Goal: Task Accomplishment & Management: Use online tool/utility

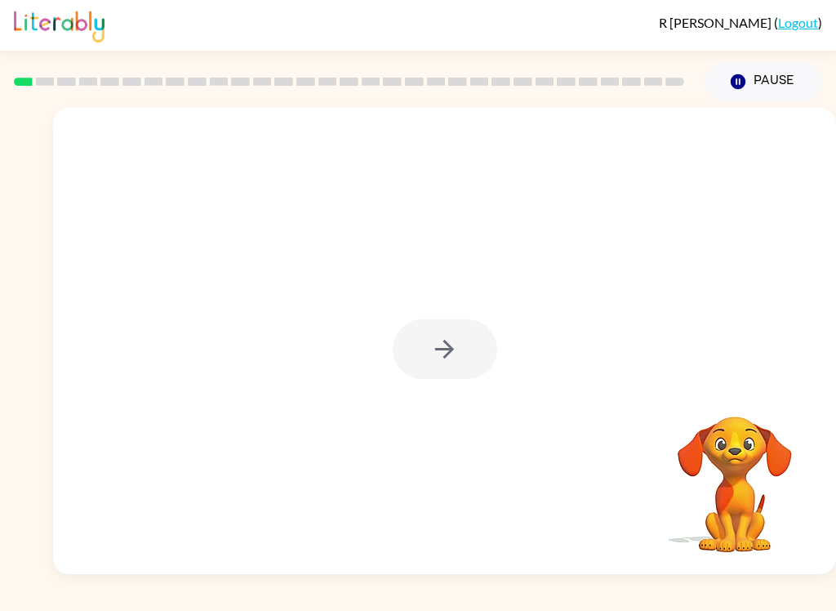
click at [445, 384] on div at bounding box center [444, 341] width 783 height 466
click at [470, 359] on button "button" at bounding box center [445, 349] width 105 height 60
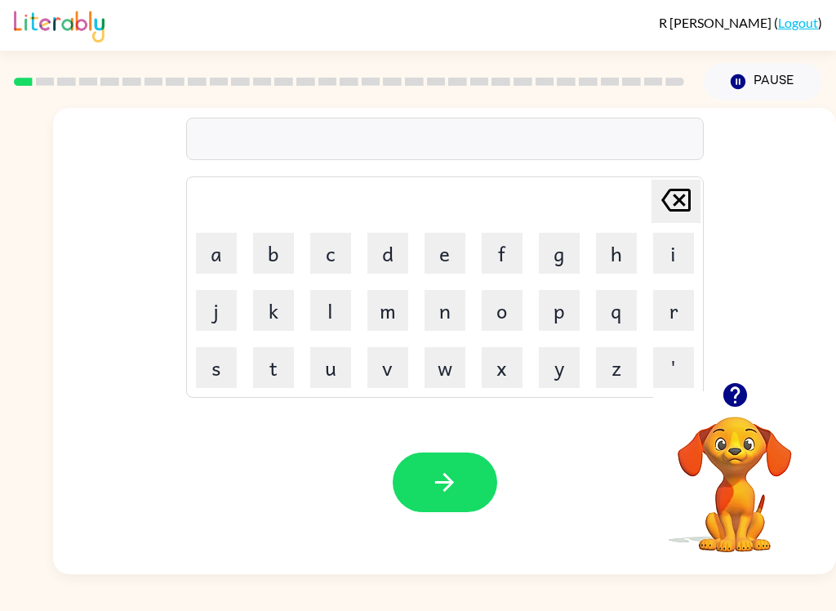
click at [264, 255] on button "b" at bounding box center [273, 253] width 41 height 41
click at [503, 311] on button "o" at bounding box center [502, 310] width 41 height 41
click at [666, 312] on button "r" at bounding box center [673, 310] width 41 height 41
click at [390, 261] on button "d" at bounding box center [387, 253] width 41 height 41
click at [449, 257] on button "e" at bounding box center [445, 253] width 41 height 41
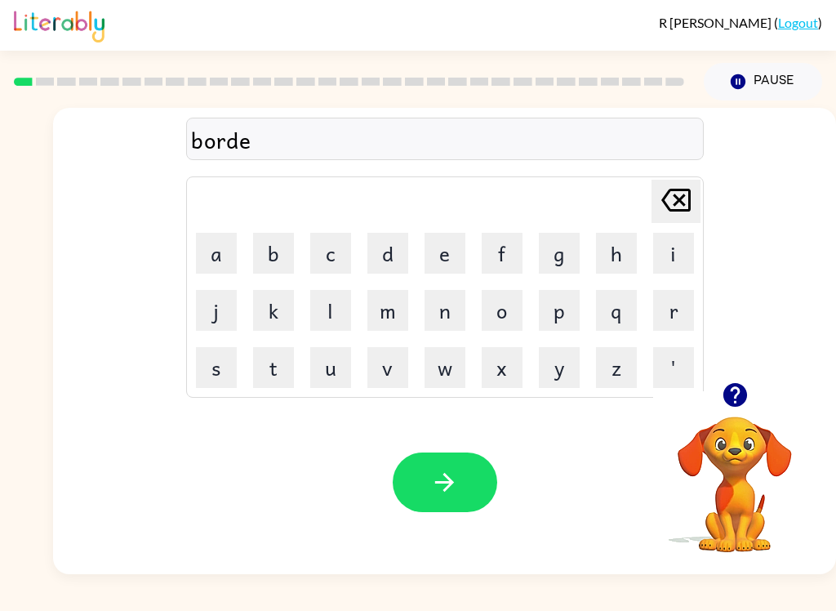
click at [683, 309] on button "r" at bounding box center [673, 310] width 41 height 41
click at [470, 492] on button "button" at bounding box center [445, 482] width 105 height 60
click at [667, 312] on button "r" at bounding box center [673, 310] width 41 height 41
click at [498, 292] on button "o" at bounding box center [502, 310] width 41 height 41
click at [450, 376] on button "w" at bounding box center [445, 367] width 41 height 41
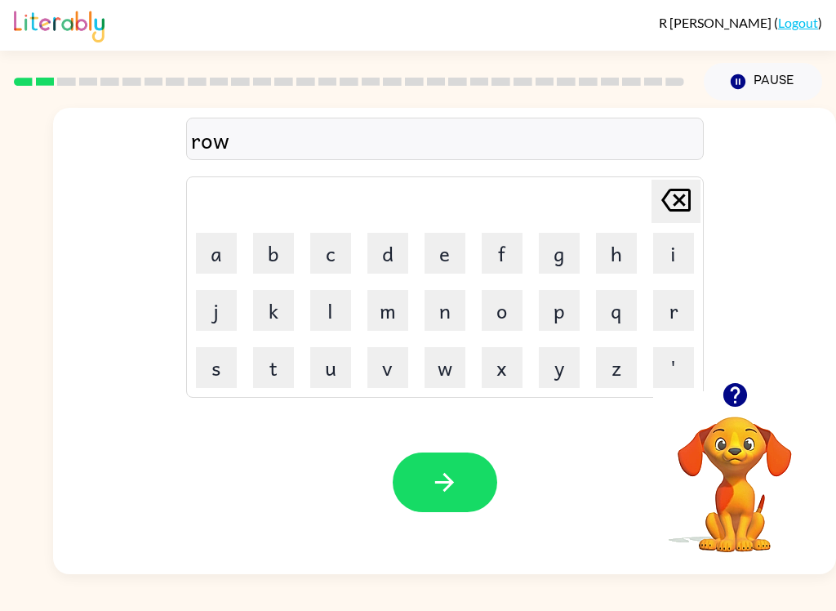
click at [452, 323] on button "n" at bounding box center [445, 310] width 41 height 41
click at [396, 256] on button "d" at bounding box center [387, 253] width 41 height 41
click at [461, 490] on button "button" at bounding box center [445, 482] width 105 height 60
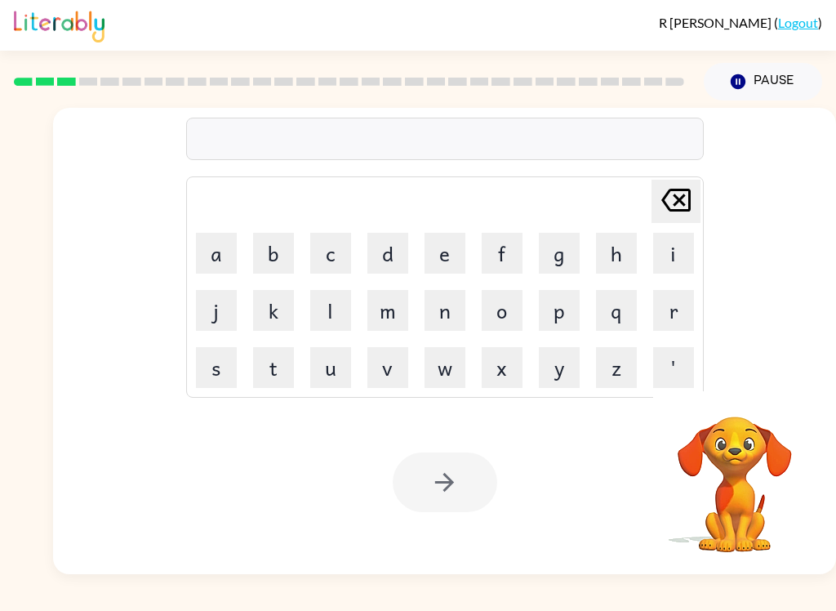
click at [391, 305] on button "m" at bounding box center [387, 310] width 41 height 41
click at [224, 245] on button "a" at bounding box center [216, 253] width 41 height 41
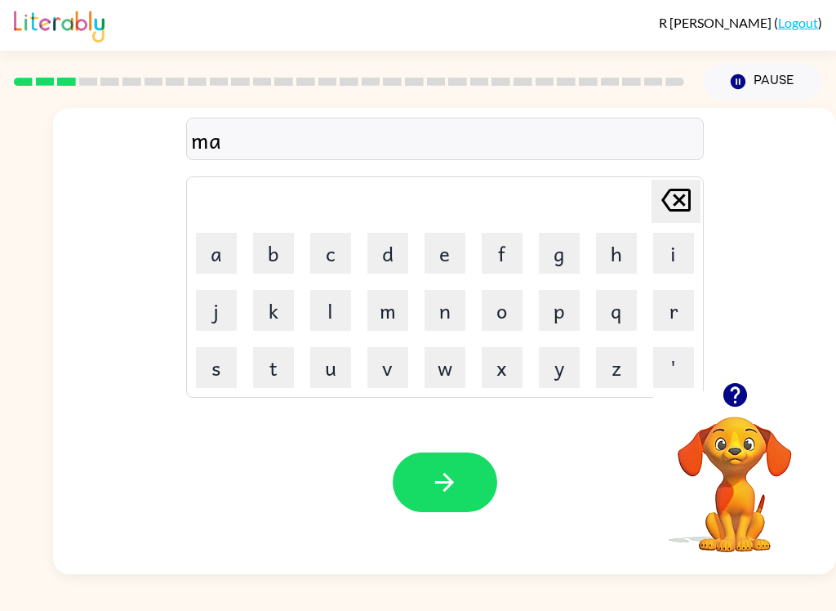
click at [209, 385] on button "s" at bounding box center [216, 367] width 41 height 41
click at [614, 253] on button "h" at bounding box center [616, 253] width 41 height 41
click at [674, 254] on button "i" at bounding box center [673, 253] width 41 height 41
click at [447, 262] on button "e" at bounding box center [445, 253] width 41 height 41
click at [446, 298] on button "n" at bounding box center [445, 310] width 41 height 41
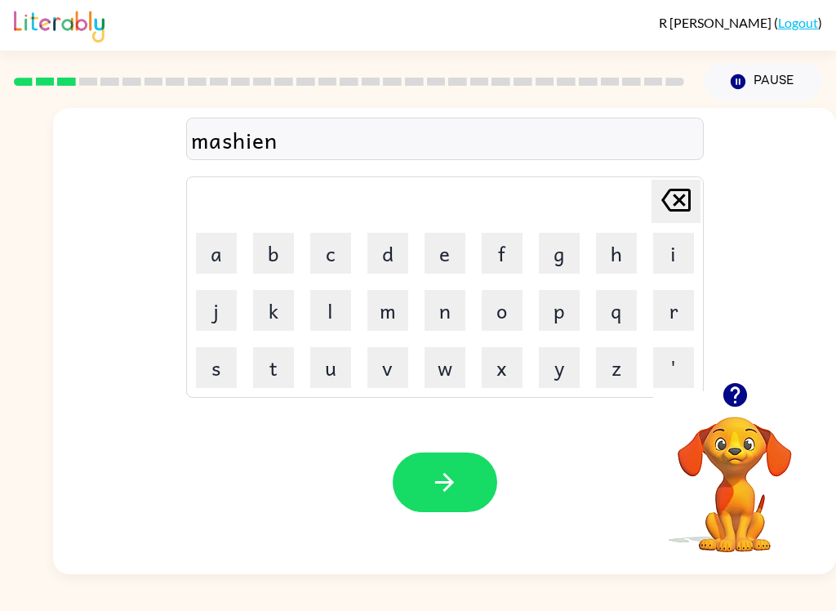
click at [460, 490] on button "button" at bounding box center [445, 482] width 105 height 60
click at [285, 361] on button "t" at bounding box center [273, 367] width 41 height 41
click at [685, 315] on button "r" at bounding box center [673, 310] width 41 height 41
click at [213, 254] on button "a" at bounding box center [216, 253] width 41 height 41
click at [437, 319] on button "n" at bounding box center [445, 310] width 41 height 41
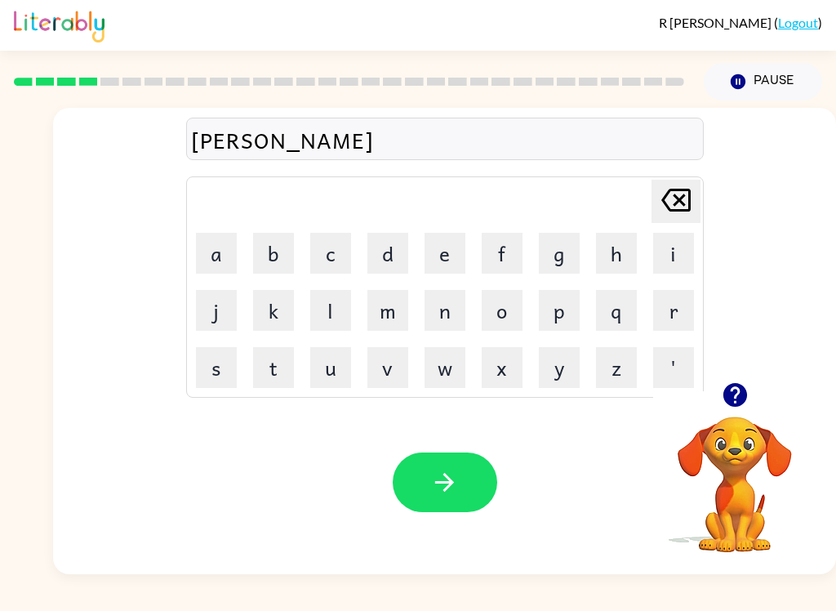
click at [443, 244] on button "e" at bounding box center [445, 253] width 41 height 41
click at [672, 198] on icon "[PERSON_NAME] last character input" at bounding box center [675, 199] width 39 height 39
click at [469, 490] on button "button" at bounding box center [445, 482] width 105 height 60
click at [395, 244] on button "d" at bounding box center [387, 253] width 41 height 41
click at [457, 255] on button "e" at bounding box center [445, 253] width 41 height 41
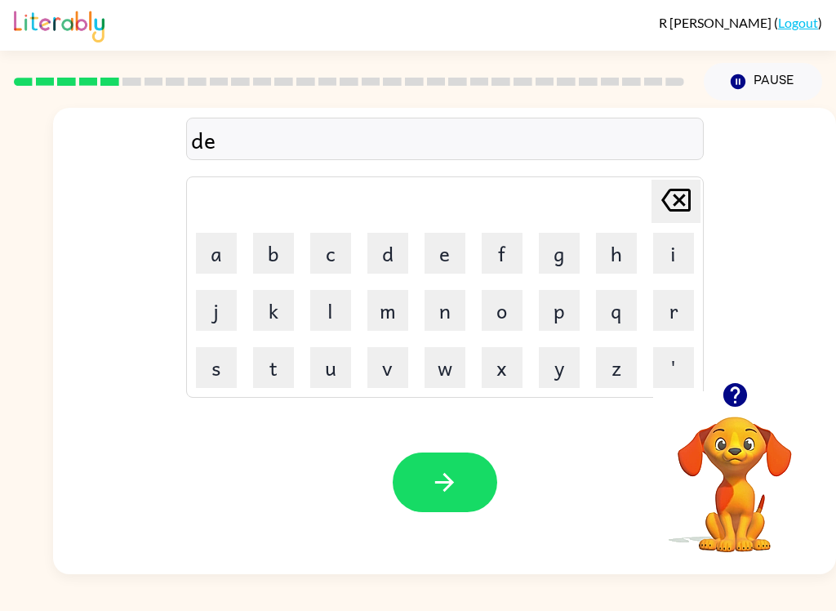
click at [499, 256] on button "f" at bounding box center [502, 253] width 41 height 41
click at [442, 244] on button "e" at bounding box center [445, 253] width 41 height 41
click at [429, 328] on button "n" at bounding box center [445, 310] width 41 height 41
click at [333, 251] on button "c" at bounding box center [330, 253] width 41 height 41
click at [663, 256] on button "i" at bounding box center [673, 253] width 41 height 41
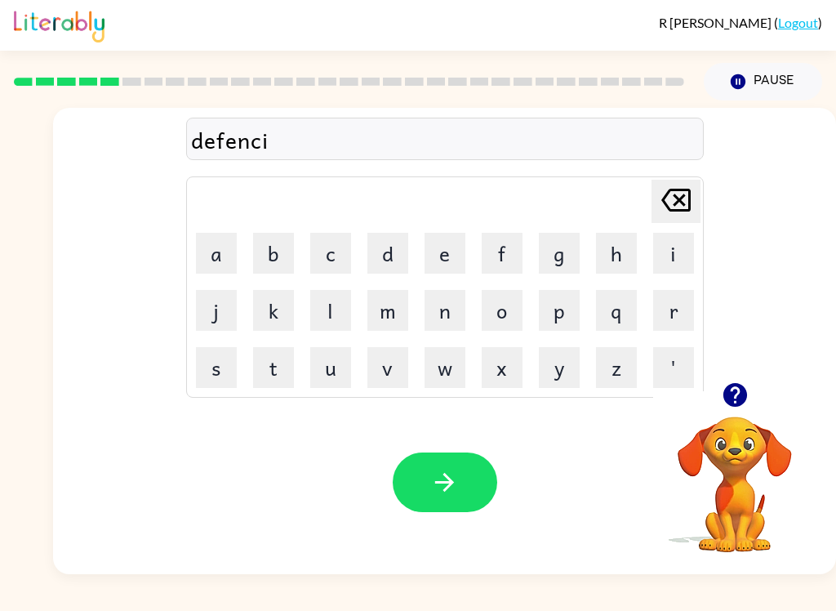
click at [394, 367] on button "v" at bounding box center [387, 367] width 41 height 41
click at [439, 244] on button "e" at bounding box center [445, 253] width 41 height 41
click at [461, 474] on button "button" at bounding box center [445, 482] width 105 height 60
click at [393, 374] on button "v" at bounding box center [387, 367] width 41 height 41
click at [220, 248] on button "a" at bounding box center [216, 253] width 41 height 41
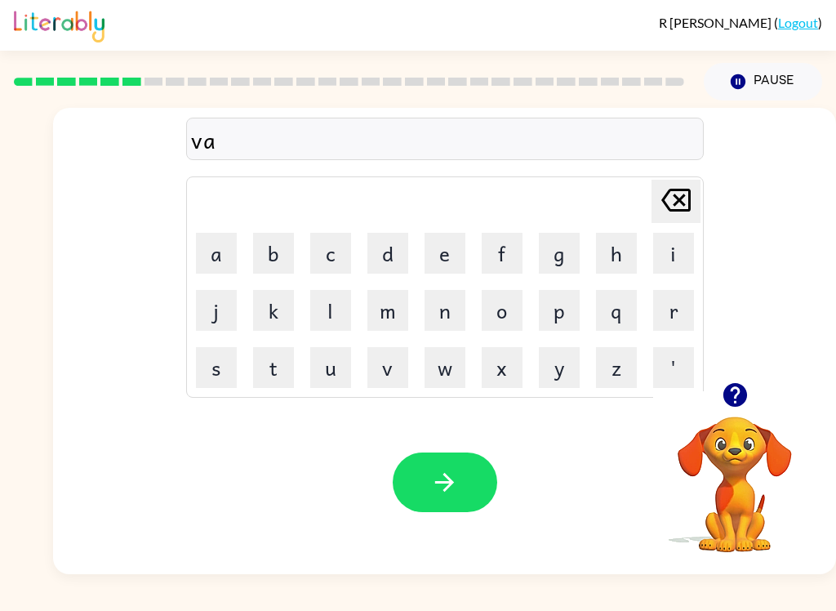
click at [551, 372] on button "y" at bounding box center [559, 367] width 41 height 41
click at [211, 248] on button "a" at bounding box center [216, 253] width 41 height 41
click at [562, 372] on button "y" at bounding box center [559, 367] width 41 height 41
click at [231, 370] on button "s" at bounding box center [216, 367] width 41 height 41
click at [629, 239] on button "h" at bounding box center [616, 253] width 41 height 41
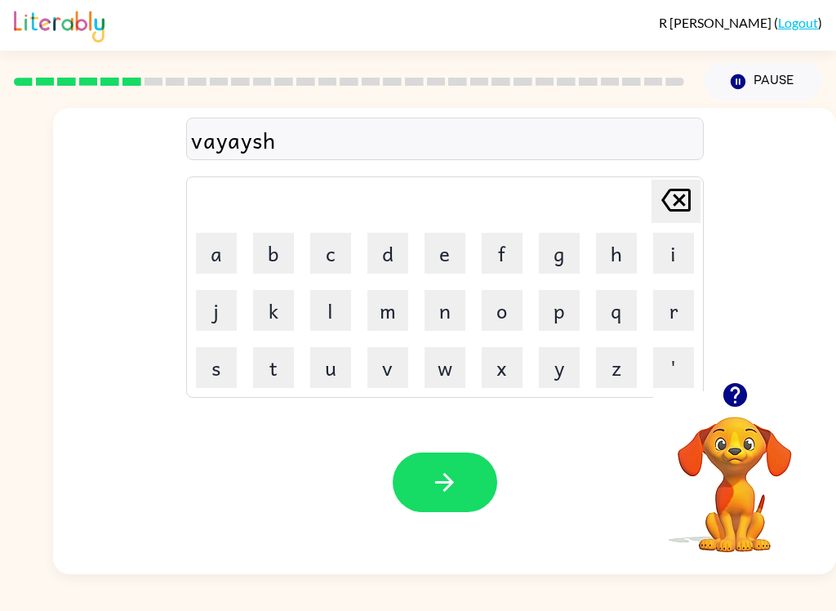
click at [496, 327] on button "o" at bounding box center [502, 310] width 41 height 41
click at [454, 309] on button "n" at bounding box center [445, 310] width 41 height 41
click at [671, 207] on icon "[PERSON_NAME] last character input" at bounding box center [675, 199] width 39 height 39
click at [670, 206] on icon "[PERSON_NAME] last character input" at bounding box center [675, 199] width 39 height 39
click at [683, 206] on icon at bounding box center [675, 200] width 29 height 23
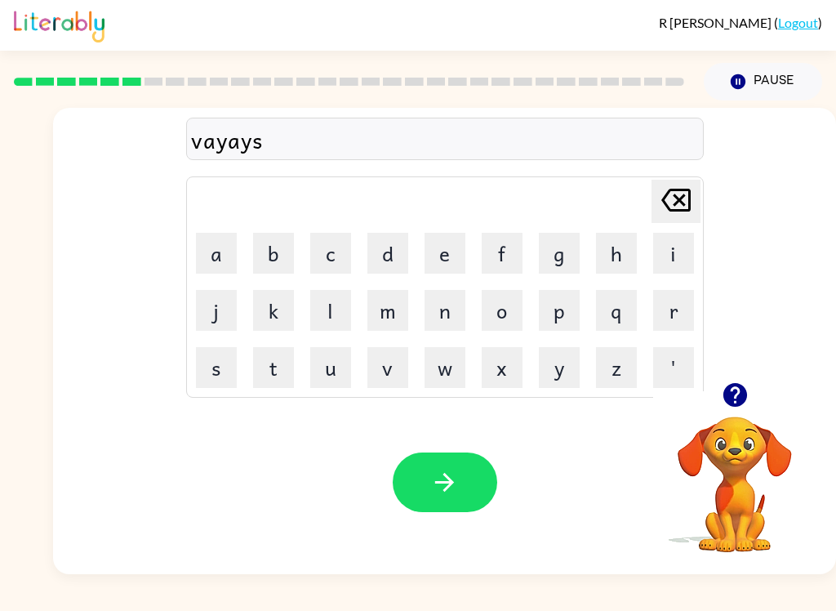
click at [683, 205] on icon at bounding box center [675, 200] width 29 height 23
click at [672, 213] on icon "[PERSON_NAME] last character input" at bounding box center [675, 199] width 39 height 39
click at [683, 211] on icon at bounding box center [675, 200] width 29 height 23
click at [556, 385] on button "y" at bounding box center [559, 367] width 41 height 41
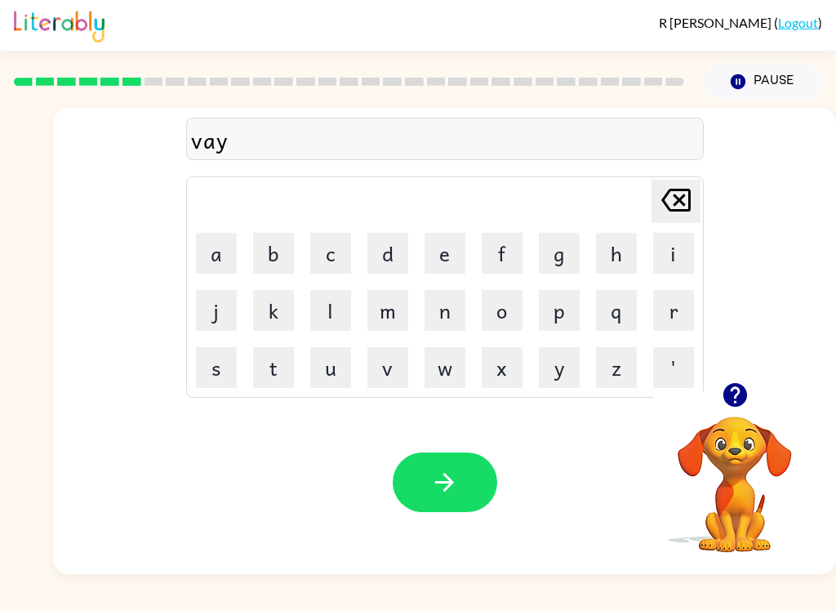
click at [280, 311] on button "k" at bounding box center [273, 310] width 41 height 41
click at [670, 213] on icon "[PERSON_NAME] last character input" at bounding box center [675, 199] width 39 height 39
click at [341, 241] on button "c" at bounding box center [330, 253] width 41 height 41
click at [539, 372] on button "y" at bounding box center [559, 367] width 41 height 41
click at [680, 194] on icon "[PERSON_NAME] last character input" at bounding box center [675, 199] width 39 height 39
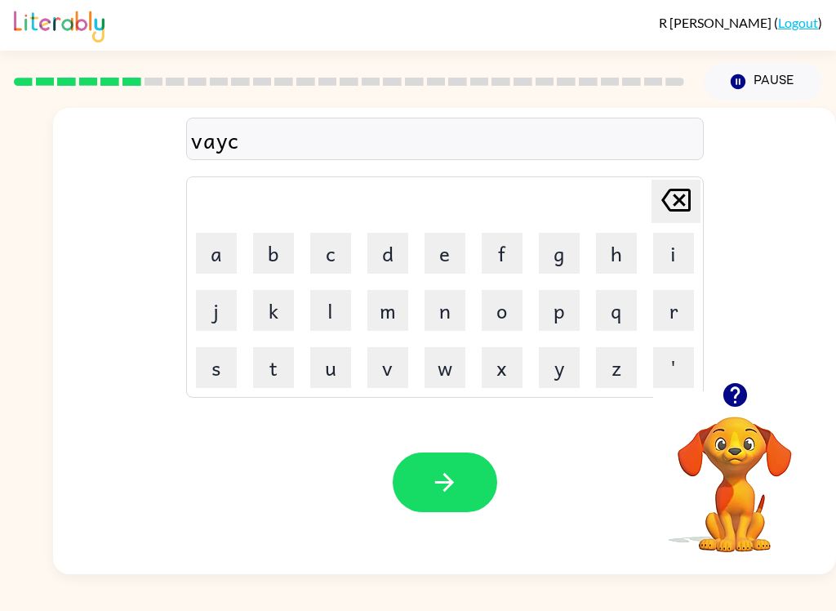
click at [205, 243] on button "a" at bounding box center [216, 253] width 41 height 41
click at [559, 367] on button "y" at bounding box center [559, 367] width 41 height 41
click at [211, 377] on button "s" at bounding box center [216, 367] width 41 height 41
click at [616, 241] on button "h" at bounding box center [616, 253] width 41 height 41
click at [508, 310] on button "o" at bounding box center [502, 310] width 41 height 41
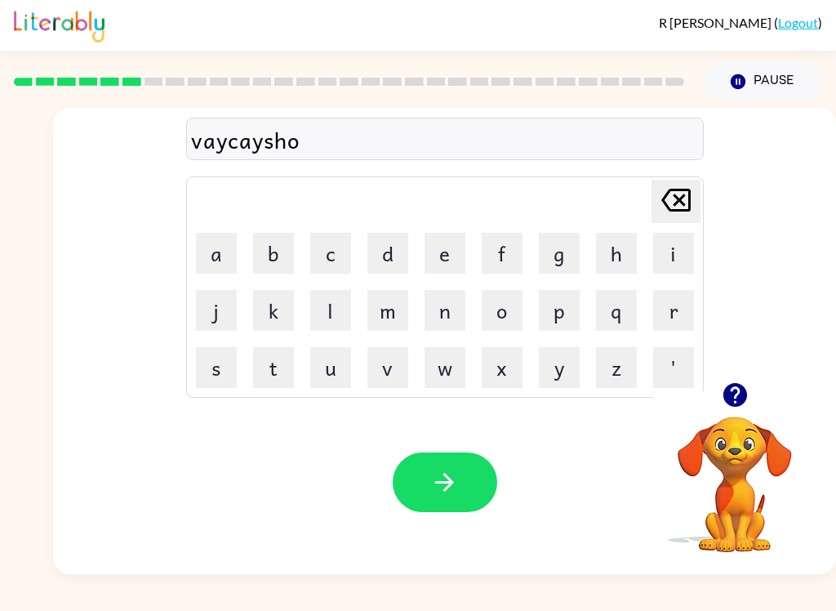
click at [727, 399] on icon "button" at bounding box center [735, 395] width 24 height 24
click at [444, 304] on button "n" at bounding box center [445, 310] width 41 height 41
click at [452, 478] on icon "button" at bounding box center [444, 482] width 29 height 29
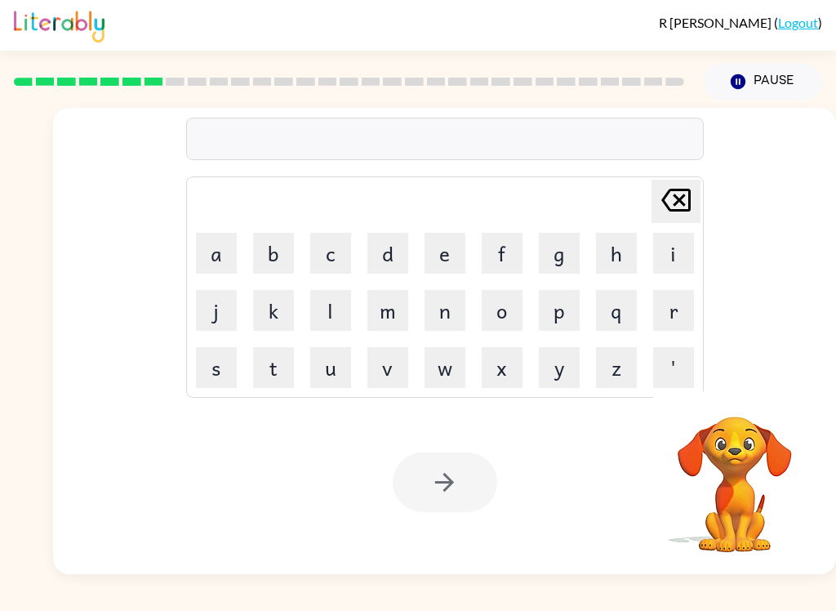
click at [565, 316] on button "p" at bounding box center [559, 310] width 41 height 41
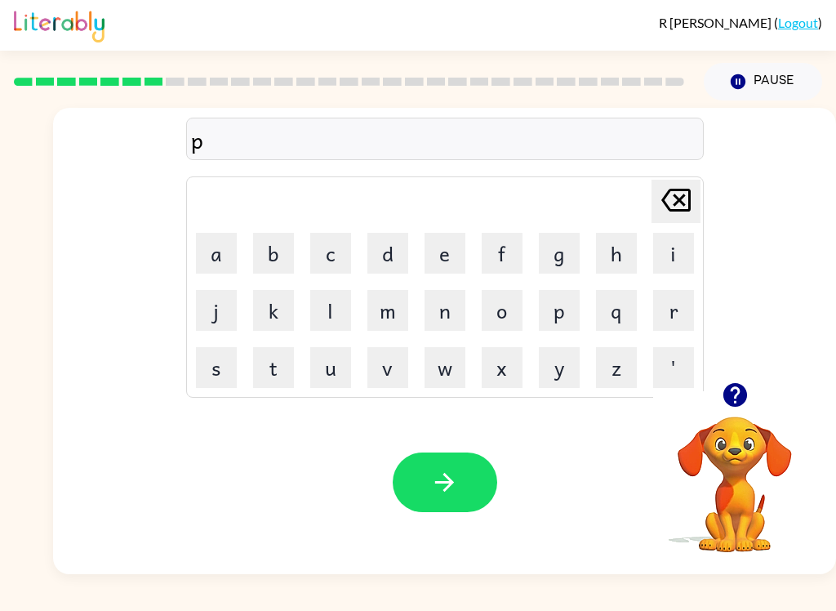
click at [323, 387] on button "u" at bounding box center [330, 367] width 41 height 41
click at [385, 260] on button "d" at bounding box center [387, 253] width 41 height 41
click at [436, 252] on button "e" at bounding box center [445, 253] width 41 height 41
click at [332, 321] on button "l" at bounding box center [330, 310] width 41 height 41
click at [736, 399] on icon "button" at bounding box center [735, 395] width 24 height 24
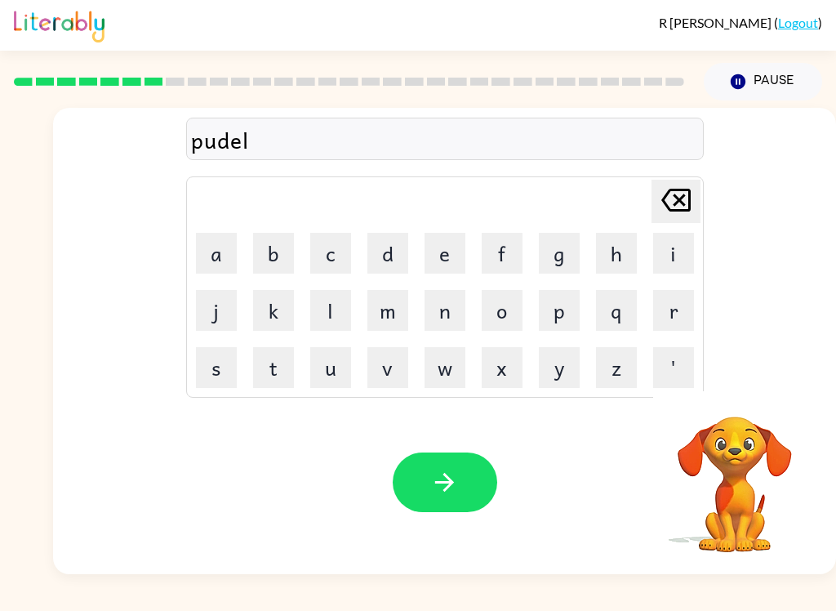
click at [453, 491] on icon "button" at bounding box center [444, 482] width 29 height 29
click at [405, 313] on button "m" at bounding box center [387, 310] width 41 height 41
click at [683, 244] on button "i" at bounding box center [673, 253] width 41 height 41
click at [673, 305] on button "r" at bounding box center [673, 310] width 41 height 41
click at [442, 235] on button "e" at bounding box center [445, 253] width 41 height 41
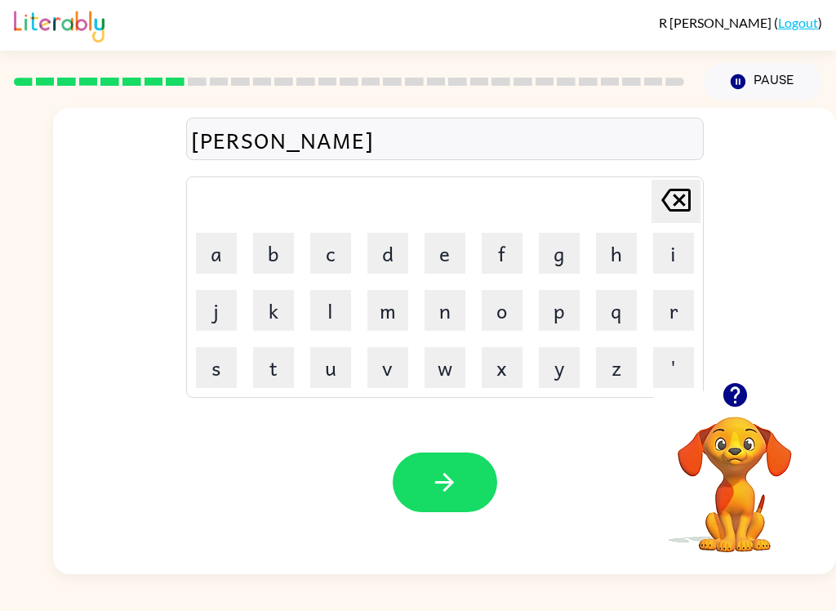
click at [333, 265] on button "c" at bounding box center [330, 253] width 41 height 41
click at [234, 247] on button "a" at bounding box center [216, 253] width 41 height 41
click at [335, 313] on button "l" at bounding box center [330, 310] width 41 height 41
click at [447, 504] on button "button" at bounding box center [445, 482] width 105 height 60
click at [385, 317] on button "m" at bounding box center [387, 310] width 41 height 41
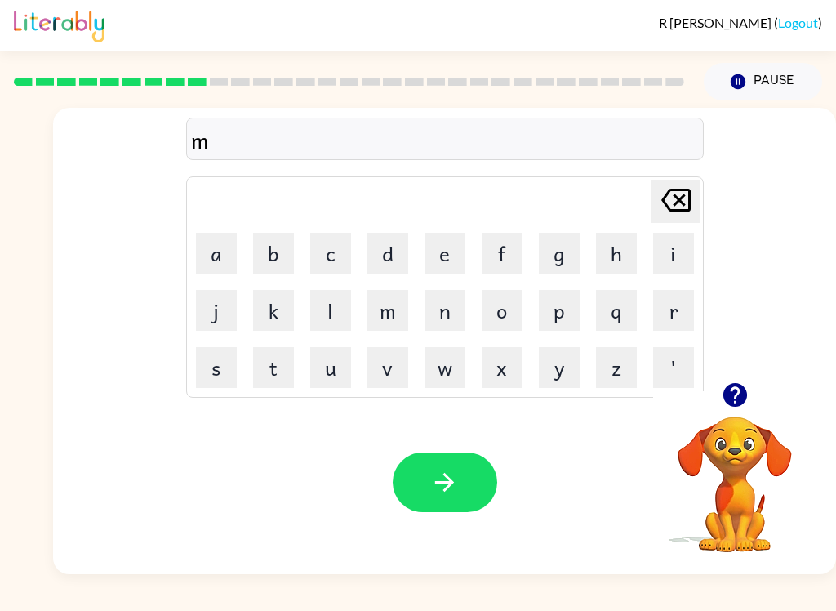
click at [685, 254] on button "i" at bounding box center [673, 253] width 41 height 41
click at [389, 254] on button "d" at bounding box center [387, 253] width 41 height 41
click at [383, 313] on button "m" at bounding box center [387, 310] width 41 height 41
click at [505, 317] on button "o" at bounding box center [502, 310] width 41 height 41
click at [677, 314] on button "r" at bounding box center [673, 310] width 41 height 41
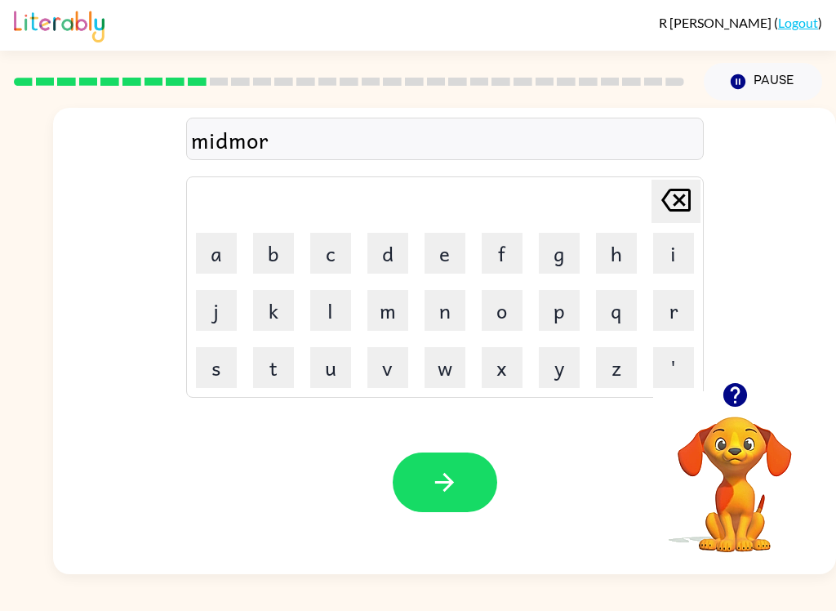
click at [454, 318] on button "n" at bounding box center [445, 310] width 41 height 41
click at [692, 251] on button "i" at bounding box center [673, 253] width 41 height 41
click at [569, 256] on button "g" at bounding box center [559, 253] width 41 height 41
click at [478, 483] on button "button" at bounding box center [445, 482] width 105 height 60
click at [382, 272] on button "d" at bounding box center [387, 253] width 41 height 41
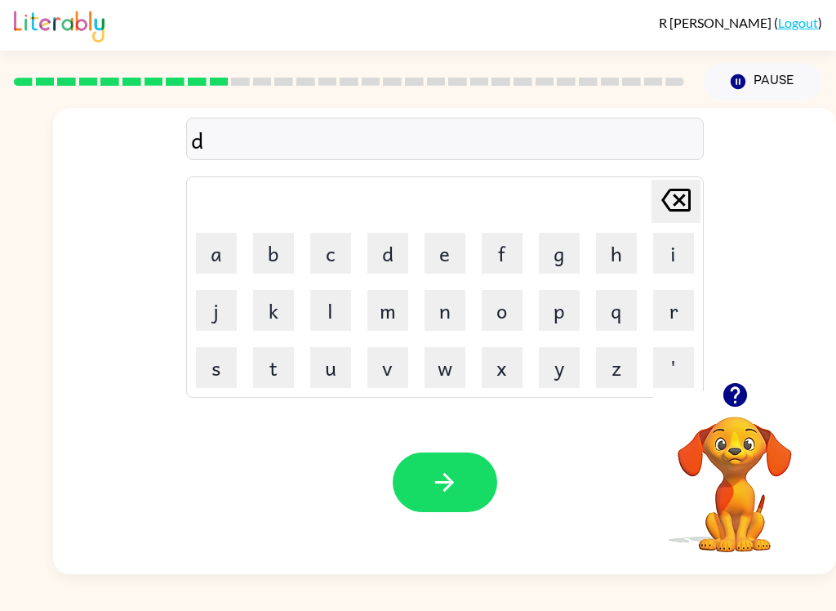
click at [676, 260] on button "i" at bounding box center [673, 253] width 41 height 41
click at [214, 378] on button "s" at bounding box center [216, 367] width 41 height 41
click at [279, 375] on button "t" at bounding box center [273, 367] width 41 height 41
click at [679, 304] on button "r" at bounding box center [673, 310] width 41 height 41
click at [327, 375] on button "u" at bounding box center [330, 367] width 41 height 41
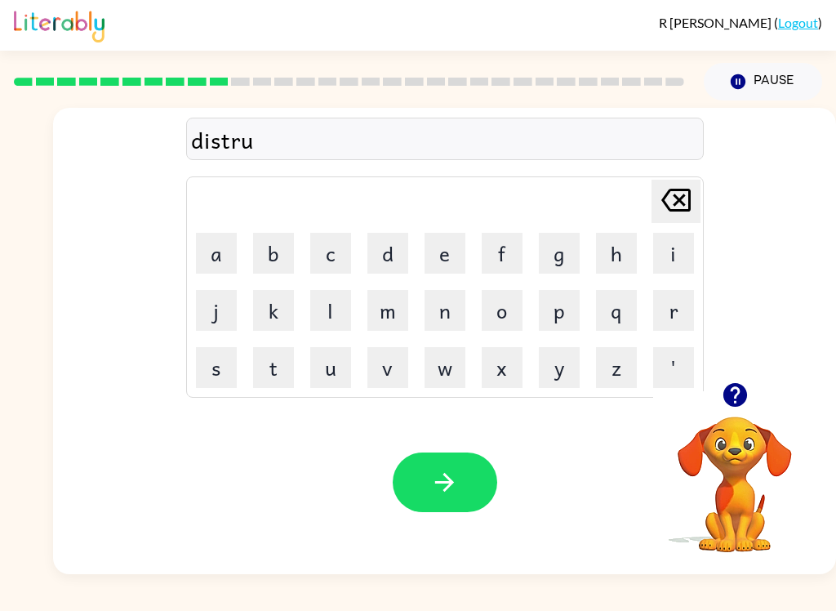
click at [211, 387] on button "s" at bounding box center [216, 367] width 41 height 41
click at [259, 365] on button "t" at bounding box center [273, 367] width 41 height 41
click at [731, 411] on button "button" at bounding box center [735, 395] width 42 height 42
click at [449, 490] on icon "button" at bounding box center [444, 482] width 29 height 29
click at [678, 294] on button "r" at bounding box center [673, 310] width 41 height 41
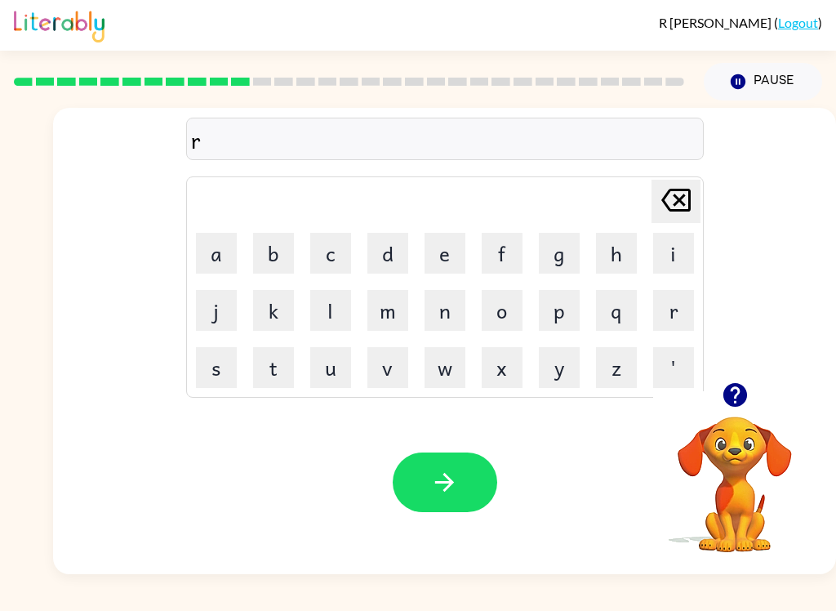
click at [508, 314] on button "o" at bounding box center [502, 310] width 41 height 41
click at [379, 241] on button "d" at bounding box center [387, 253] width 41 height 41
click at [454, 249] on button "e" at bounding box center [445, 253] width 41 height 41
click at [474, 470] on button "button" at bounding box center [445, 482] width 105 height 60
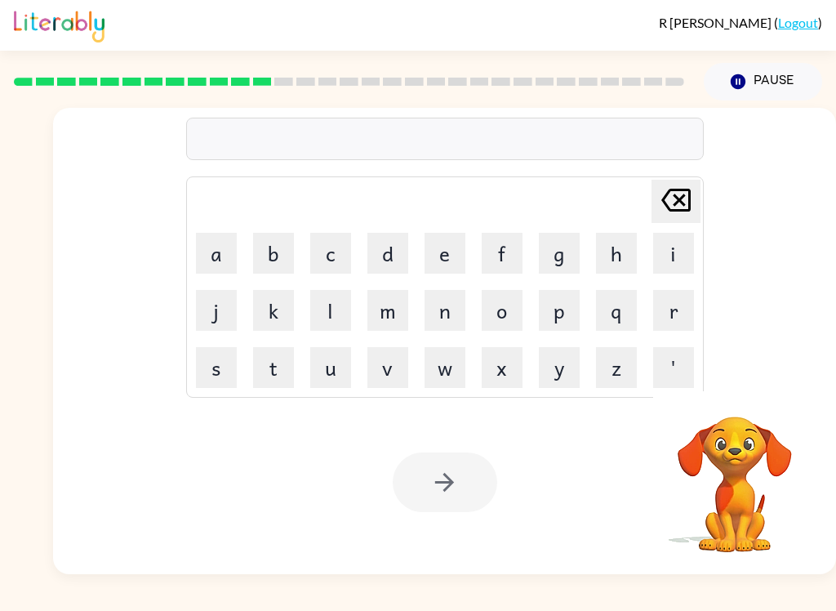
click at [337, 367] on button "u" at bounding box center [330, 367] width 41 height 41
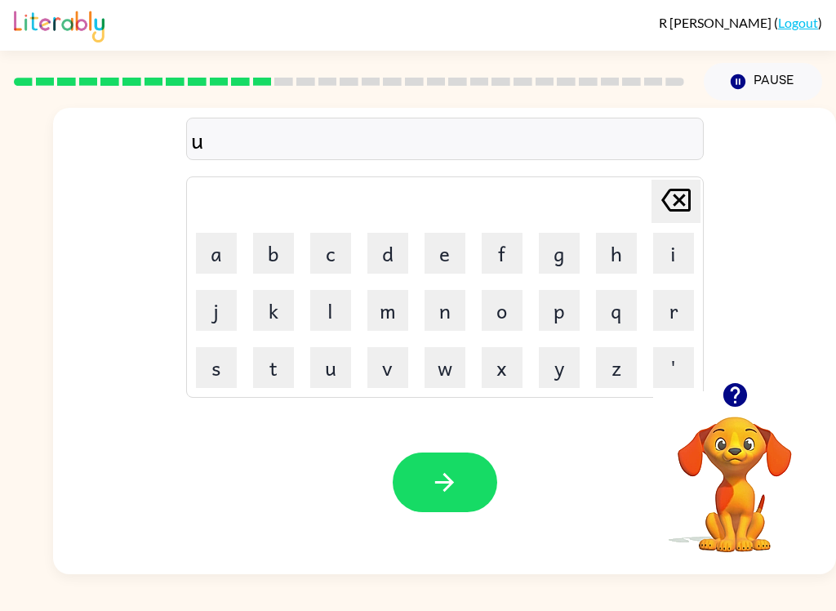
click at [571, 323] on button "p" at bounding box center [559, 310] width 41 height 41
click at [556, 243] on button "g" at bounding box center [559, 253] width 41 height 41
click at [668, 297] on button "r" at bounding box center [673, 310] width 41 height 41
click at [225, 251] on button "a" at bounding box center [216, 253] width 41 height 41
click at [394, 254] on button "d" at bounding box center [387, 253] width 41 height 41
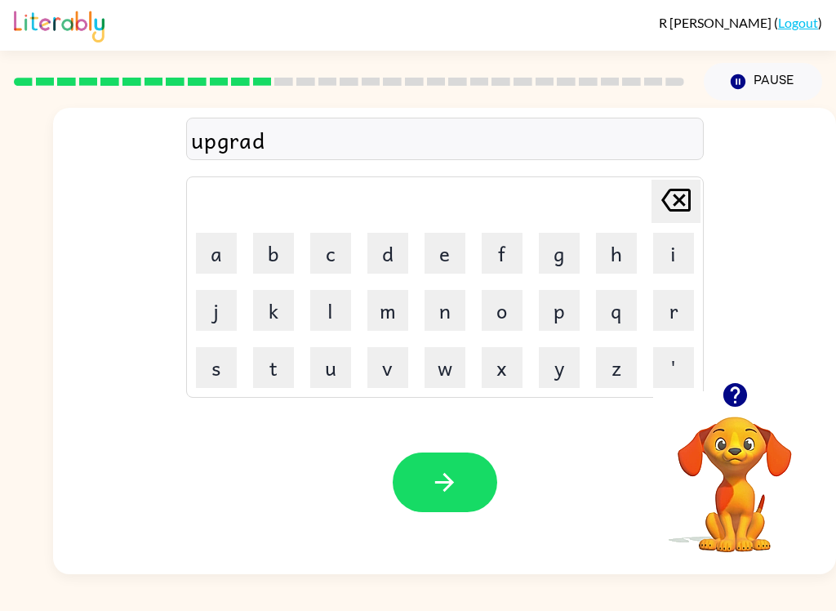
click at [451, 266] on button "e" at bounding box center [445, 253] width 41 height 41
click at [455, 478] on icon "button" at bounding box center [444, 482] width 29 height 29
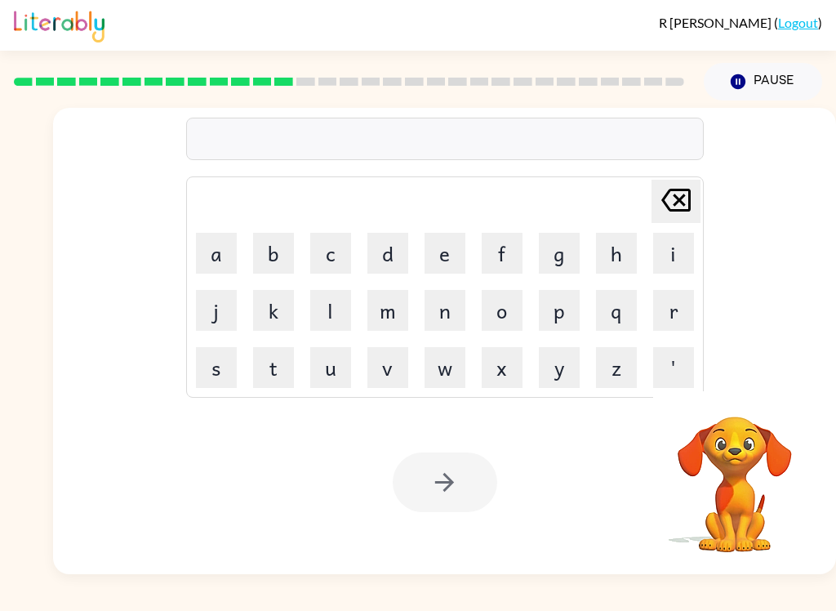
click at [394, 309] on button "m" at bounding box center [387, 310] width 41 height 41
click at [233, 252] on button "a" at bounding box center [216, 253] width 41 height 41
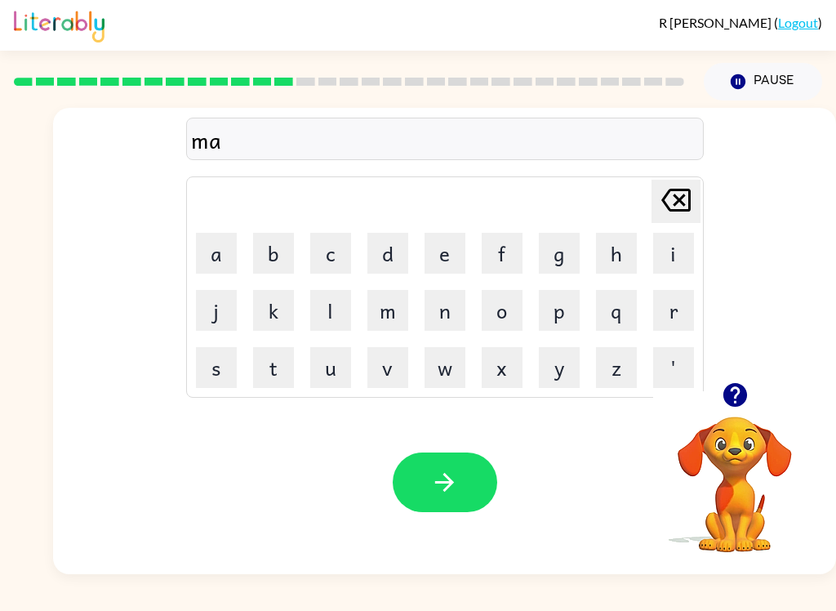
click at [380, 254] on button "d" at bounding box center [387, 253] width 41 height 41
click at [434, 305] on button "n" at bounding box center [445, 310] width 41 height 41
click at [446, 234] on button "e" at bounding box center [445, 253] width 41 height 41
click at [190, 376] on td "s" at bounding box center [217, 368] width 56 height 56
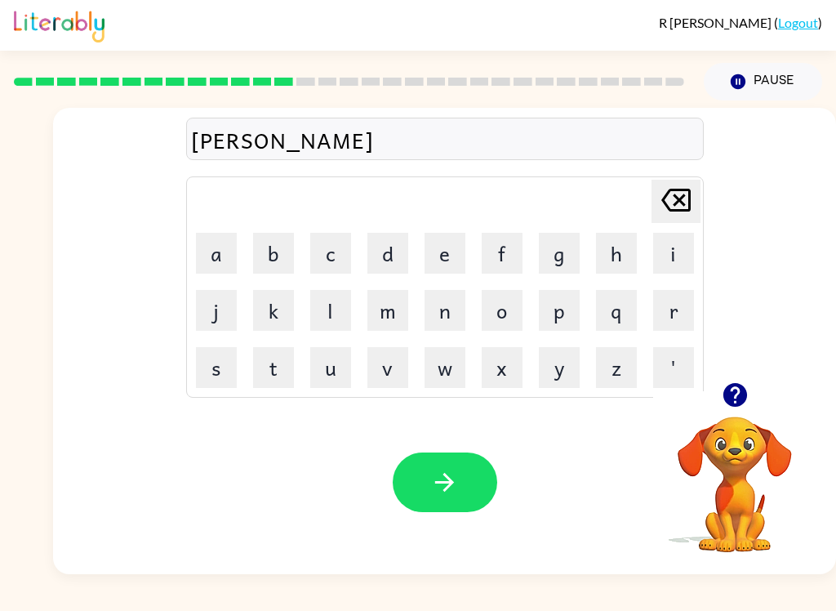
click at [216, 371] on button "s" at bounding box center [216, 367] width 41 height 41
click at [224, 360] on button "s" at bounding box center [216, 367] width 41 height 41
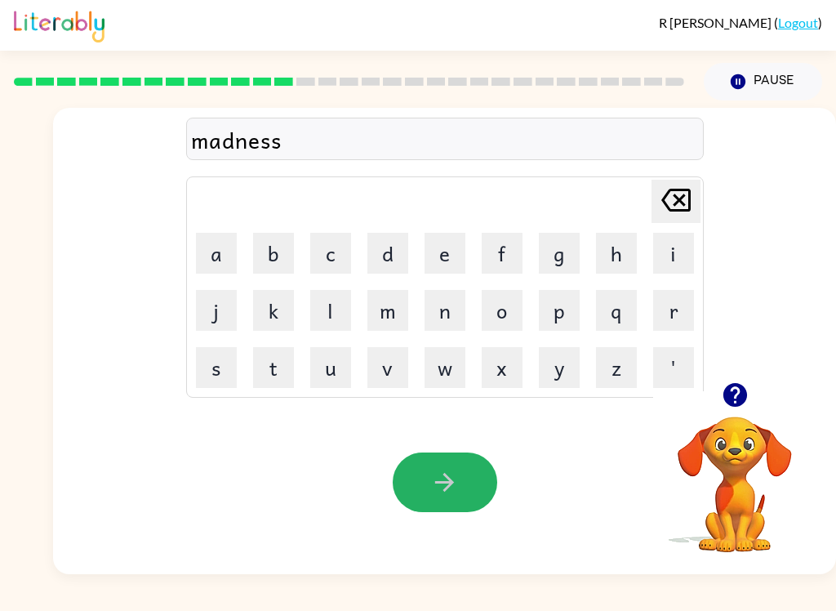
click at [481, 487] on button "button" at bounding box center [445, 482] width 105 height 60
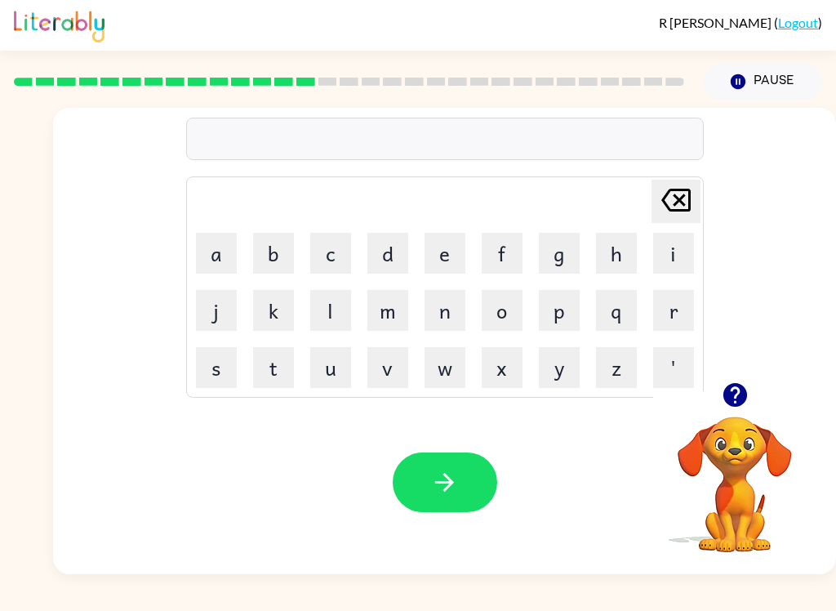
click at [272, 248] on button "b" at bounding box center [273, 253] width 41 height 41
click at [511, 318] on button "o" at bounding box center [502, 310] width 41 height 41
click at [453, 376] on button "w" at bounding box center [445, 367] width 41 height 41
click at [446, 314] on button "n" at bounding box center [445, 310] width 41 height 41
click at [674, 253] on button "i" at bounding box center [673, 253] width 41 height 41
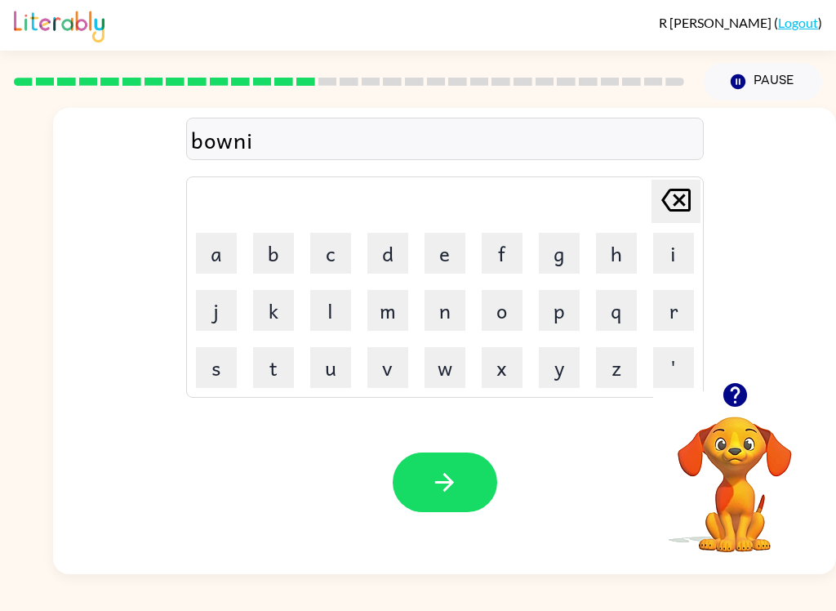
click at [217, 376] on button "s" at bounding box center [216, 367] width 41 height 41
click at [459, 476] on button "button" at bounding box center [445, 482] width 105 height 60
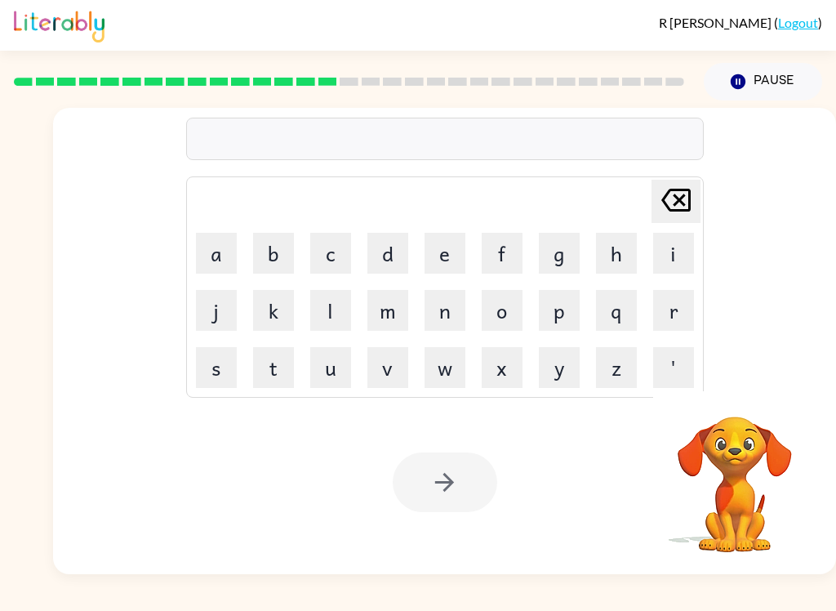
click at [225, 383] on button "s" at bounding box center [216, 367] width 41 height 41
click at [458, 364] on button "w" at bounding box center [445, 367] width 41 height 41
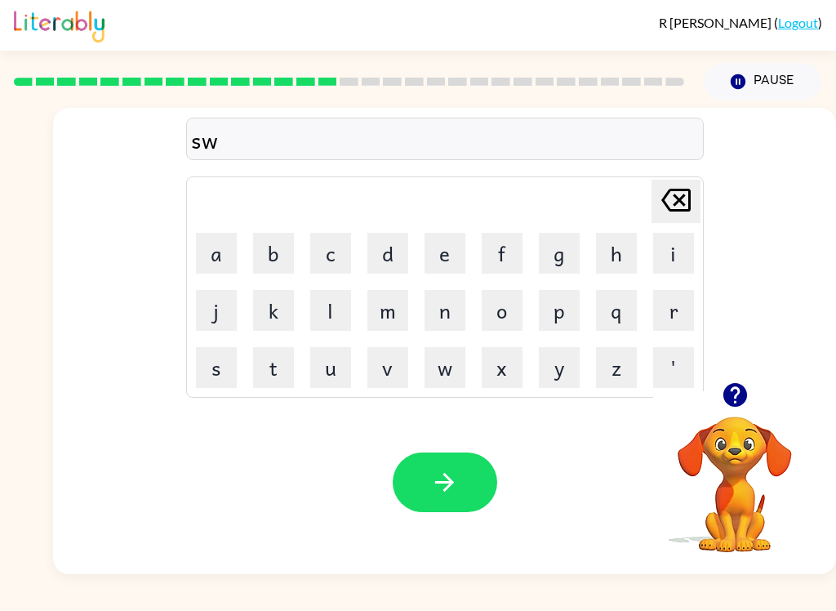
click at [223, 267] on button "a" at bounding box center [216, 253] width 41 height 41
click at [681, 315] on button "r" at bounding box center [673, 310] width 41 height 41
click at [392, 308] on button "m" at bounding box center [387, 310] width 41 height 41
click at [432, 496] on icon "button" at bounding box center [444, 482] width 29 height 29
click at [667, 309] on button "r" at bounding box center [673, 310] width 41 height 41
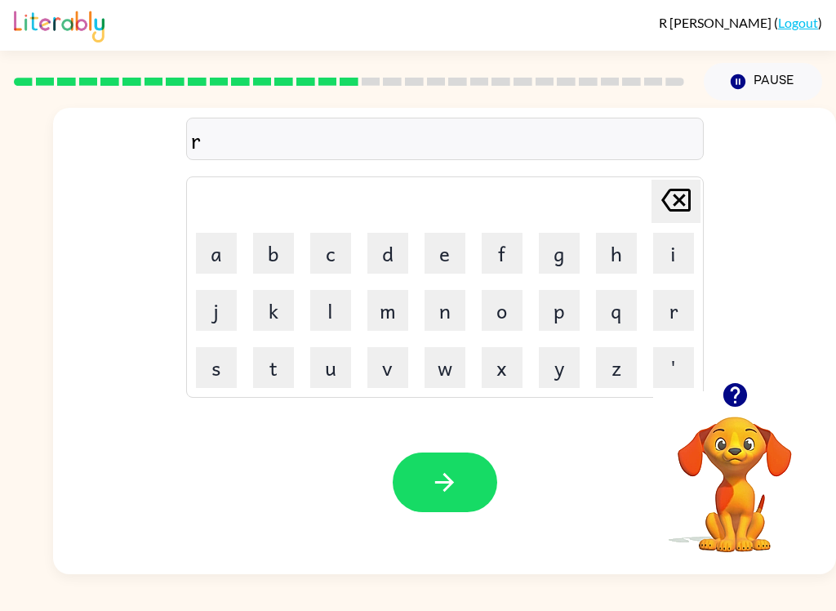
click at [214, 249] on button "a" at bounding box center [216, 253] width 41 height 41
click at [386, 302] on button "m" at bounding box center [387, 310] width 41 height 41
click at [446, 478] on icon "button" at bounding box center [444, 482] width 29 height 29
click at [723, 459] on video "Your browser must support playing .mp4 files to use Literably. Please try using…" at bounding box center [734, 472] width 163 height 163
click at [732, 398] on icon "button" at bounding box center [735, 395] width 24 height 24
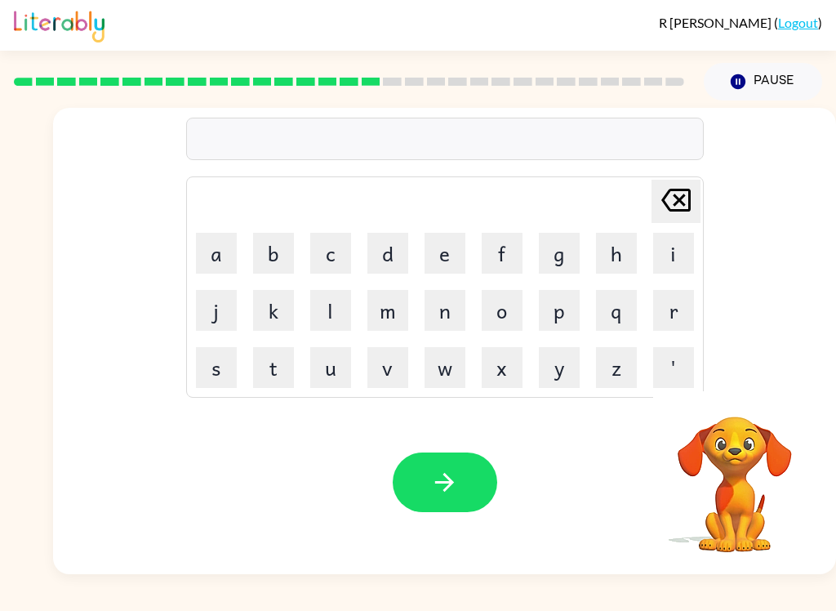
click at [280, 262] on button "b" at bounding box center [273, 253] width 41 height 41
click at [689, 311] on button "r" at bounding box center [673, 310] width 41 height 41
click at [670, 258] on button "i" at bounding box center [673, 253] width 41 height 41
click at [391, 317] on button "m" at bounding box center [387, 310] width 41 height 41
click at [693, 253] on button "i" at bounding box center [673, 253] width 41 height 41
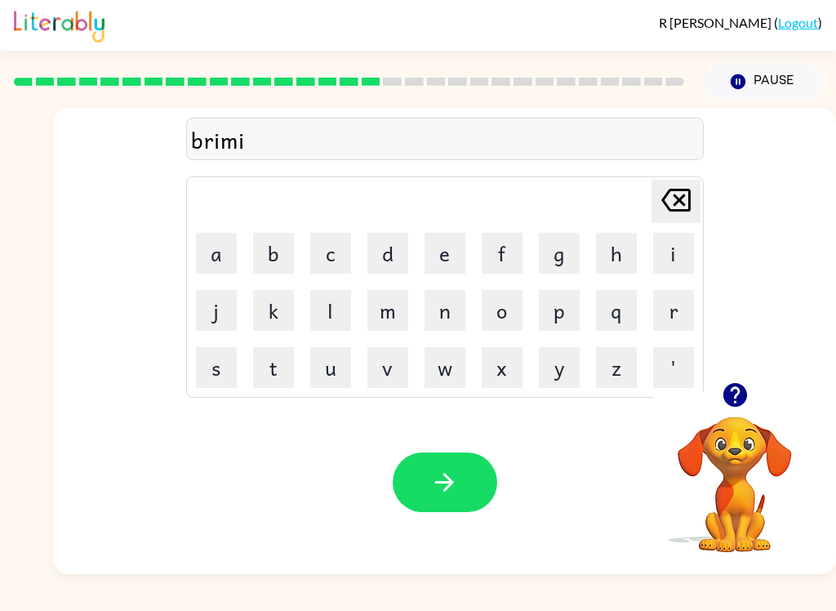
click at [456, 309] on button "n" at bounding box center [445, 310] width 41 height 41
click at [570, 264] on button "g" at bounding box center [559, 253] width 41 height 41
click at [484, 462] on button "button" at bounding box center [445, 482] width 105 height 60
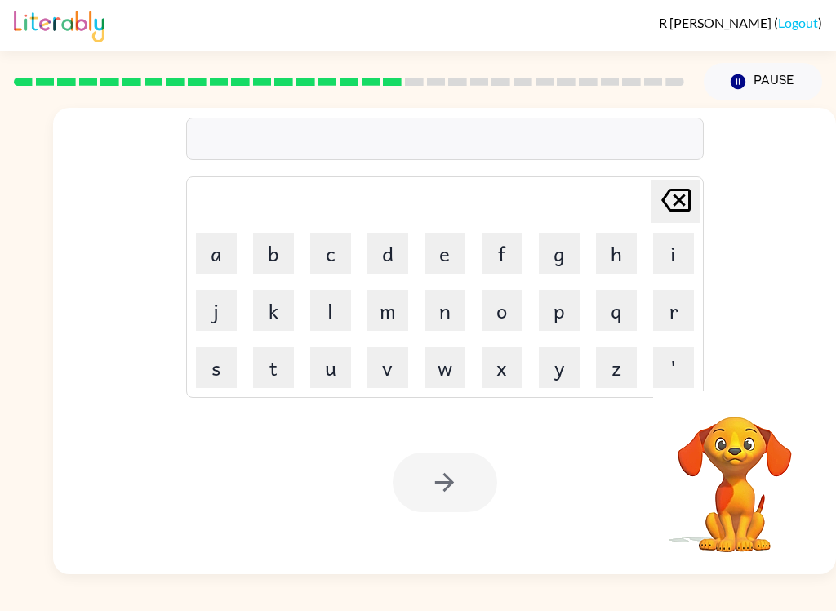
click at [686, 310] on button "r" at bounding box center [673, 310] width 41 height 41
click at [692, 246] on button "i" at bounding box center [673, 253] width 41 height 41
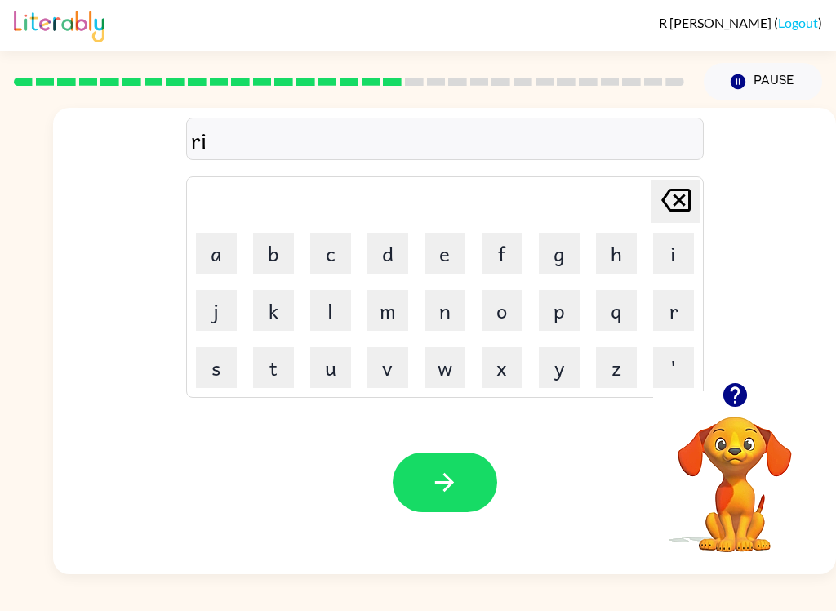
click at [201, 372] on button "s" at bounding box center [216, 367] width 41 height 41
click at [278, 314] on button "k" at bounding box center [273, 310] width 41 height 41
click at [673, 257] on button "i" at bounding box center [673, 253] width 41 height 41
click at [456, 251] on button "e" at bounding box center [445, 253] width 41 height 41
click at [225, 369] on button "s" at bounding box center [216, 367] width 41 height 41
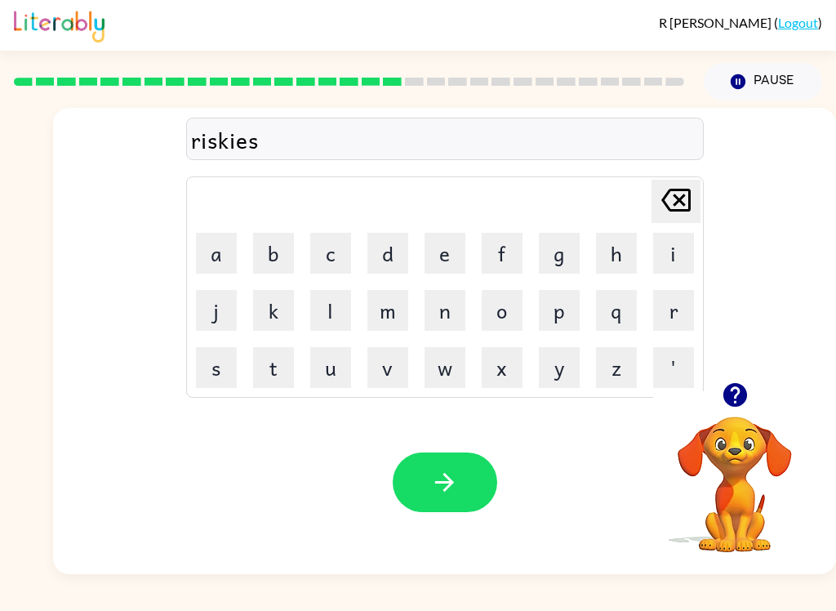
click at [265, 365] on button "t" at bounding box center [273, 367] width 41 height 41
click at [453, 490] on icon "button" at bounding box center [444, 482] width 29 height 29
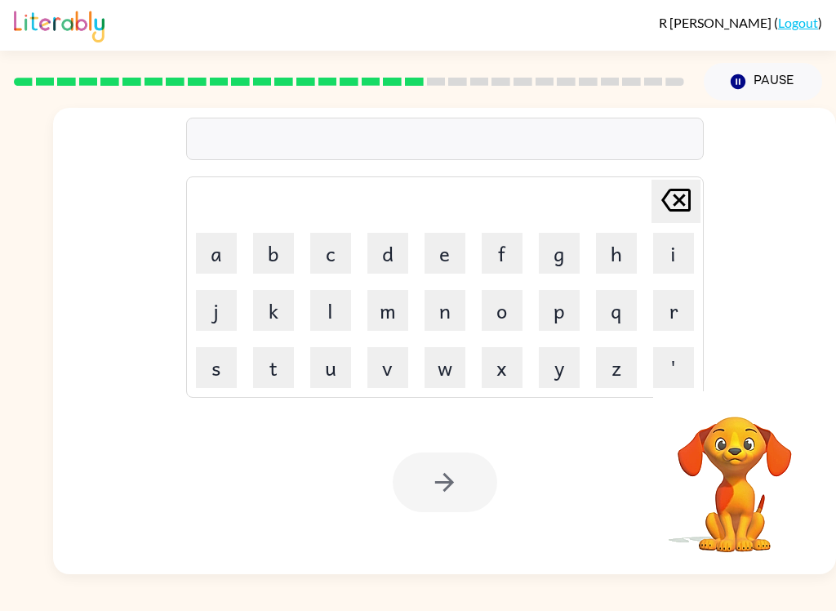
click at [230, 251] on button "a" at bounding box center [216, 253] width 41 height 41
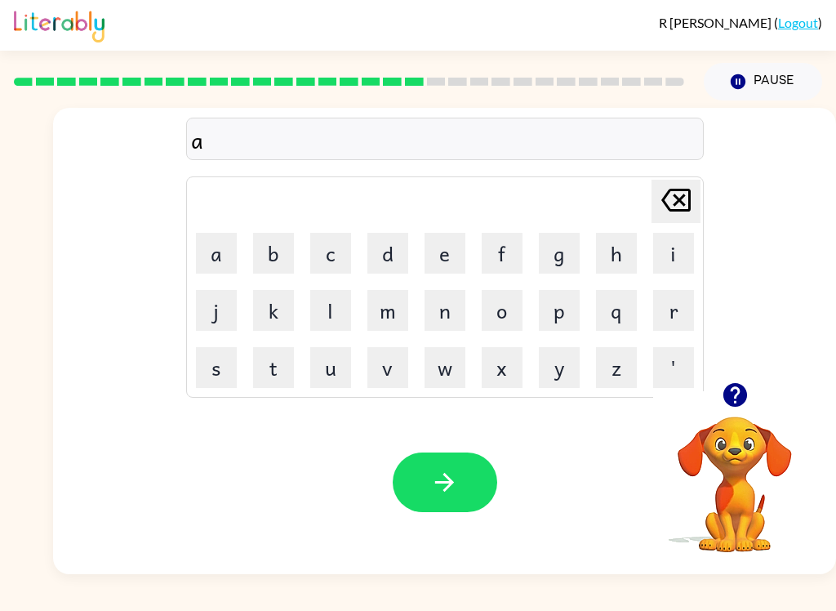
click at [687, 306] on button "r" at bounding box center [673, 310] width 41 height 41
click at [339, 248] on button "c" at bounding box center [330, 253] width 41 height 41
click at [617, 264] on button "h" at bounding box center [616, 253] width 41 height 41
click at [452, 372] on button "w" at bounding box center [445, 367] width 41 height 41
click at [231, 247] on button "a" at bounding box center [216, 253] width 41 height 41
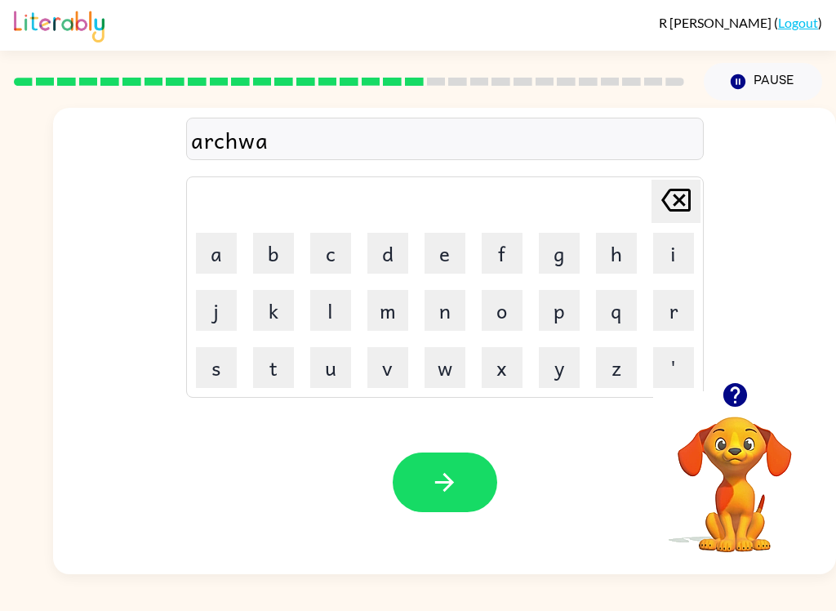
click at [677, 360] on button "'" at bounding box center [673, 367] width 41 height 41
click at [683, 188] on icon "[PERSON_NAME] last character input" at bounding box center [675, 199] width 39 height 39
click at [574, 375] on button "y" at bounding box center [559, 367] width 41 height 41
click at [470, 507] on button "button" at bounding box center [445, 482] width 105 height 60
click at [518, 257] on button "f" at bounding box center [502, 253] width 41 height 41
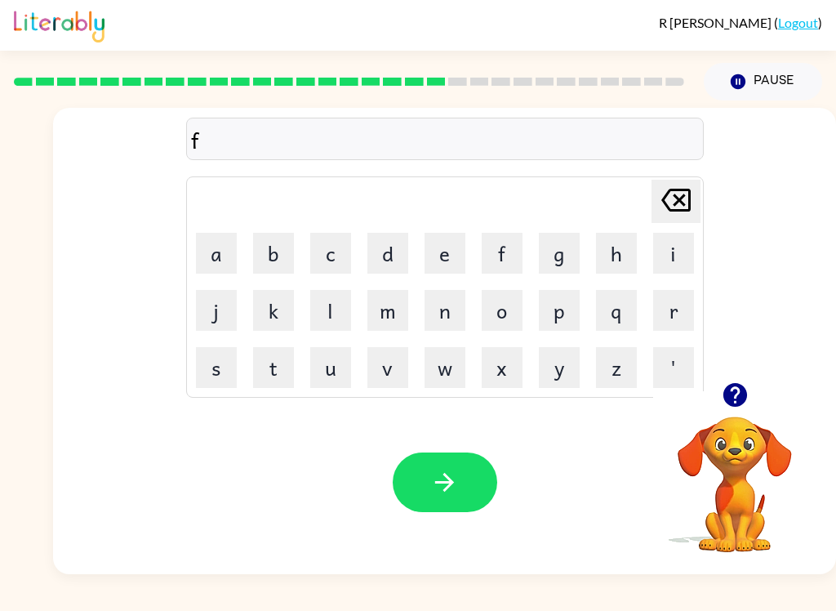
click at [506, 314] on button "o" at bounding box center [502, 310] width 41 height 41
click at [330, 313] on button "l" at bounding box center [330, 310] width 41 height 41
click at [496, 309] on button "o" at bounding box center [502, 310] width 41 height 41
click at [443, 240] on button "e" at bounding box center [445, 253] width 41 height 41
click at [383, 261] on button "d" at bounding box center [387, 253] width 41 height 41
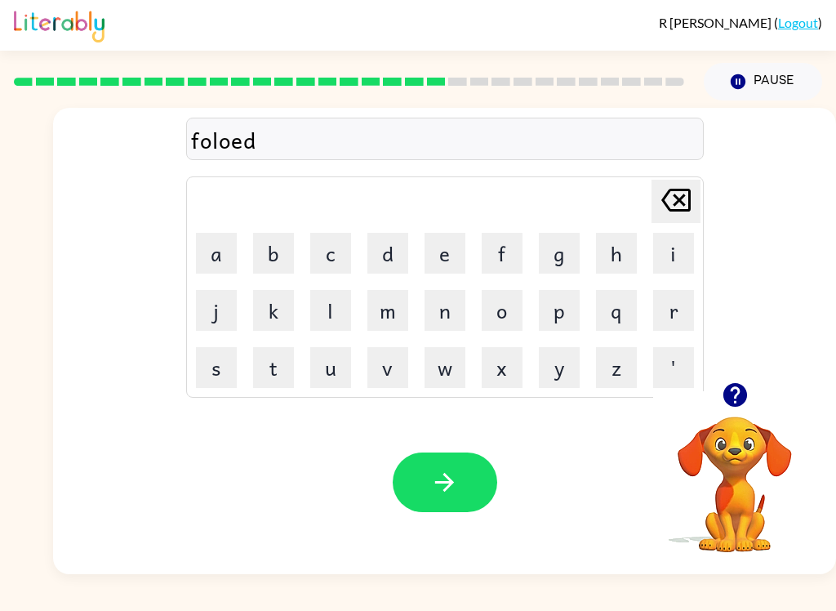
click at [467, 468] on button "button" at bounding box center [445, 482] width 105 height 60
click at [732, 394] on icon "button" at bounding box center [735, 395] width 24 height 24
click at [216, 376] on button "s" at bounding box center [216, 367] width 41 height 41
click at [677, 200] on icon at bounding box center [675, 200] width 29 height 23
click at [329, 257] on button "c" at bounding box center [330, 253] width 41 height 41
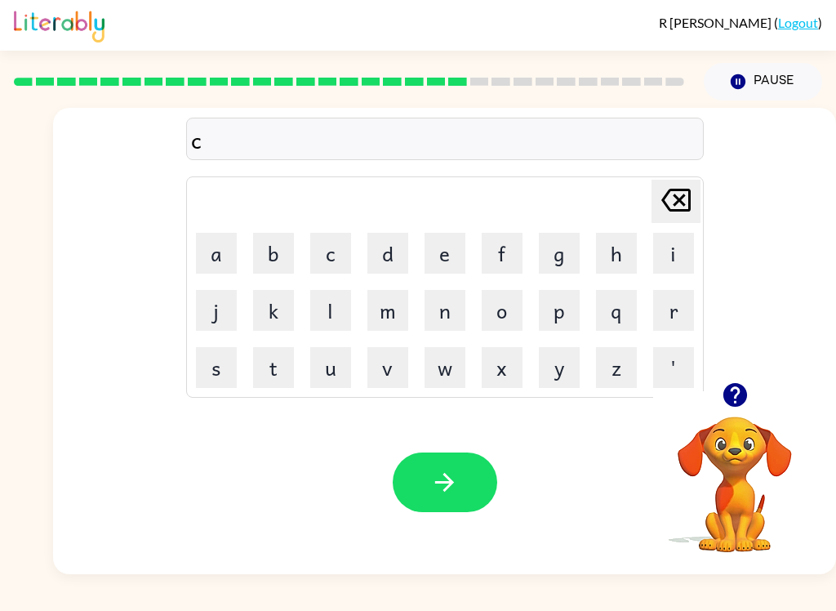
click at [445, 262] on button "e" at bounding box center [445, 253] width 41 height 41
click at [459, 322] on button "n" at bounding box center [445, 310] width 41 height 41
click at [256, 375] on button "t" at bounding box center [273, 367] width 41 height 41
click at [229, 258] on button "a" at bounding box center [216, 253] width 41 height 41
click at [571, 314] on button "p" at bounding box center [559, 310] width 41 height 41
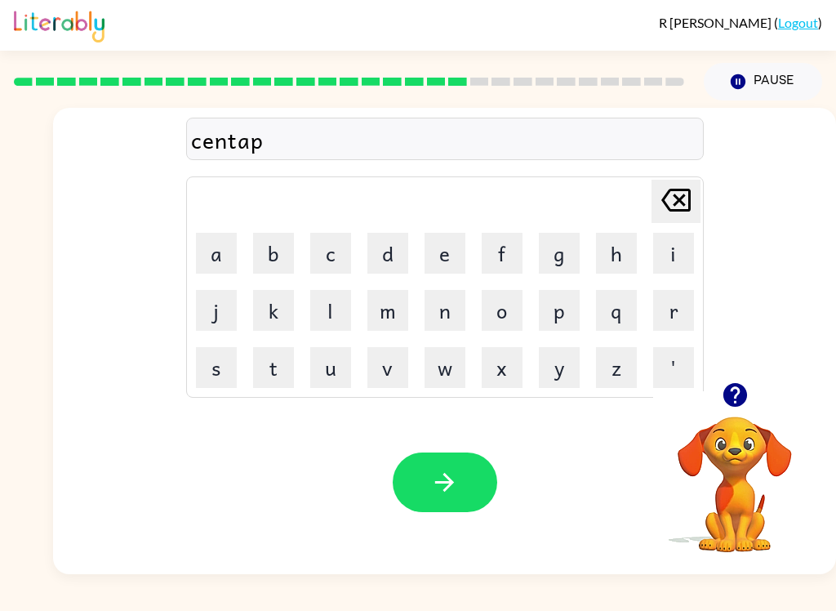
click at [453, 254] on button "e" at bounding box center [445, 253] width 41 height 41
click at [219, 251] on button "a" at bounding box center [216, 253] width 41 height 41
click at [456, 485] on icon "button" at bounding box center [444, 482] width 29 height 29
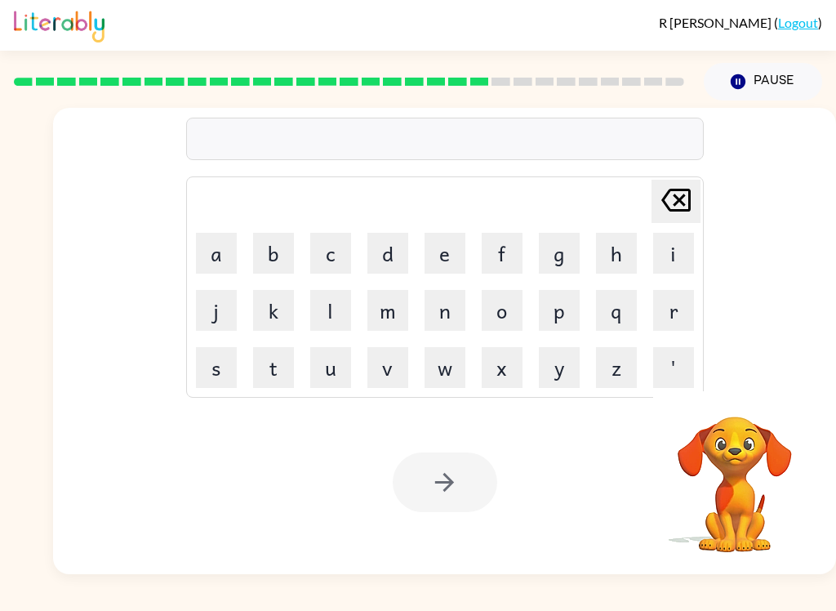
click at [225, 387] on button "s" at bounding box center [216, 367] width 41 height 41
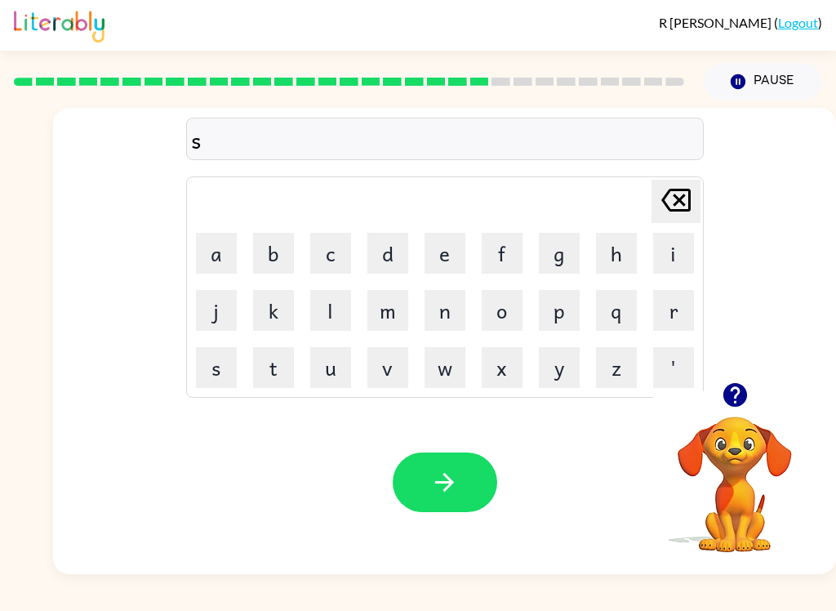
click at [318, 381] on button "u" at bounding box center [330, 367] width 41 height 41
click at [218, 385] on button "s" at bounding box center [216, 367] width 41 height 41
click at [280, 372] on button "t" at bounding box center [273, 367] width 41 height 41
click at [225, 256] on button "a" at bounding box center [216, 253] width 41 height 41
click at [452, 310] on button "n" at bounding box center [445, 310] width 41 height 41
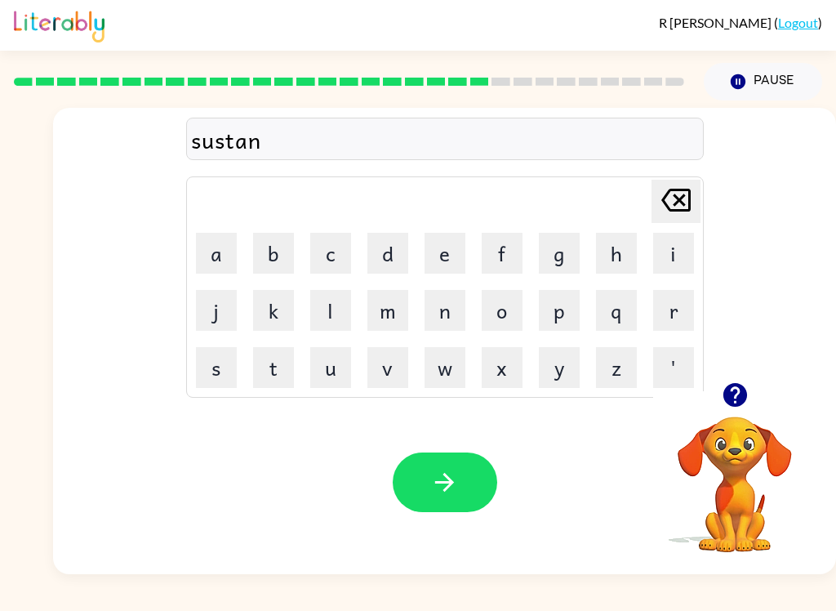
click at [451, 240] on button "e" at bounding box center [445, 253] width 41 height 41
click at [464, 471] on button "button" at bounding box center [445, 482] width 105 height 60
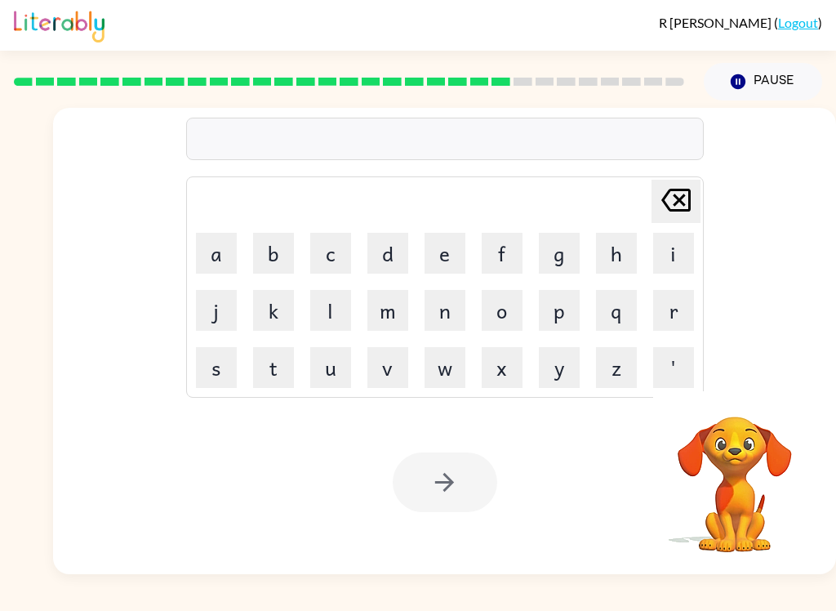
click at [512, 250] on button "f" at bounding box center [502, 253] width 41 height 41
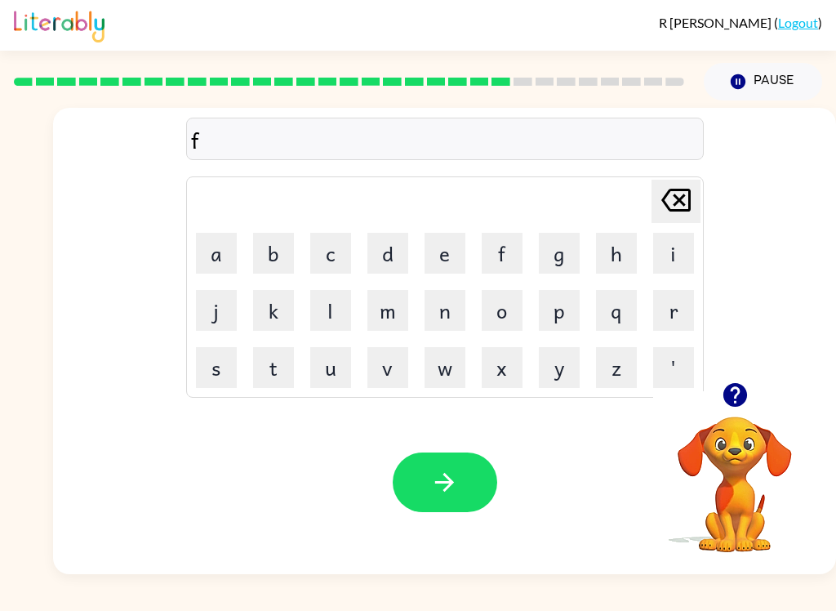
click at [519, 325] on button "o" at bounding box center [502, 310] width 41 height 41
click at [686, 326] on button "r" at bounding box center [673, 310] width 41 height 41
click at [438, 381] on button "w" at bounding box center [445, 367] width 41 height 41
click at [227, 256] on button "a" at bounding box center [216, 253] width 41 height 41
click at [674, 309] on button "r" at bounding box center [673, 310] width 41 height 41
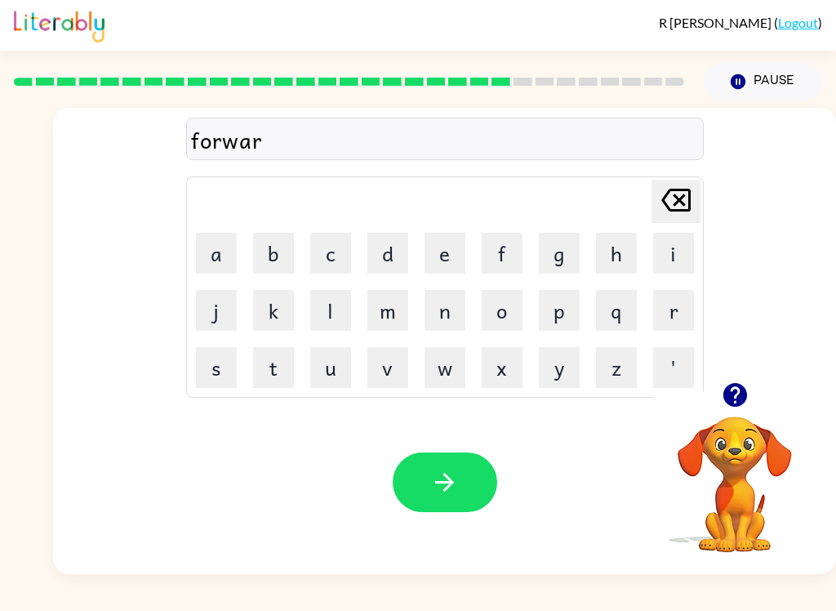
click at [386, 250] on button "d" at bounding box center [387, 253] width 41 height 41
click at [474, 493] on button "button" at bounding box center [445, 482] width 105 height 60
click at [732, 404] on icon "button" at bounding box center [735, 395] width 24 height 24
click at [737, 397] on icon "button" at bounding box center [735, 395] width 29 height 29
click at [726, 403] on icon "button" at bounding box center [735, 395] width 24 height 24
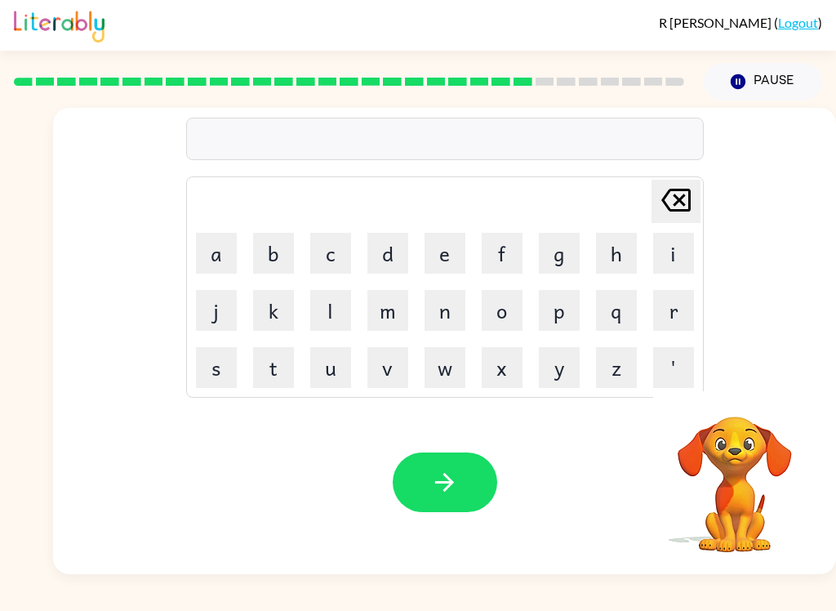
click at [679, 327] on button "r" at bounding box center [673, 310] width 41 height 41
click at [457, 272] on button "e" at bounding box center [445, 253] width 41 height 41
click at [345, 312] on button "l" at bounding box center [330, 310] width 41 height 41
click at [219, 258] on button "a" at bounding box center [216, 253] width 41 height 41
click at [287, 380] on button "t" at bounding box center [273, 367] width 41 height 41
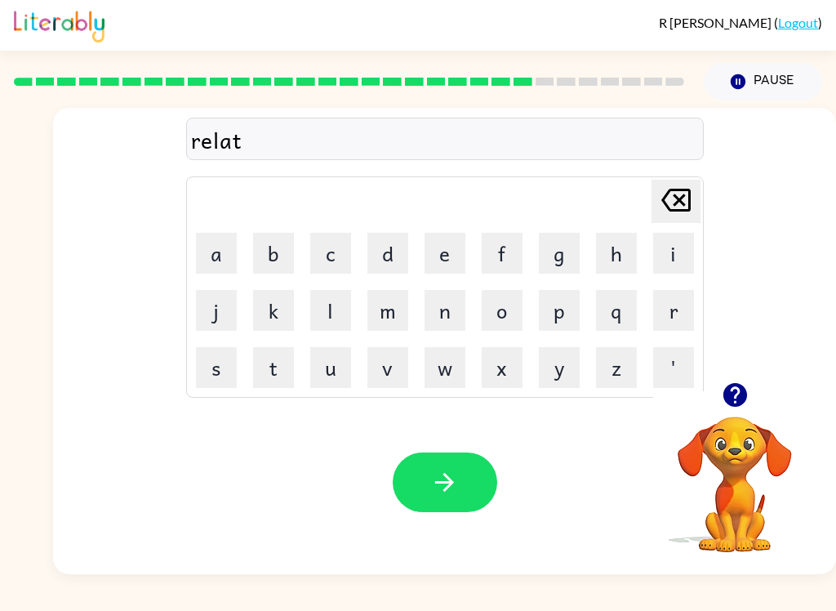
click at [433, 272] on button "e" at bounding box center [445, 253] width 41 height 41
click at [433, 271] on button "e" at bounding box center [445, 253] width 41 height 41
click at [479, 488] on button "button" at bounding box center [445, 482] width 105 height 60
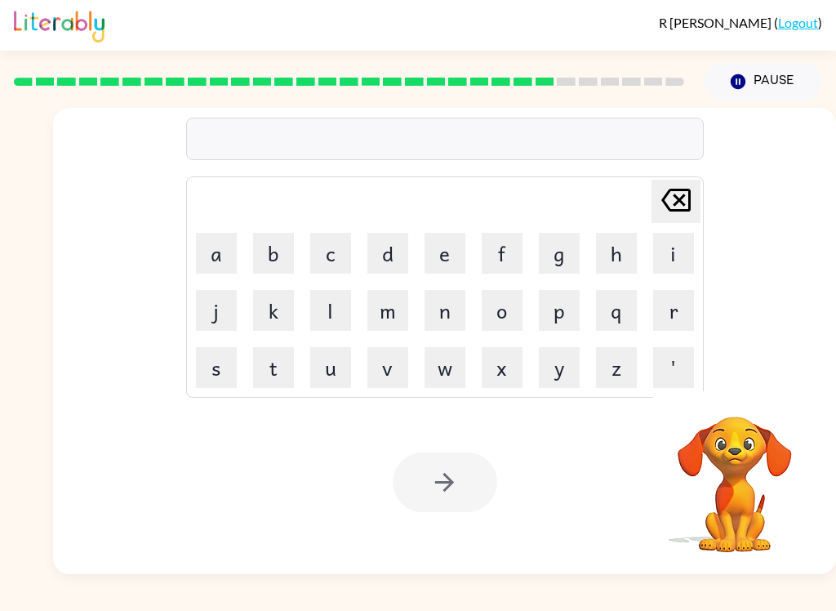
click at [557, 256] on button "g" at bounding box center [559, 253] width 41 height 41
click at [503, 318] on button "o" at bounding box center [502, 310] width 41 height 41
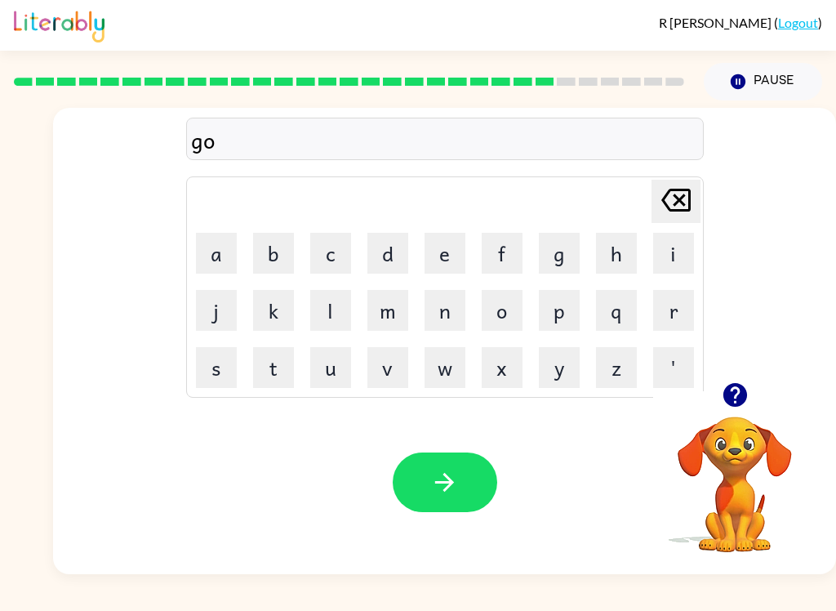
click at [395, 261] on button "d" at bounding box center [387, 253] width 41 height 41
click at [674, 195] on icon at bounding box center [675, 200] width 29 height 23
click at [279, 266] on button "b" at bounding box center [273, 253] width 41 height 41
click at [337, 323] on button "l" at bounding box center [330, 310] width 41 height 41
click at [688, 260] on button "i" at bounding box center [673, 253] width 41 height 41
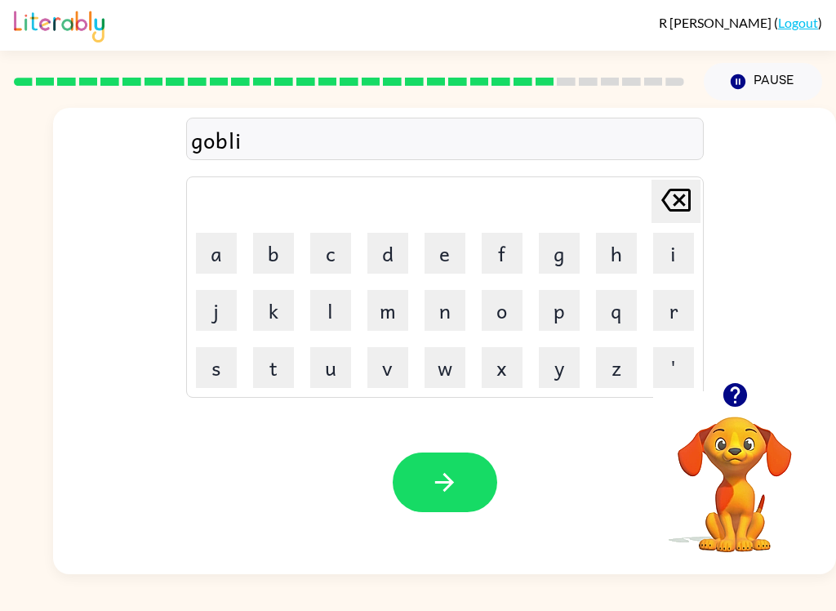
click at [444, 312] on button "n" at bounding box center [445, 310] width 41 height 41
click at [475, 478] on button "button" at bounding box center [445, 482] width 105 height 60
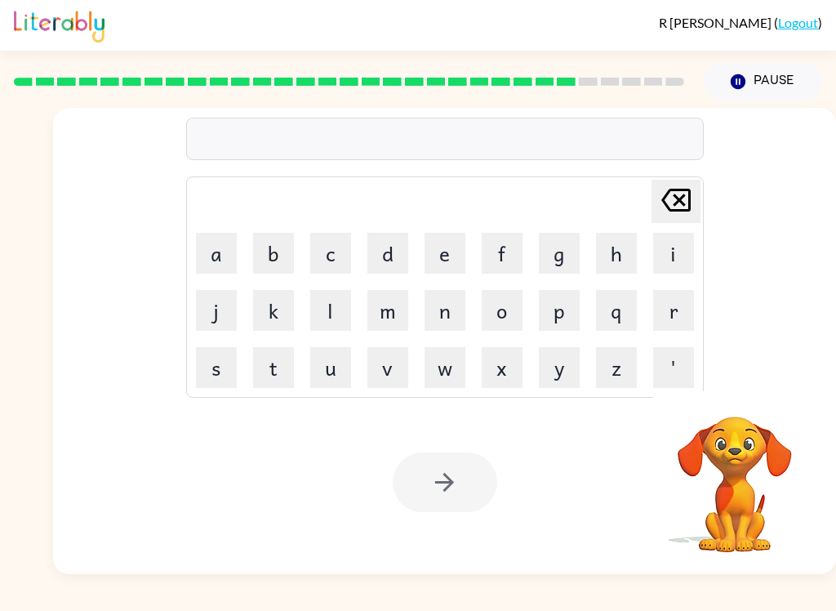
click at [339, 319] on button "l" at bounding box center [330, 310] width 41 height 41
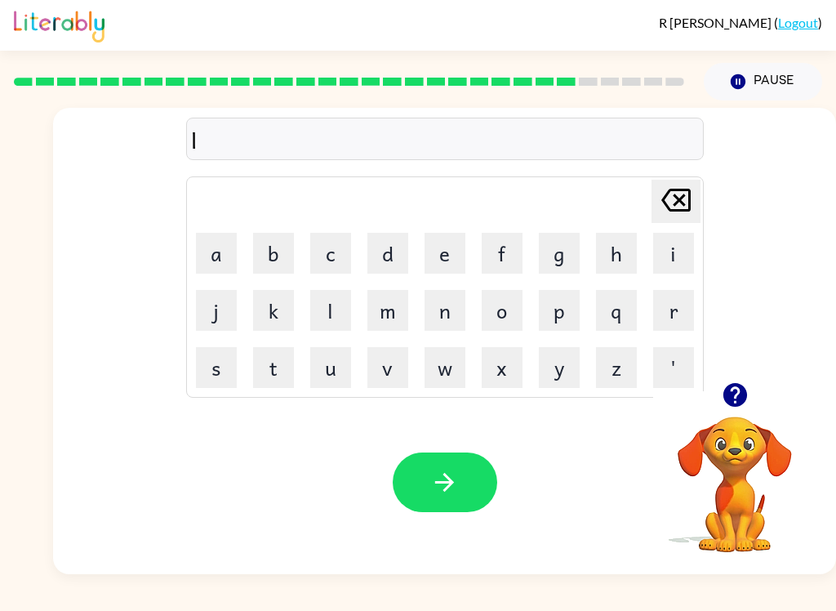
click at [362, 362] on td "v" at bounding box center [388, 368] width 56 height 56
click at [342, 380] on button "u" at bounding box center [330, 367] width 41 height 41
click at [405, 310] on button "m" at bounding box center [387, 310] width 41 height 41
click at [380, 253] on button "d" at bounding box center [387, 253] width 41 height 41
click at [682, 202] on icon at bounding box center [675, 200] width 29 height 23
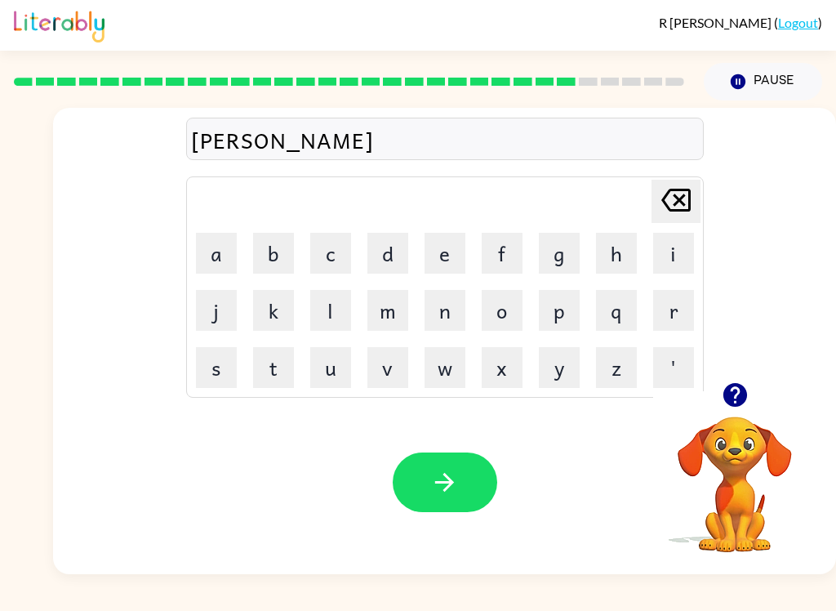
click at [281, 262] on button "b" at bounding box center [273, 253] width 41 height 41
click at [461, 260] on button "e" at bounding box center [445, 253] width 41 height 41
click at [671, 309] on button "r" at bounding box center [673, 310] width 41 height 41
click at [213, 330] on button "j" at bounding box center [216, 310] width 41 height 41
click at [230, 251] on button "a" at bounding box center [216, 253] width 41 height 41
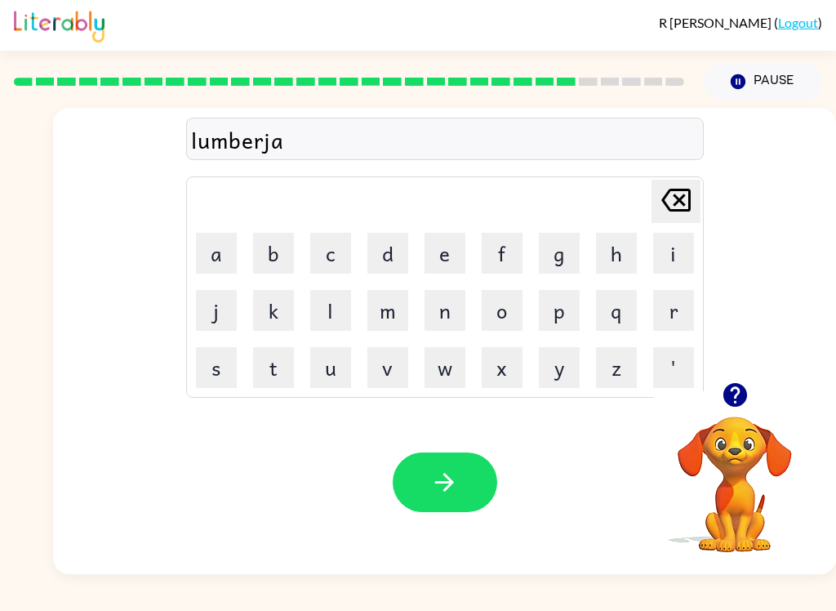
click at [287, 307] on button "k" at bounding box center [273, 310] width 41 height 41
click at [442, 260] on button "e" at bounding box center [445, 253] width 41 height 41
click at [676, 195] on icon "[PERSON_NAME] last character input" at bounding box center [675, 199] width 39 height 39
click at [676, 194] on icon "[PERSON_NAME] last character input" at bounding box center [675, 199] width 39 height 39
click at [679, 198] on icon "[PERSON_NAME] last character input" at bounding box center [675, 199] width 39 height 39
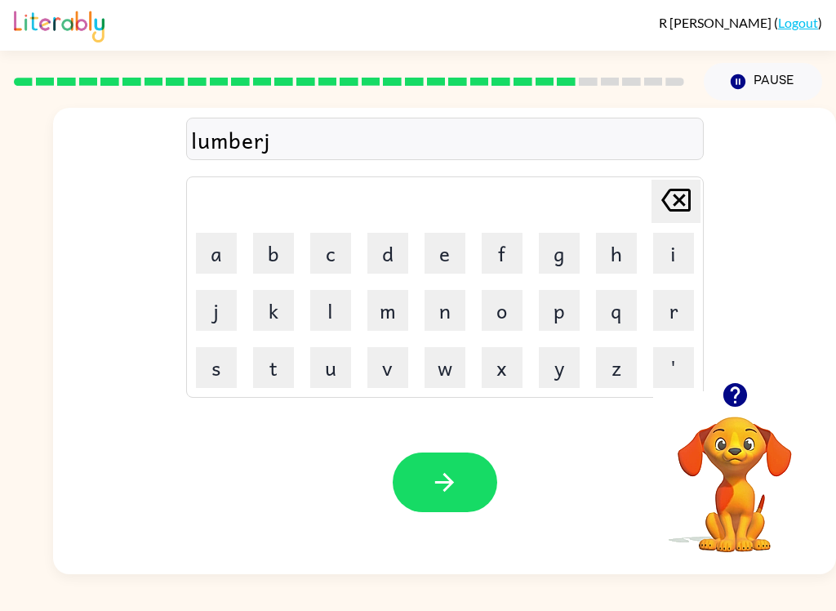
click at [340, 256] on button "c" at bounding box center [330, 253] width 41 height 41
click at [277, 319] on button "k" at bounding box center [273, 310] width 41 height 41
click at [673, 203] on icon "[PERSON_NAME] last character input" at bounding box center [675, 199] width 39 height 39
click at [231, 249] on button "a" at bounding box center [216, 253] width 41 height 41
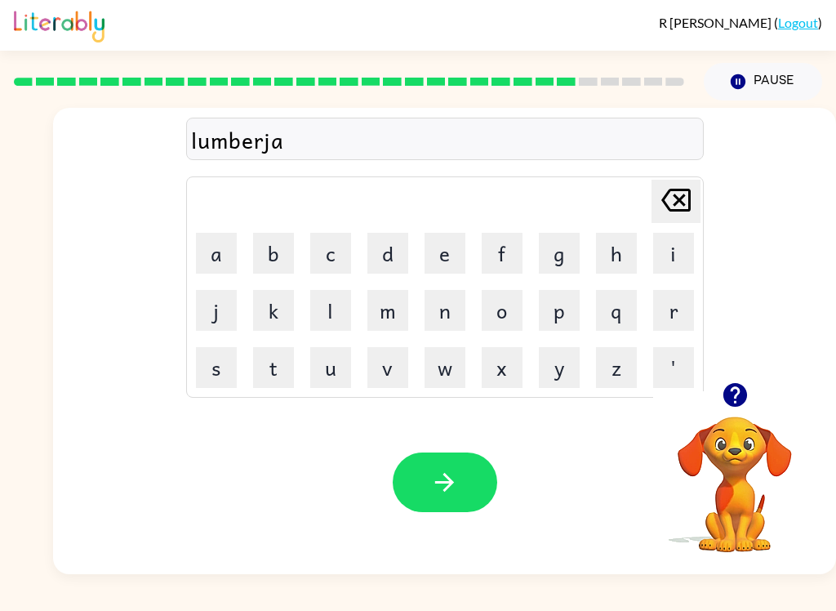
click at [336, 253] on button "c" at bounding box center [330, 253] width 41 height 41
click at [283, 314] on button "k" at bounding box center [273, 310] width 41 height 41
click at [470, 492] on button "button" at bounding box center [445, 482] width 105 height 60
click at [566, 318] on button "p" at bounding box center [559, 310] width 41 height 41
click at [670, 266] on button "i" at bounding box center [673, 253] width 41 height 41
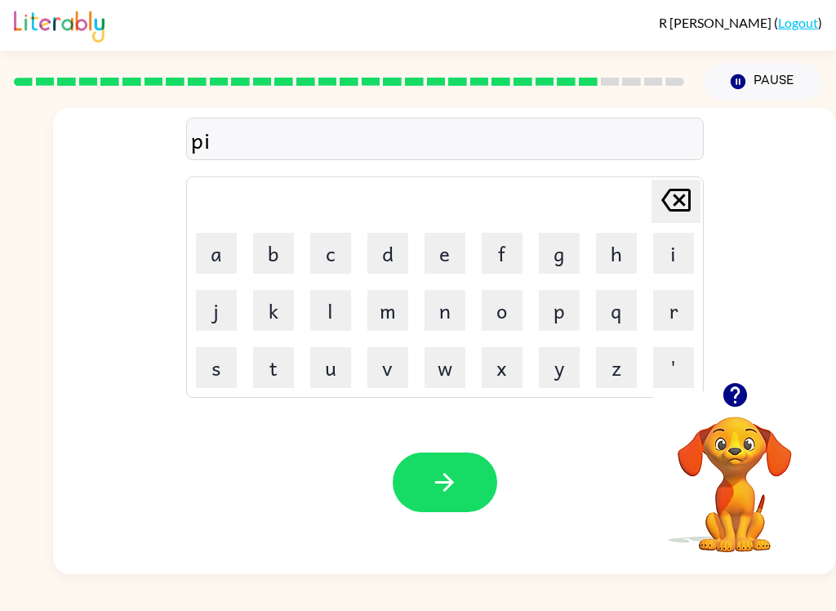
click at [686, 321] on button "r" at bounding box center [673, 310] width 41 height 41
click at [328, 272] on button "c" at bounding box center [330, 253] width 41 height 41
click at [452, 256] on button "e" at bounding box center [445, 253] width 41 height 41
click at [485, 488] on button "button" at bounding box center [445, 482] width 105 height 60
click at [326, 383] on button "u" at bounding box center [330, 367] width 41 height 41
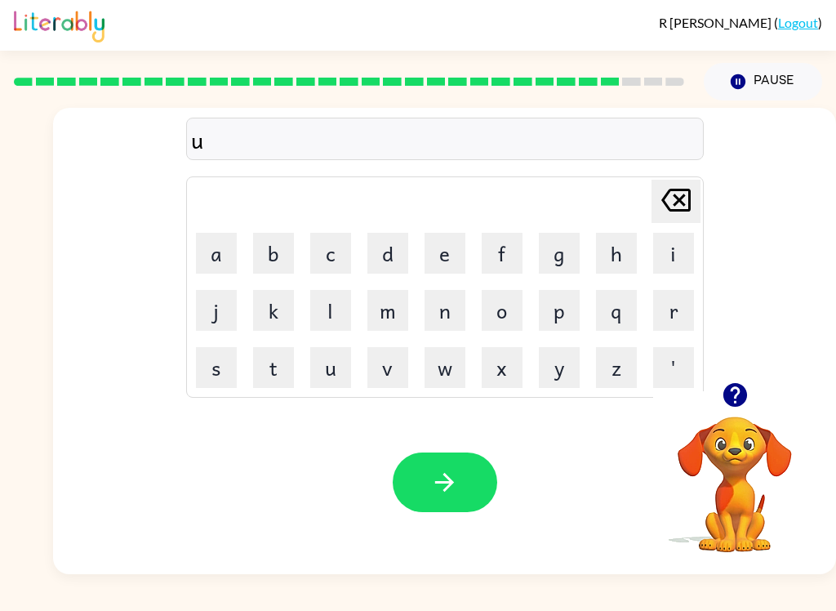
click at [681, 189] on icon at bounding box center [675, 200] width 29 height 23
click at [276, 363] on button "t" at bounding box center [273, 367] width 41 height 41
click at [621, 251] on button "h" at bounding box center [616, 253] width 41 height 41
click at [685, 268] on button "i" at bounding box center [673, 253] width 41 height 41
click at [456, 311] on button "n" at bounding box center [445, 310] width 41 height 41
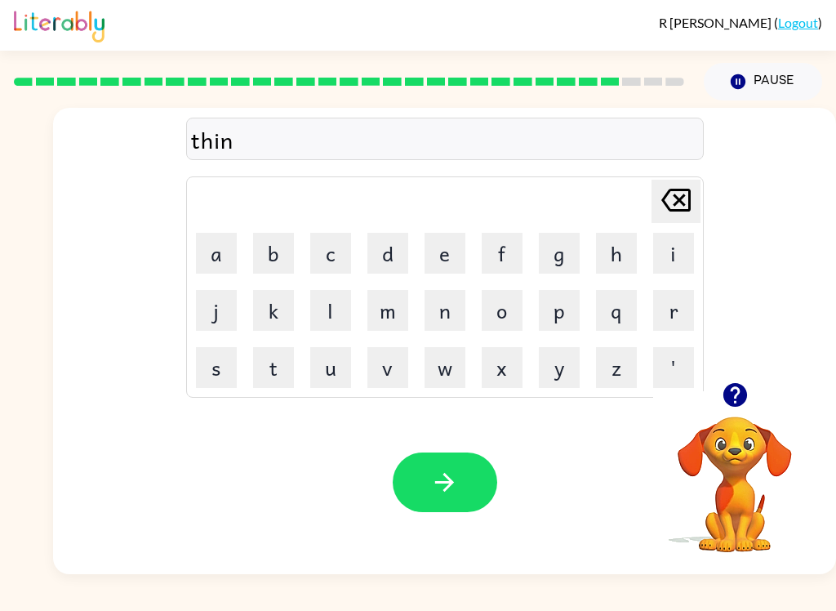
click at [448, 474] on icon "button" at bounding box center [444, 482] width 29 height 29
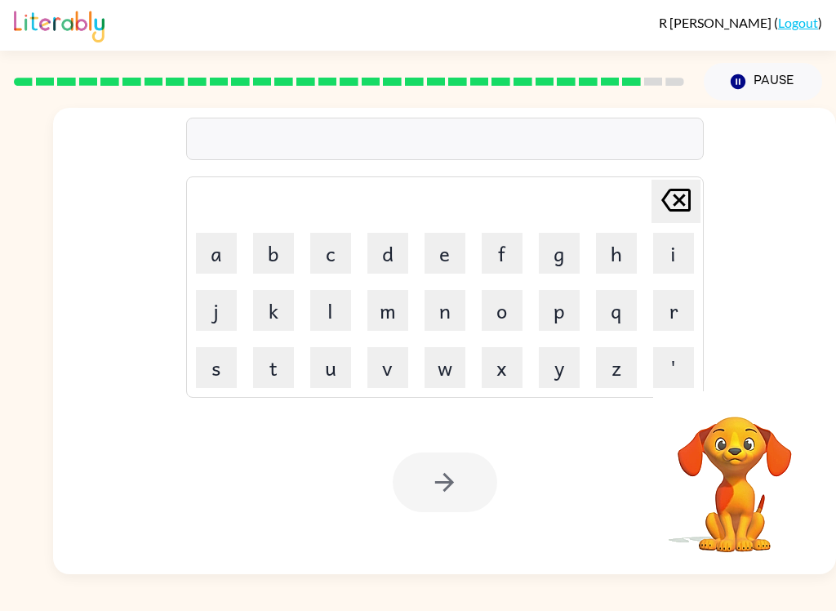
click at [222, 376] on button "s" at bounding box center [216, 367] width 41 height 41
click at [672, 269] on button "i" at bounding box center [673, 253] width 41 height 41
click at [337, 315] on button "l" at bounding box center [330, 310] width 41 height 41
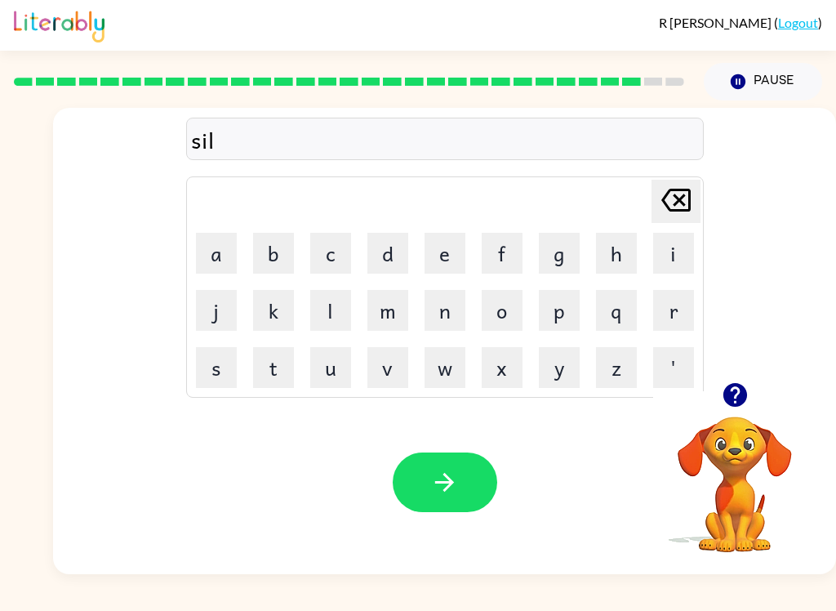
click at [400, 371] on button "v" at bounding box center [387, 367] width 41 height 41
click at [457, 257] on button "e" at bounding box center [445, 253] width 41 height 41
click at [671, 315] on button "r" at bounding box center [673, 310] width 41 height 41
click at [452, 372] on button "w" at bounding box center [445, 367] width 41 height 41
click at [221, 253] on button "a" at bounding box center [216, 253] width 41 height 41
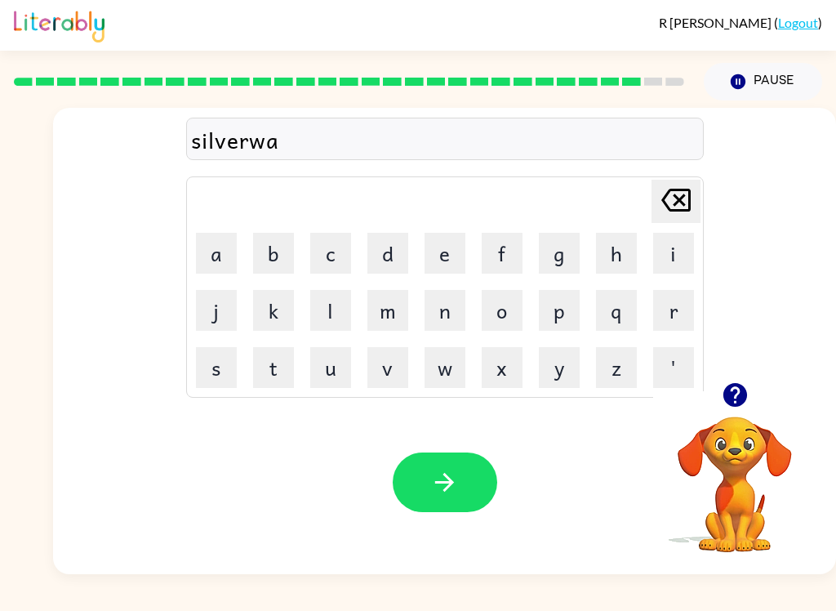
click at [683, 318] on button "r" at bounding box center [673, 310] width 41 height 41
click at [435, 252] on button "e" at bounding box center [445, 253] width 41 height 41
click at [466, 478] on button "button" at bounding box center [445, 482] width 105 height 60
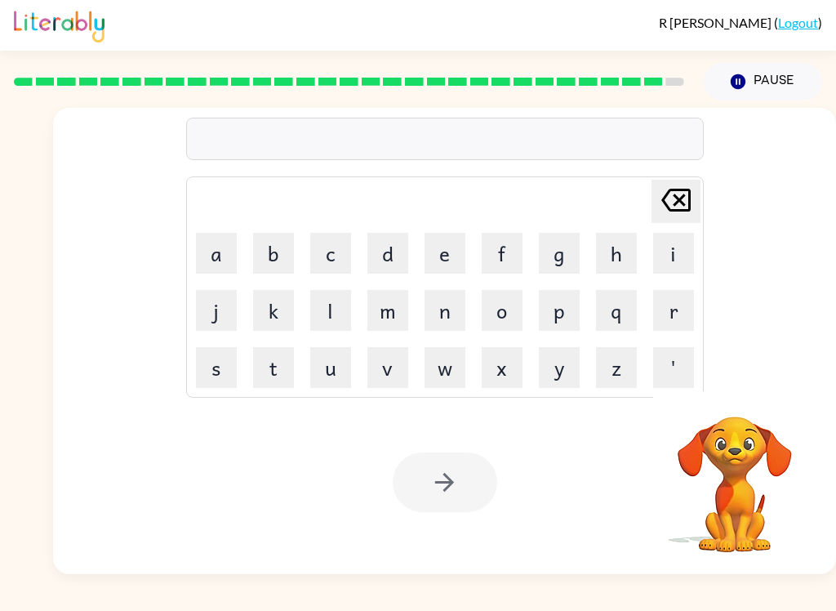
click at [346, 373] on button "u" at bounding box center [330, 367] width 41 height 41
click at [454, 314] on button "n" at bounding box center [445, 310] width 41 height 41
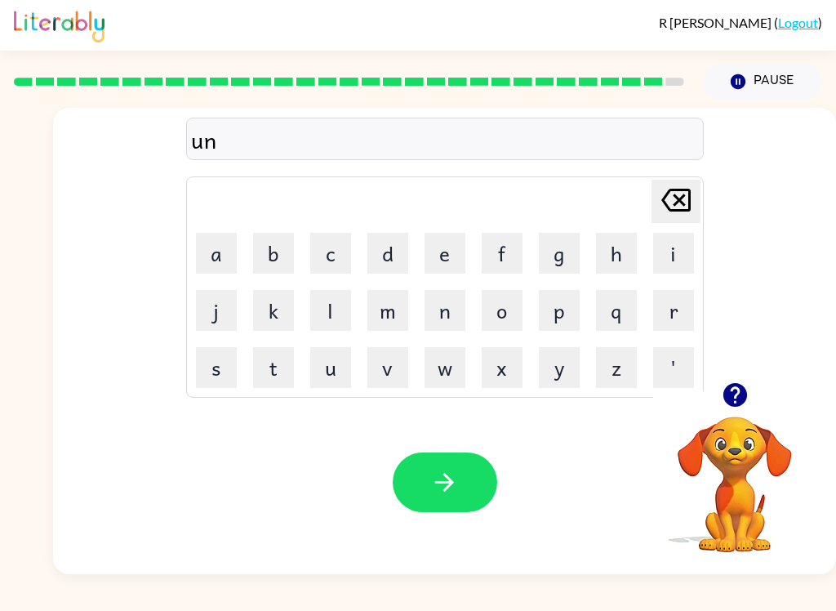
click at [220, 244] on button "a" at bounding box center [216, 253] width 41 height 41
click at [514, 251] on button "f" at bounding box center [502, 253] width 41 height 41
click at [678, 316] on button "r" at bounding box center [673, 310] width 41 height 41
click at [236, 259] on button "a" at bounding box center [216, 253] width 41 height 41
click at [391, 259] on button "d" at bounding box center [387, 253] width 41 height 41
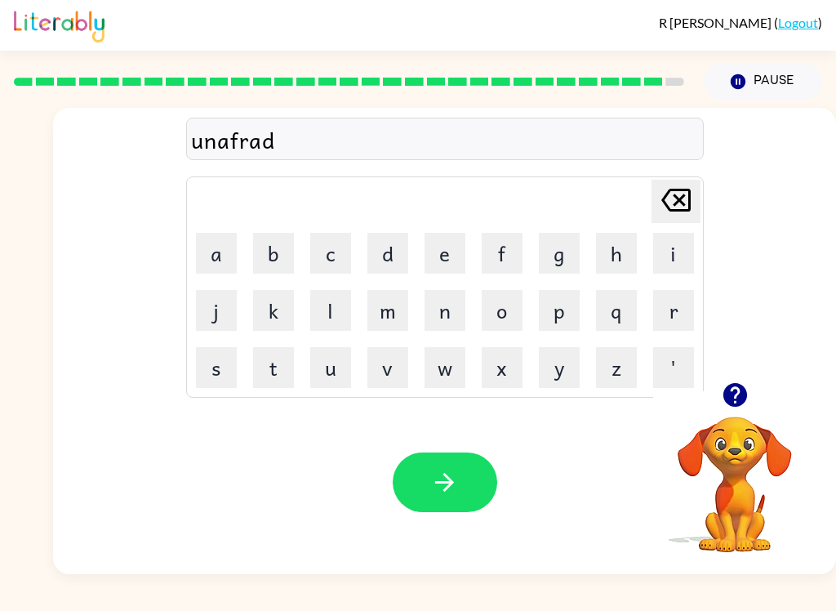
click at [441, 253] on button "e" at bounding box center [445, 253] width 41 height 41
click at [470, 497] on button "button" at bounding box center [445, 482] width 105 height 60
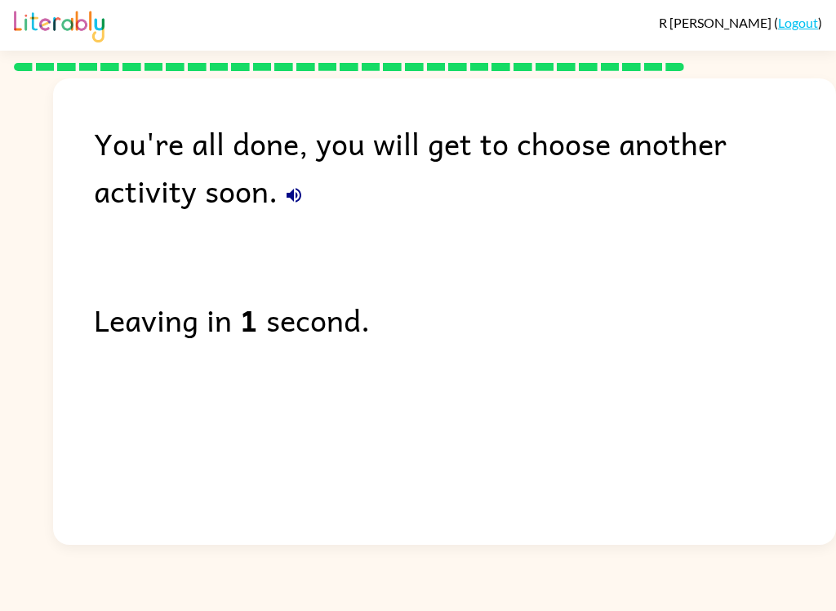
click at [207, 187] on div "You're all done, you will get to choose another activity soon." at bounding box center [465, 166] width 742 height 95
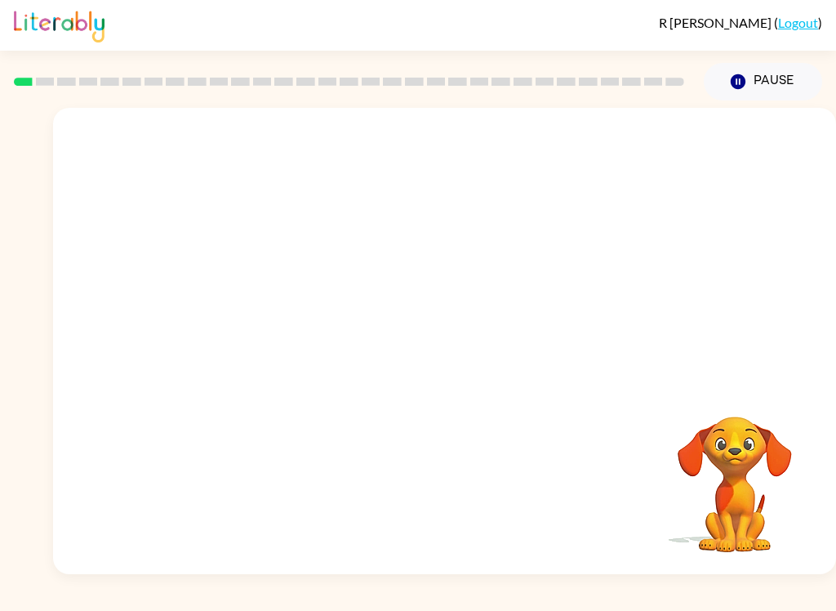
click at [253, 309] on video "Your browser must support playing .mp4 files to use Literably. Please try using…" at bounding box center [444, 245] width 783 height 274
click at [461, 351] on div at bounding box center [445, 349] width 105 height 60
click at [461, 350] on div at bounding box center [445, 349] width 105 height 60
click at [435, 366] on div at bounding box center [445, 349] width 105 height 60
click at [434, 366] on div at bounding box center [445, 349] width 105 height 60
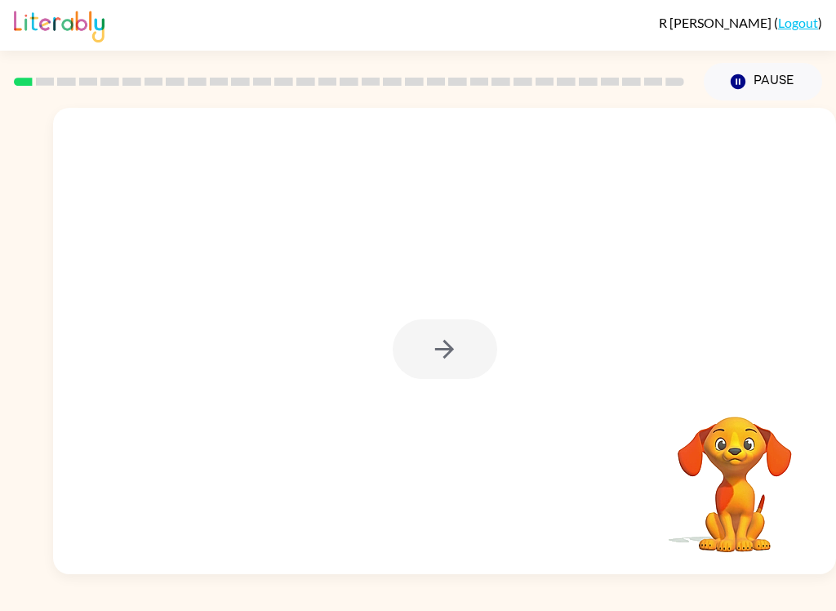
click at [401, 340] on button "button" at bounding box center [445, 349] width 105 height 60
click at [400, 340] on div at bounding box center [445, 349] width 105 height 60
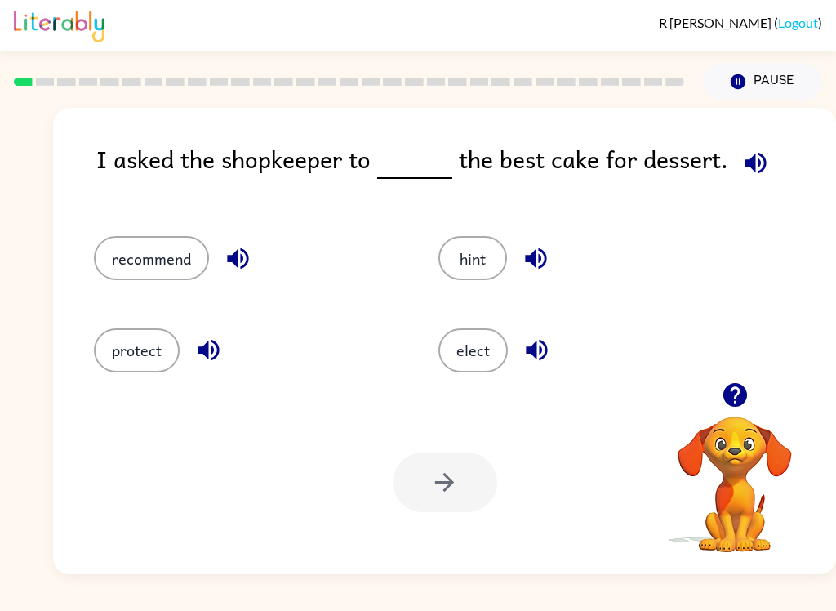
click at [745, 164] on icon "button" at bounding box center [755, 162] width 21 height 21
click at [125, 250] on button "recommend" at bounding box center [151, 258] width 115 height 44
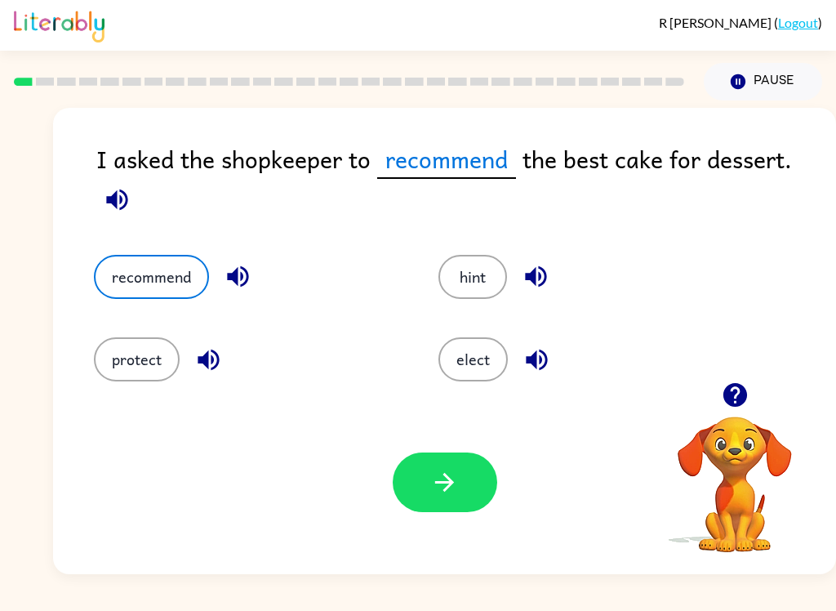
click at [106, 206] on icon "button" at bounding box center [117, 199] width 29 height 29
click at [107, 199] on icon "button" at bounding box center [116, 199] width 21 height 21
click at [108, 211] on icon "button" at bounding box center [117, 199] width 29 height 29
click at [240, 291] on icon "button" at bounding box center [238, 276] width 29 height 29
click at [100, 179] on span at bounding box center [117, 195] width 42 height 37
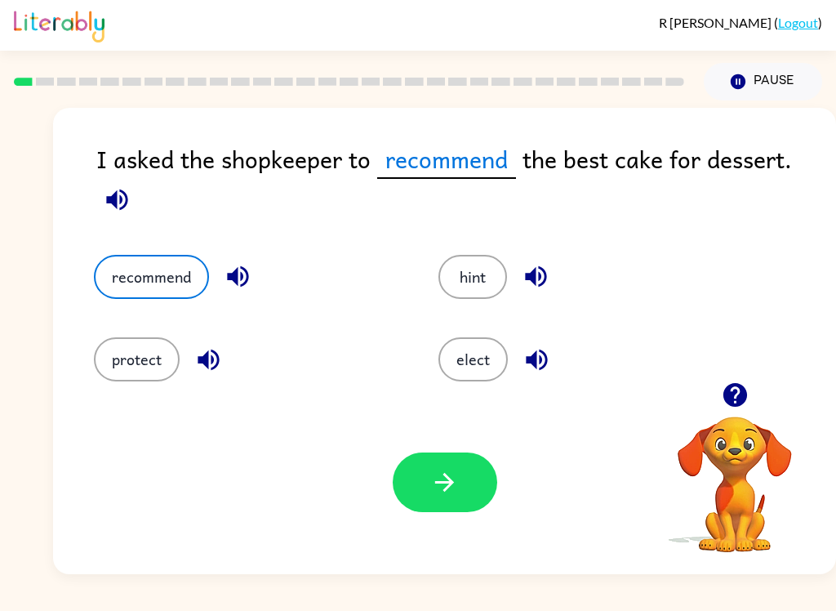
click at [469, 496] on button "button" at bounding box center [445, 482] width 105 height 60
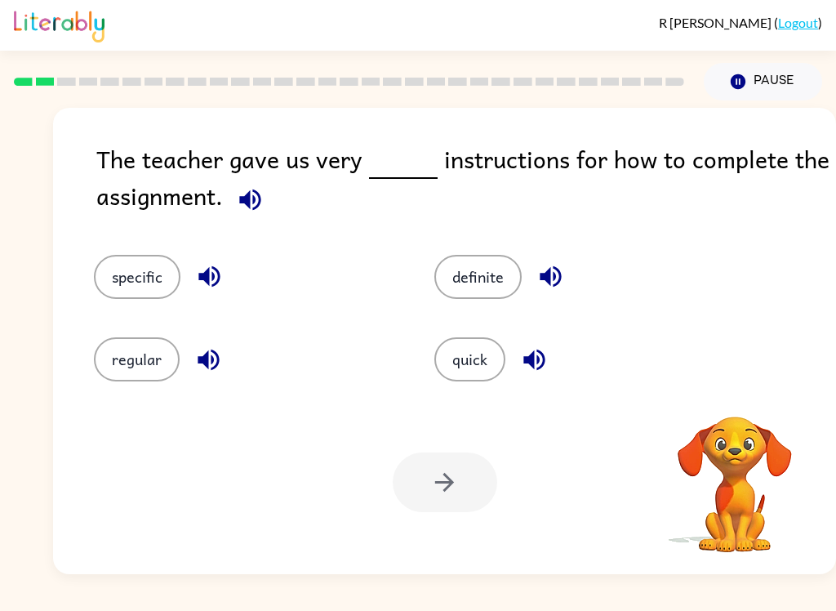
click at [257, 205] on icon "button" at bounding box center [250, 199] width 29 height 29
click at [118, 265] on button "specific" at bounding box center [137, 277] width 87 height 44
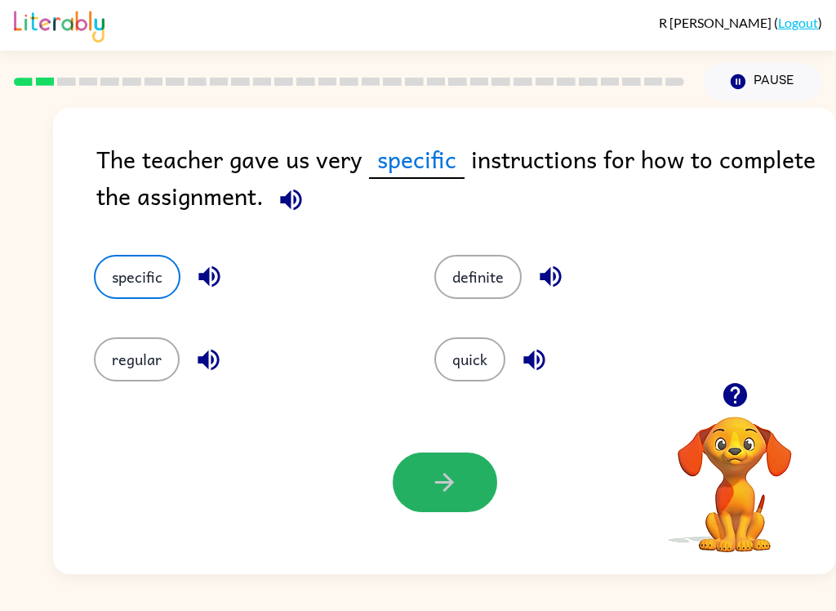
click at [449, 502] on button "button" at bounding box center [445, 482] width 105 height 60
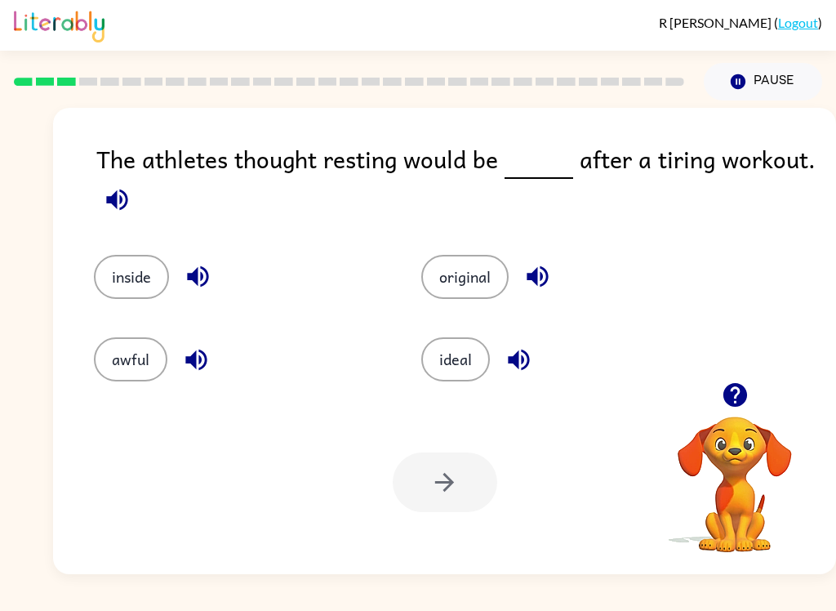
click at [551, 272] on icon "button" at bounding box center [537, 276] width 29 height 29
click at [536, 356] on button "button" at bounding box center [519, 360] width 42 height 42
click at [471, 361] on button "ideal" at bounding box center [455, 359] width 69 height 44
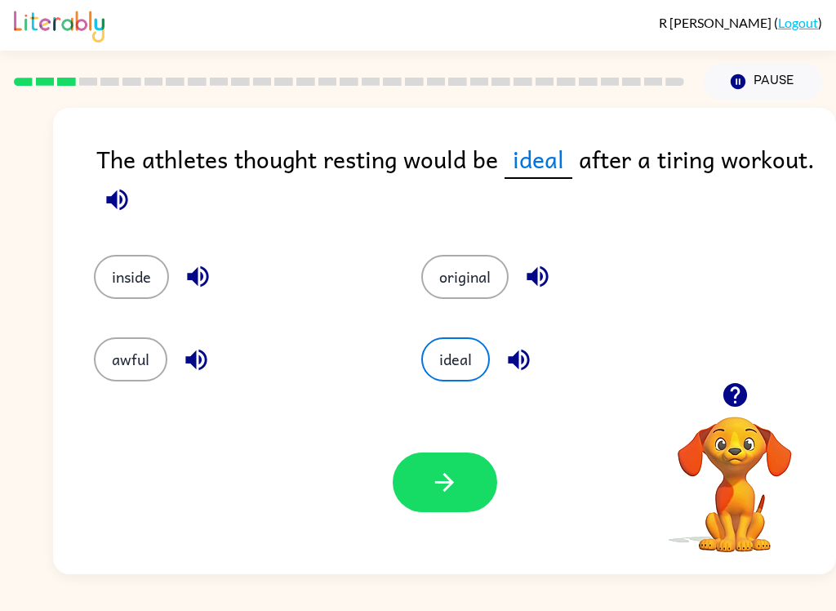
click at [489, 494] on button "button" at bounding box center [445, 482] width 105 height 60
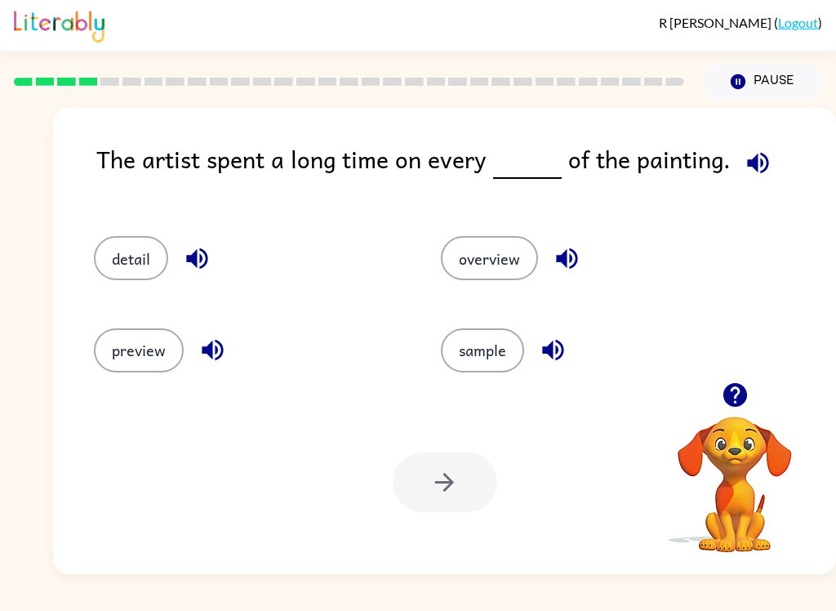
click at [133, 255] on button "detail" at bounding box center [131, 258] width 74 height 44
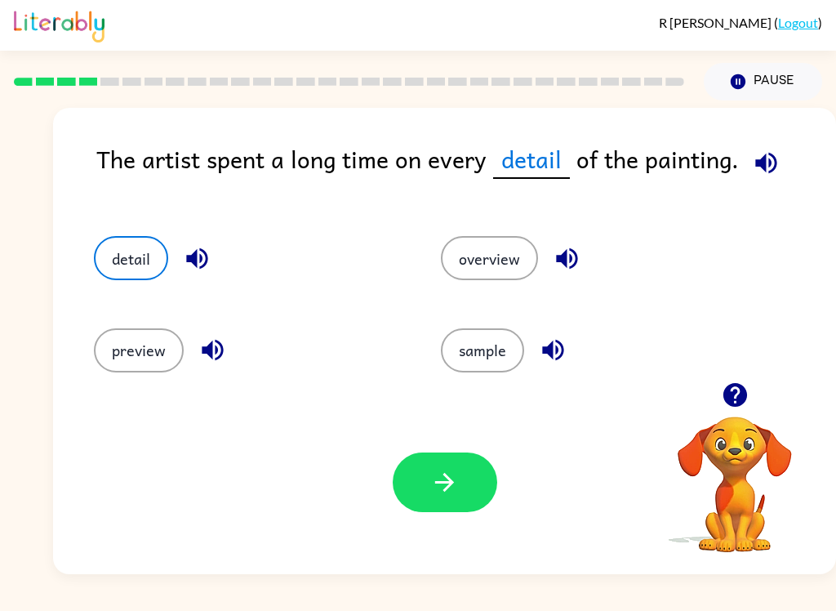
click at [456, 510] on button "button" at bounding box center [445, 482] width 105 height 60
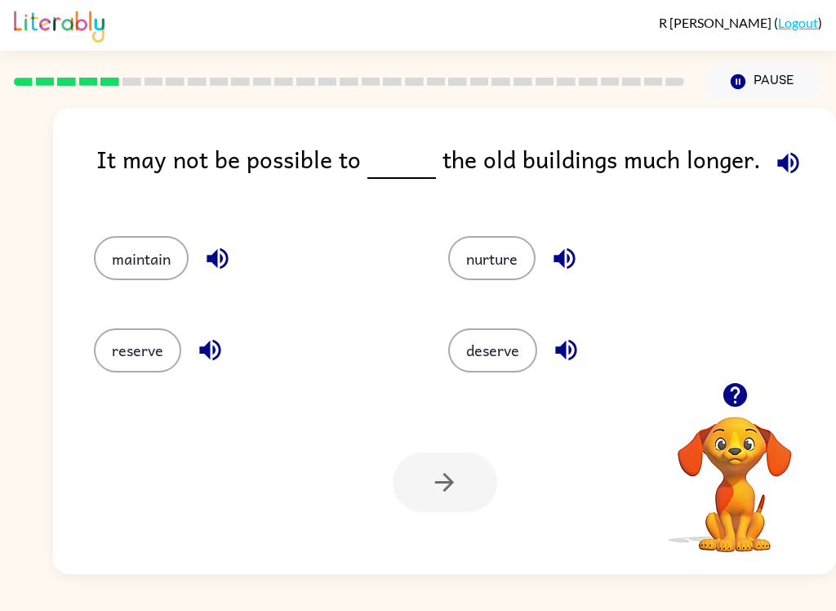
click at [221, 256] on icon "button" at bounding box center [217, 258] width 21 height 21
click at [211, 343] on icon "button" at bounding box center [210, 350] width 29 height 29
click at [563, 264] on icon "button" at bounding box center [564, 258] width 21 height 21
click at [569, 340] on icon "button" at bounding box center [566, 350] width 29 height 29
click at [157, 264] on button "maintain" at bounding box center [141, 258] width 95 height 44
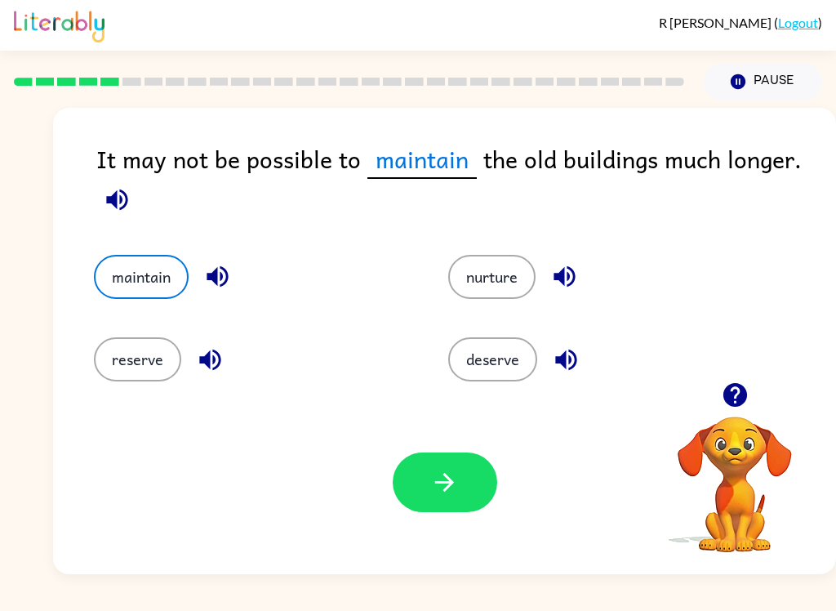
click at [120, 204] on icon "button" at bounding box center [116, 199] width 21 height 21
click at [444, 480] on icon "button" at bounding box center [444, 482] width 29 height 29
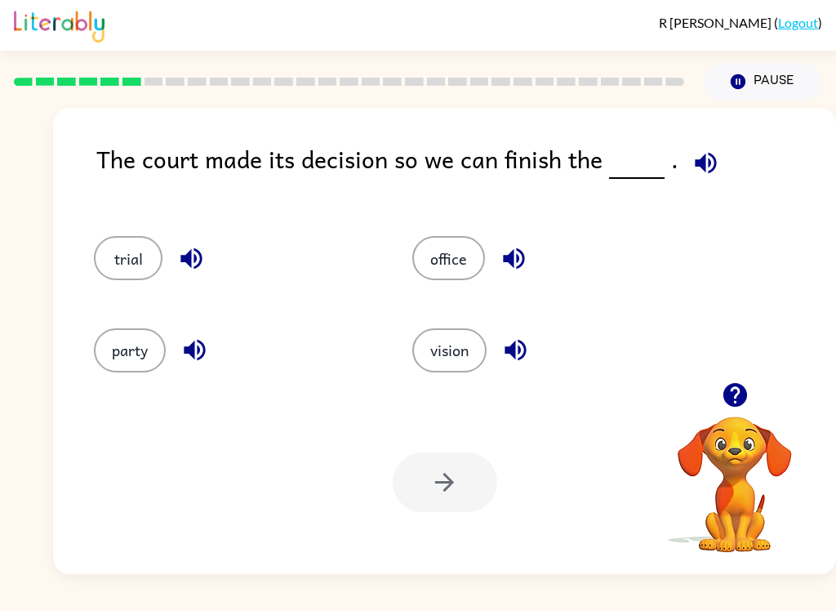
click at [136, 251] on button "trial" at bounding box center [128, 258] width 69 height 44
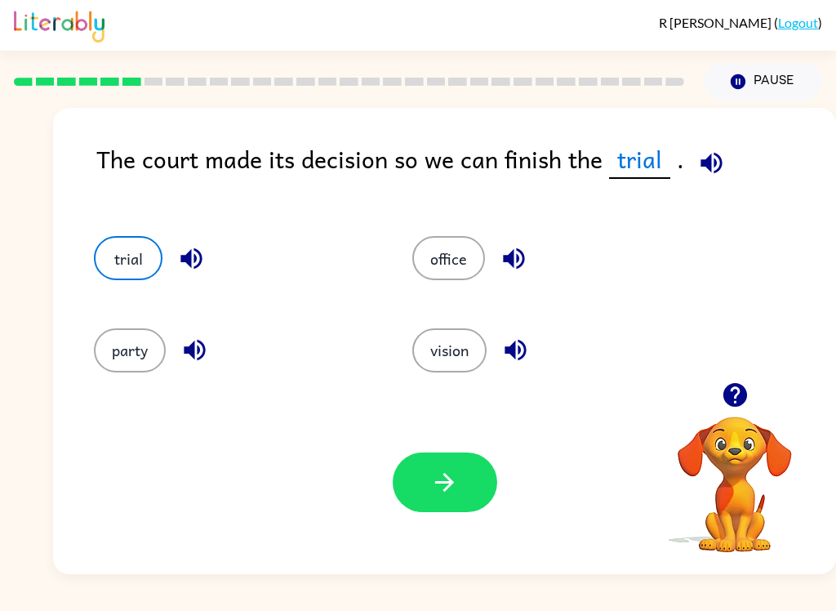
click at [466, 483] on button "button" at bounding box center [445, 482] width 105 height 60
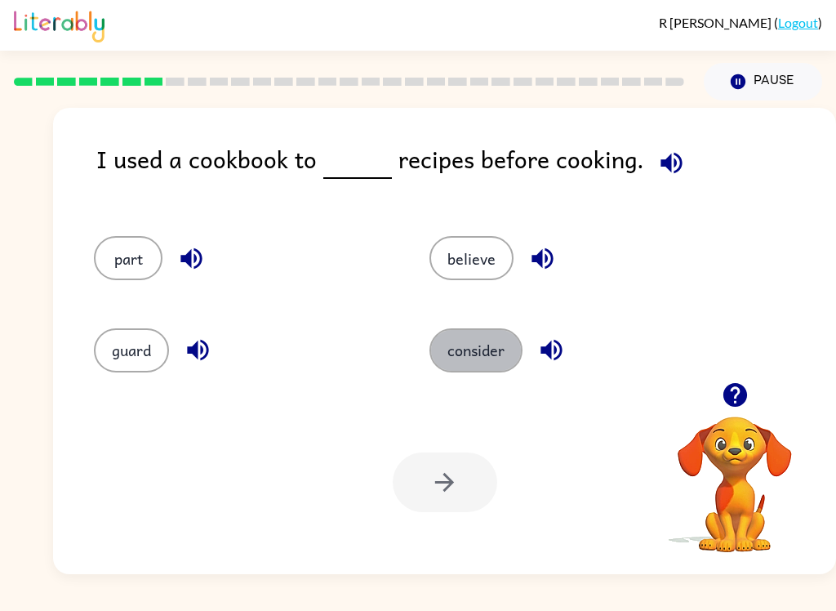
click at [495, 372] on button "consider" at bounding box center [475, 350] width 93 height 44
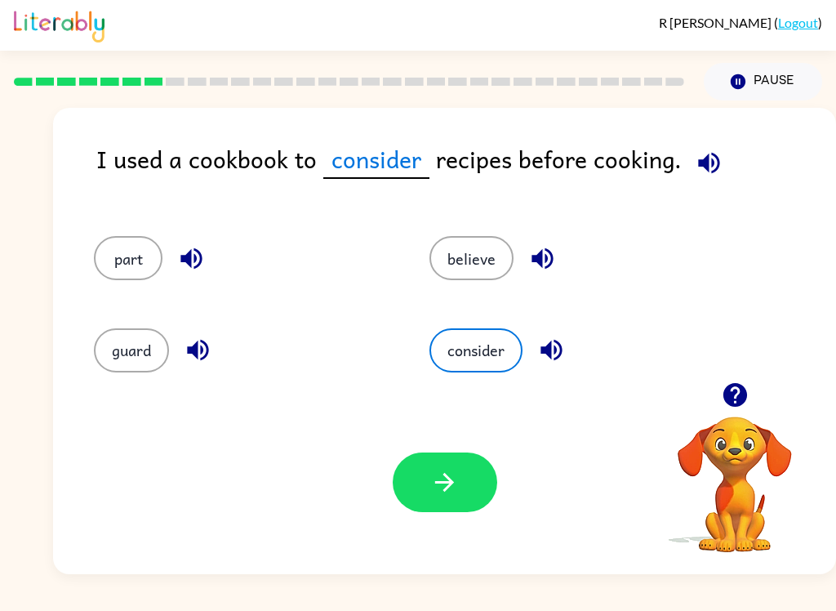
click at [474, 499] on button "button" at bounding box center [445, 482] width 105 height 60
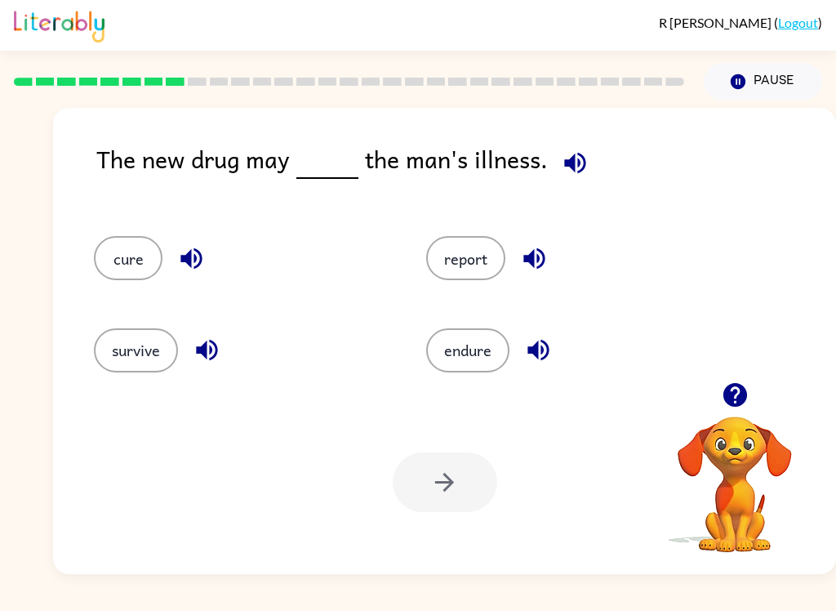
click at [136, 247] on button "cure" at bounding box center [128, 258] width 69 height 44
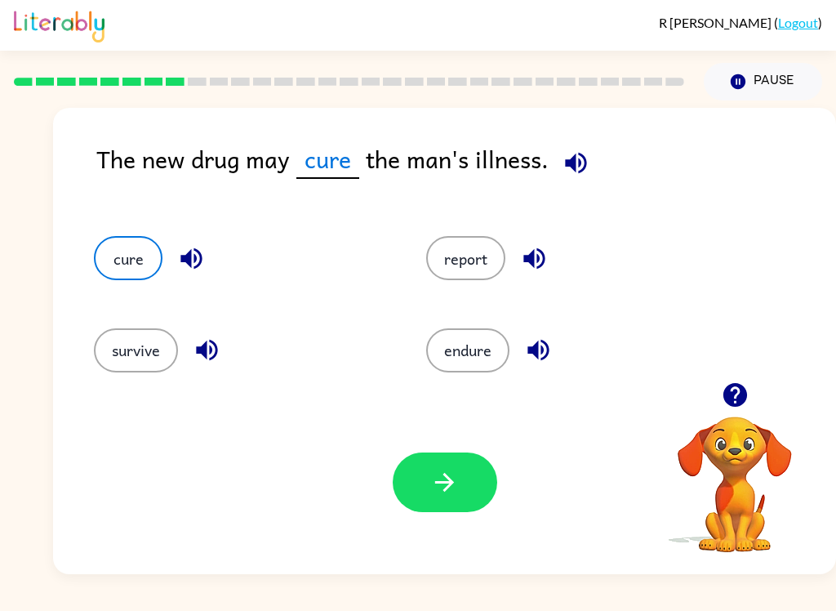
click at [468, 488] on button "button" at bounding box center [445, 482] width 105 height 60
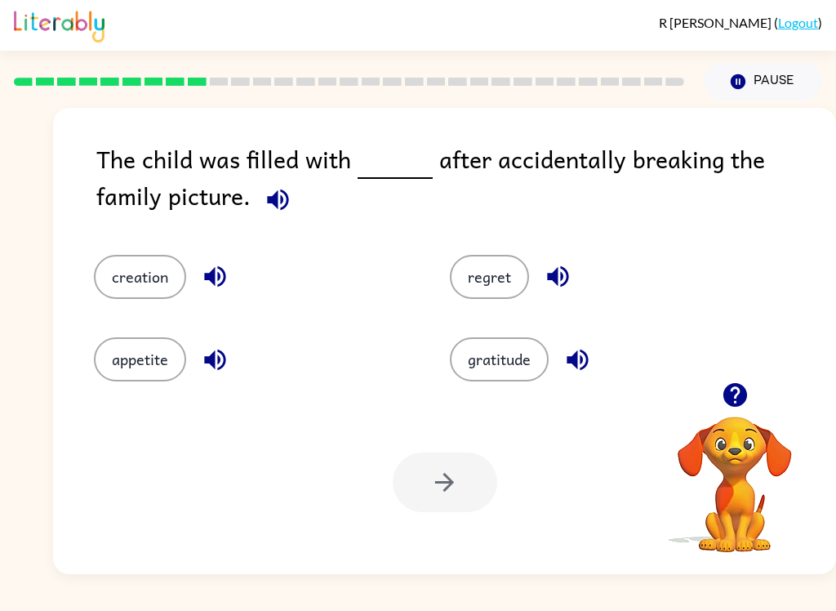
click at [209, 309] on div "appetite" at bounding box center [241, 347] width 356 height 82
click at [233, 278] on button "button" at bounding box center [215, 277] width 42 height 42
click at [219, 366] on icon "button" at bounding box center [215, 359] width 29 height 29
click at [498, 281] on button "regret" at bounding box center [489, 277] width 79 height 44
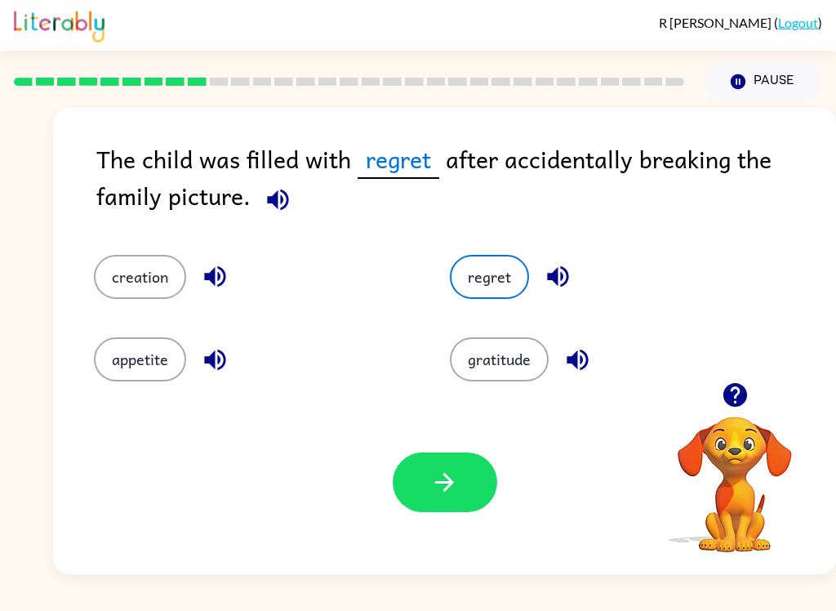
click at [461, 482] on button "button" at bounding box center [445, 482] width 105 height 60
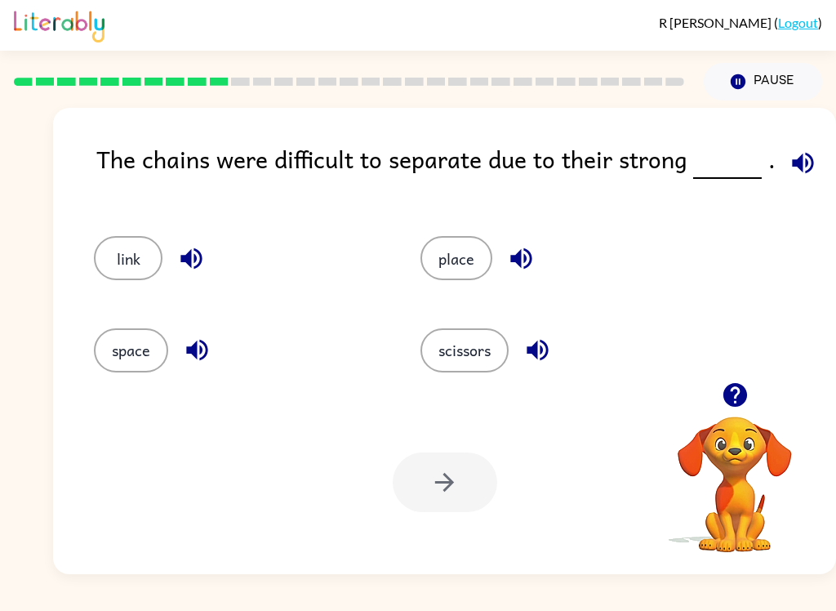
click at [123, 238] on button "link" at bounding box center [128, 258] width 69 height 44
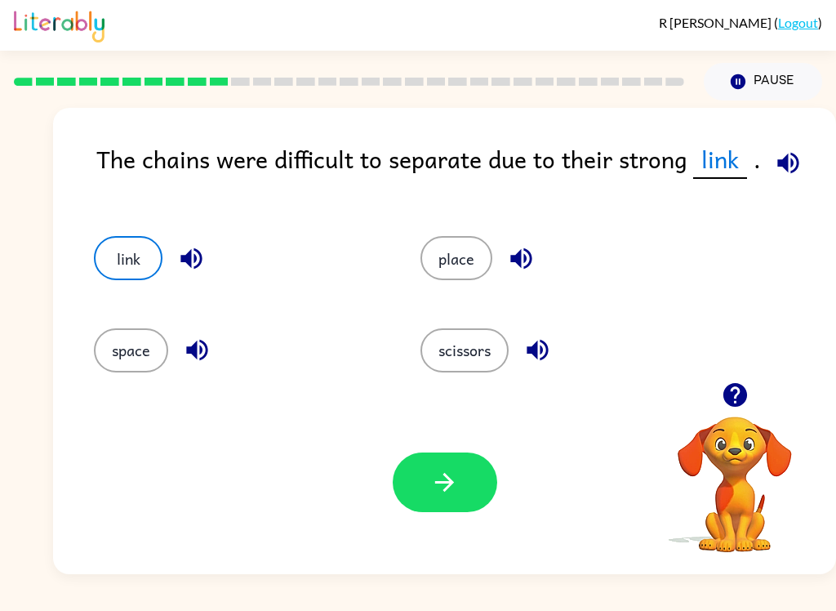
click at [455, 503] on button "button" at bounding box center [445, 482] width 105 height 60
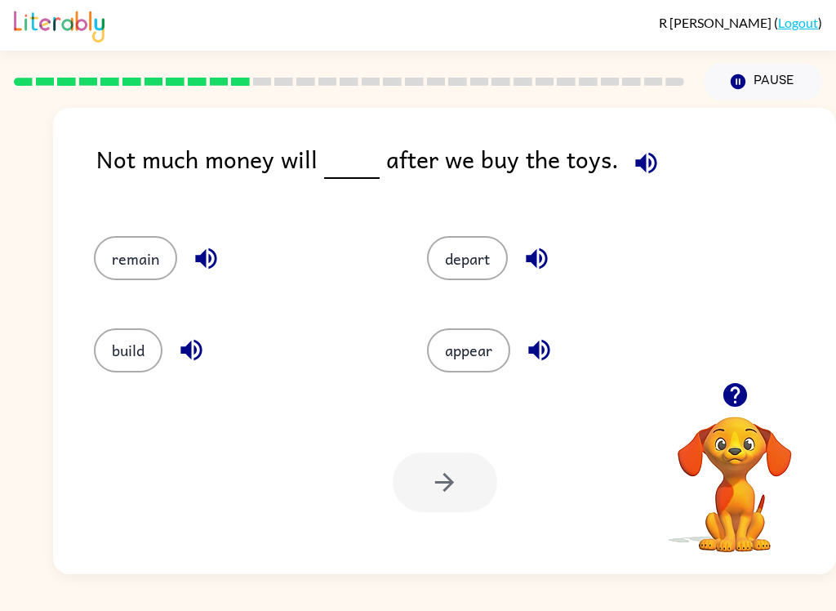
click at [124, 266] on button "remain" at bounding box center [135, 258] width 83 height 44
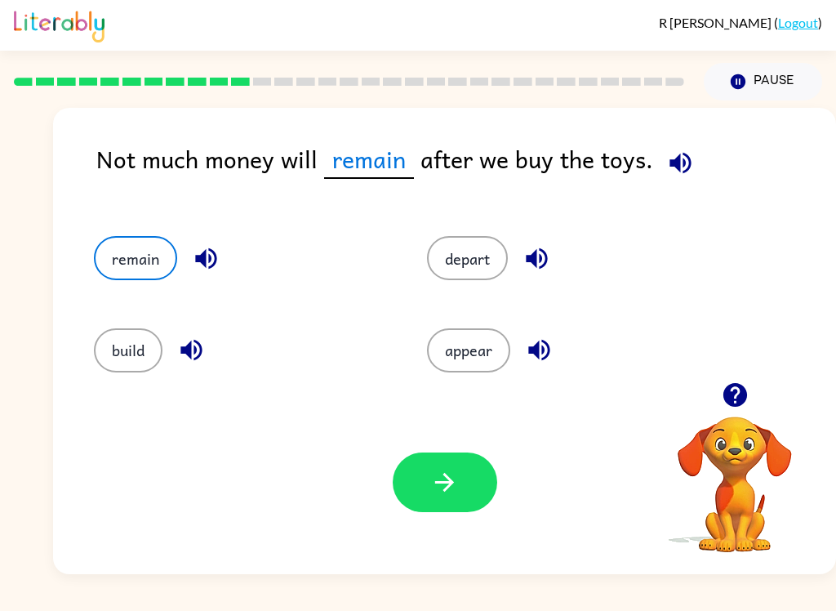
click at [473, 479] on button "button" at bounding box center [445, 482] width 105 height 60
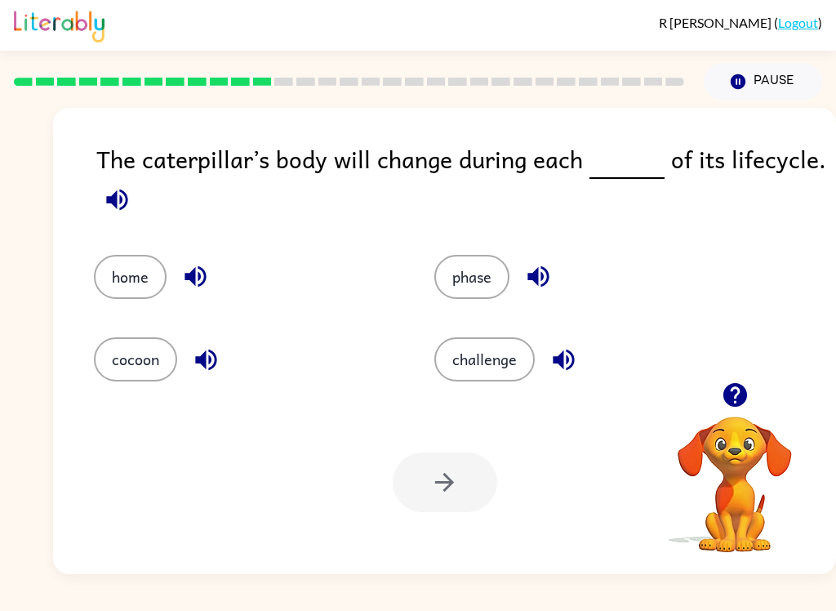
click at [499, 282] on button "phase" at bounding box center [471, 277] width 75 height 44
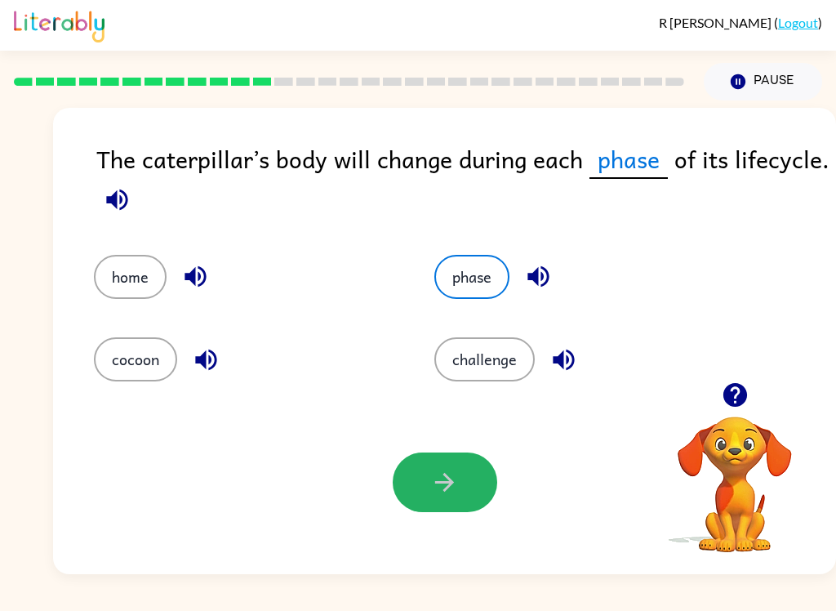
click at [484, 490] on button "button" at bounding box center [445, 482] width 105 height 60
click at [484, 489] on div at bounding box center [445, 482] width 105 height 60
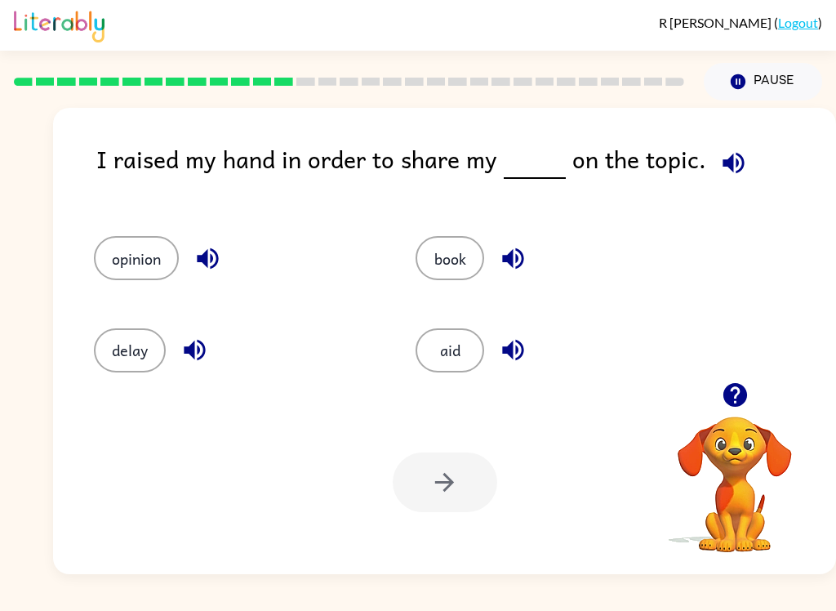
click at [159, 242] on button "opinion" at bounding box center [136, 258] width 85 height 44
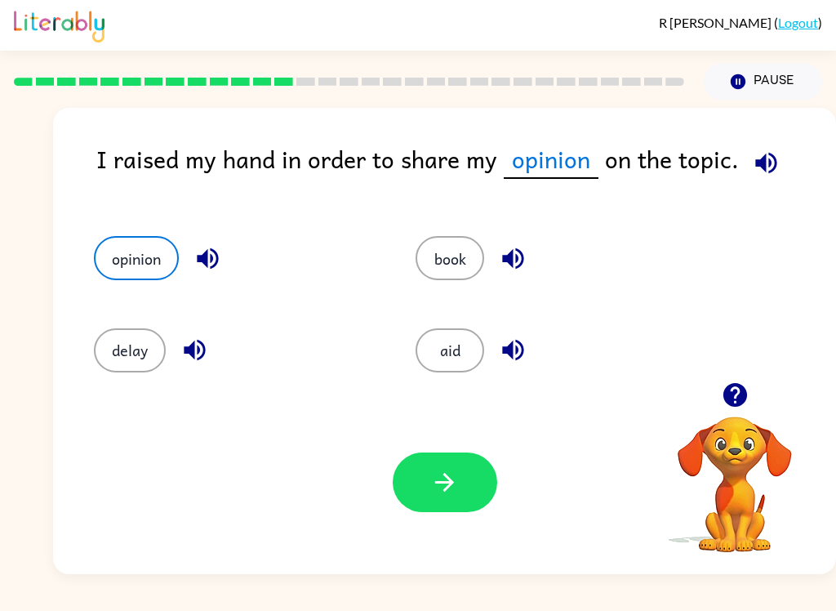
click at [447, 463] on button "button" at bounding box center [445, 482] width 105 height 60
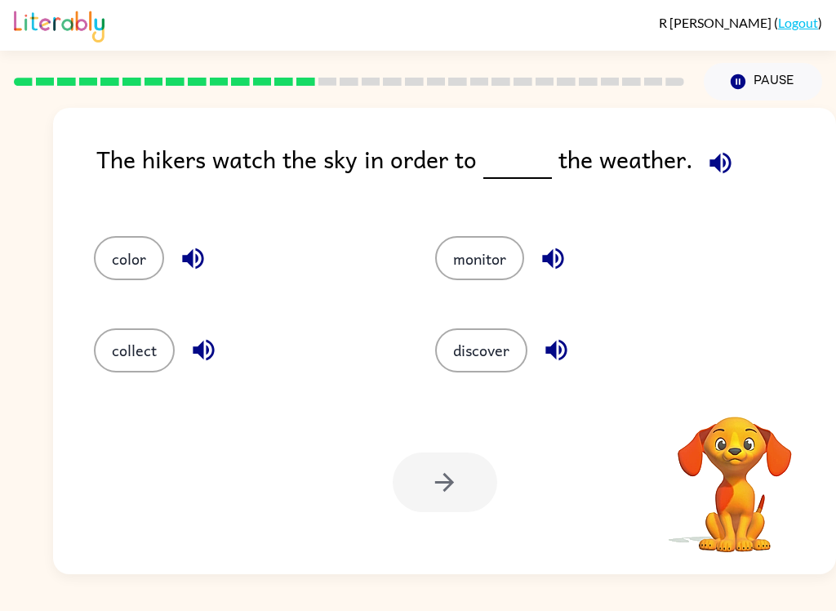
click at [501, 350] on button "discover" at bounding box center [481, 350] width 92 height 44
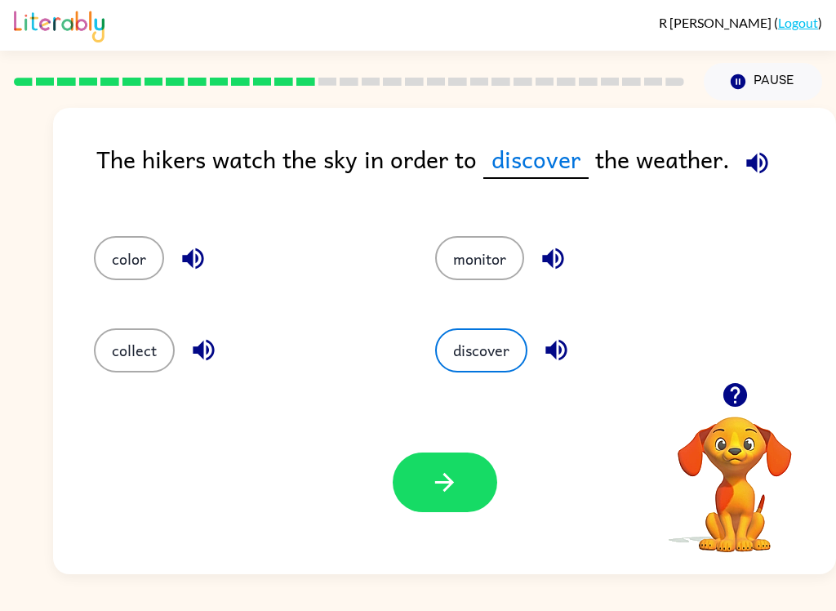
click at [470, 492] on button "button" at bounding box center [445, 482] width 105 height 60
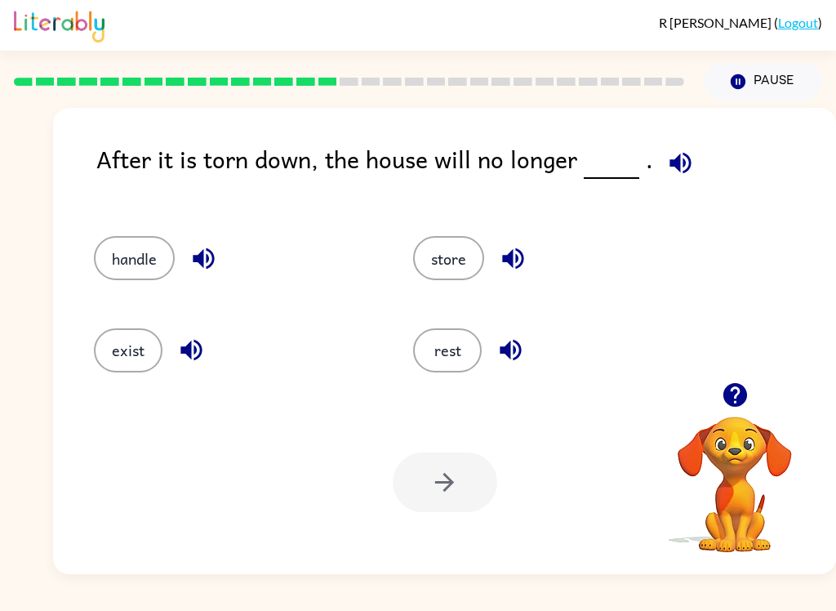
click at [129, 365] on button "exist" at bounding box center [128, 350] width 69 height 44
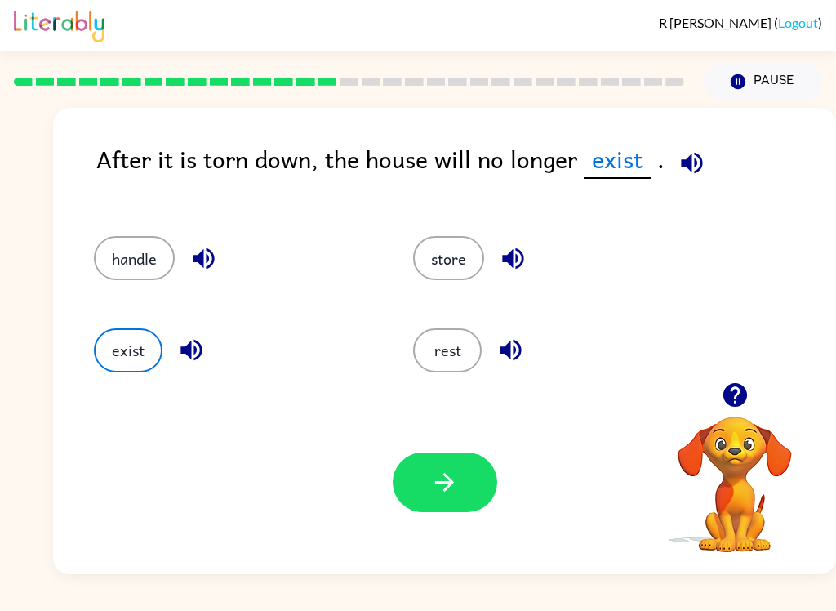
click at [462, 508] on button "button" at bounding box center [445, 482] width 105 height 60
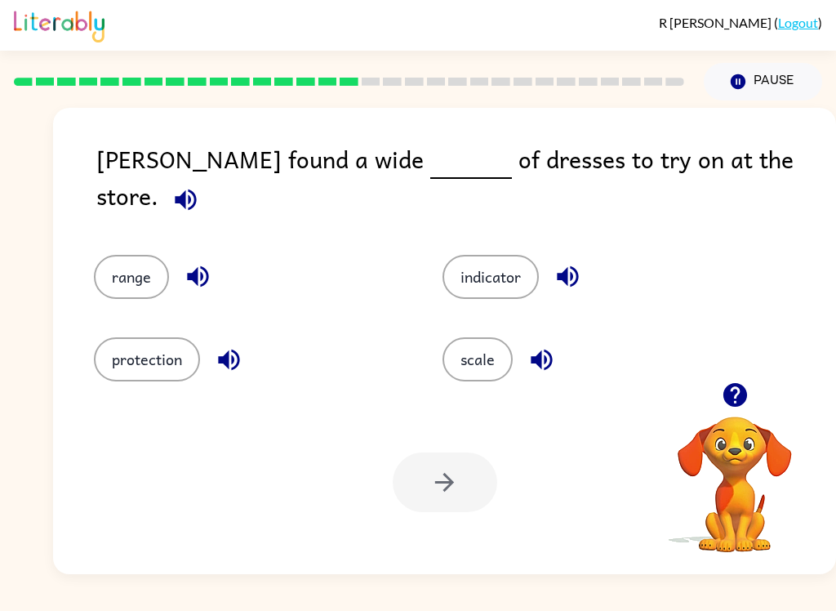
click at [141, 280] on button "range" at bounding box center [131, 277] width 75 height 44
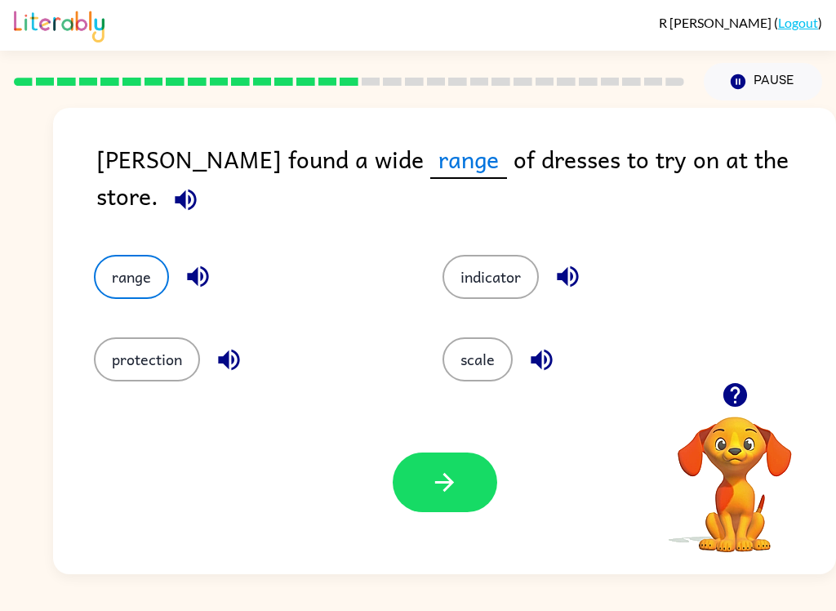
click at [470, 512] on button "button" at bounding box center [445, 482] width 105 height 60
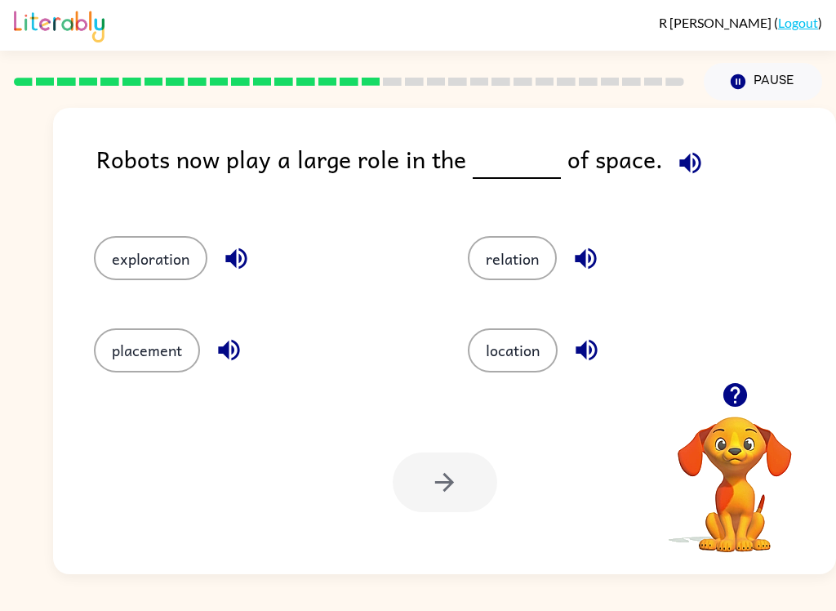
click at [459, 520] on div "Your browser must support playing .mp4 files to use Literably. Please try using…" at bounding box center [444, 482] width 783 height 184
click at [158, 274] on button "exploration" at bounding box center [150, 258] width 113 height 44
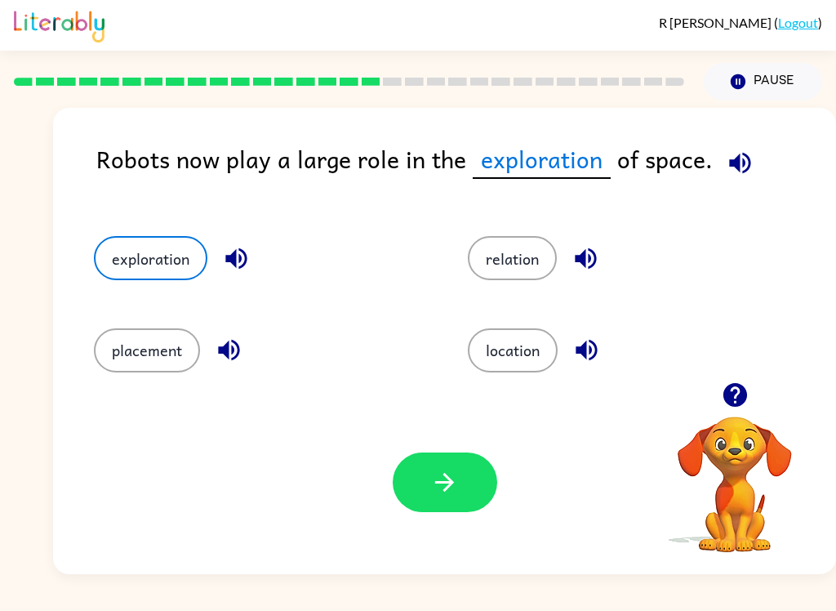
click at [460, 487] on button "button" at bounding box center [445, 482] width 105 height 60
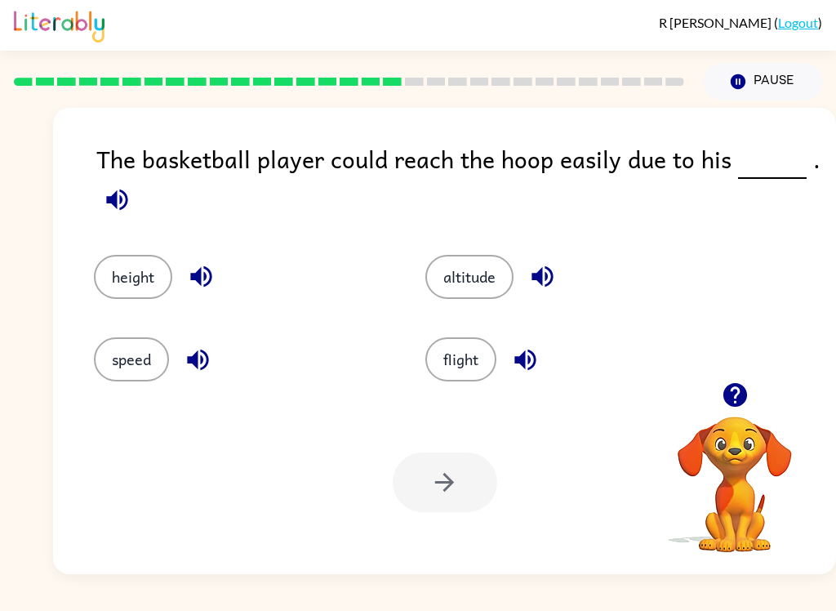
click at [138, 261] on button "height" at bounding box center [133, 277] width 78 height 44
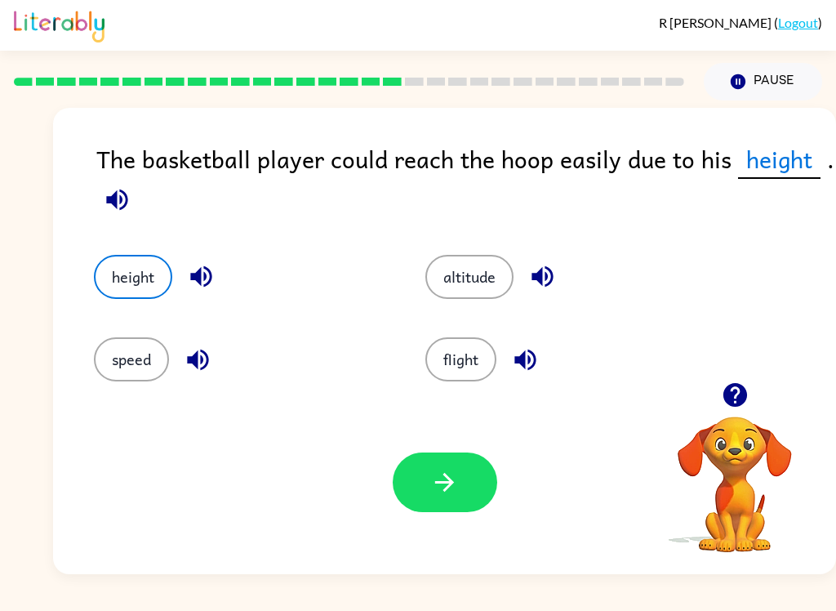
click at [455, 501] on button "button" at bounding box center [445, 482] width 105 height 60
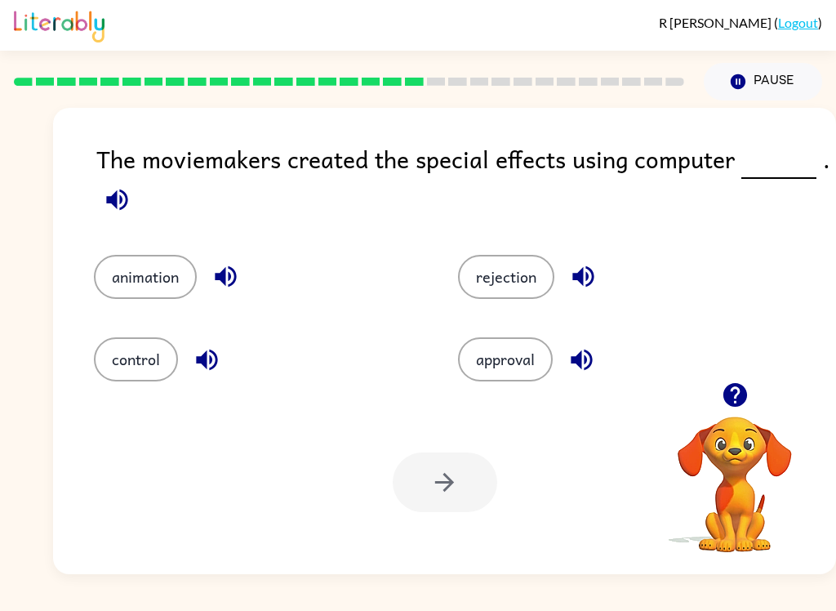
click at [495, 494] on div at bounding box center [445, 482] width 105 height 60
click at [146, 279] on button "animation" at bounding box center [145, 277] width 103 height 44
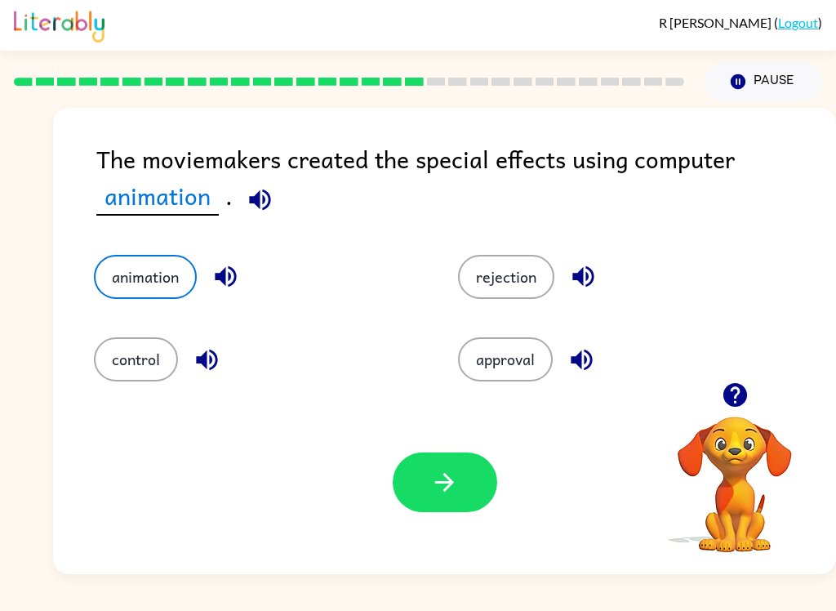
click at [470, 494] on button "button" at bounding box center [445, 482] width 105 height 60
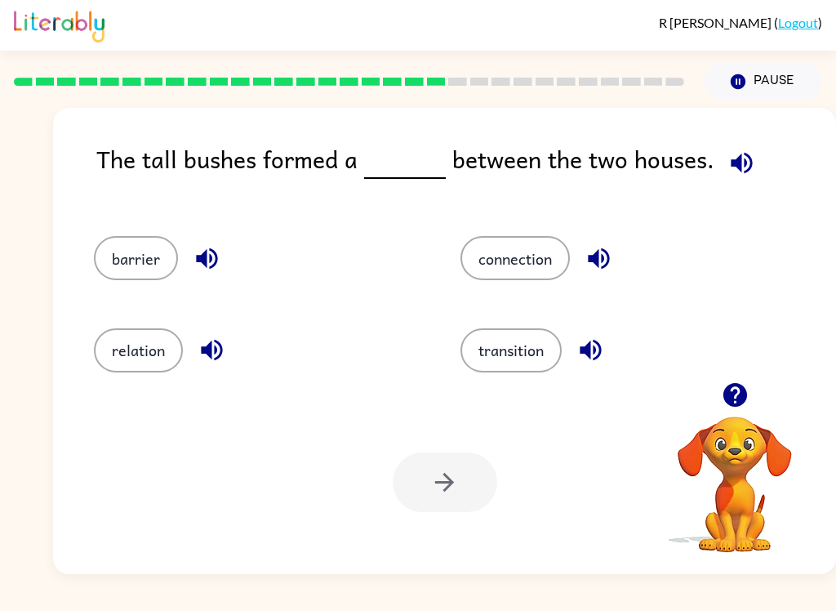
click at [141, 279] on button "barrier" at bounding box center [136, 258] width 84 height 44
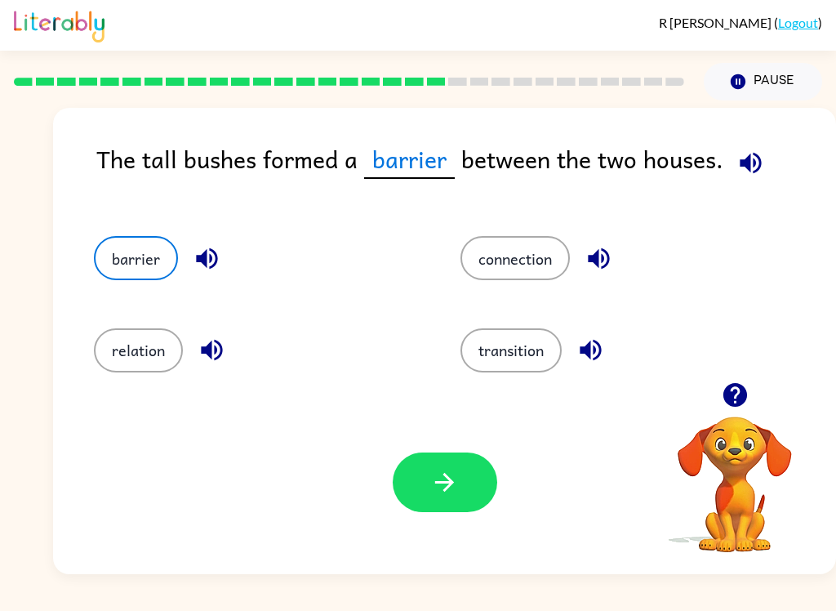
click at [464, 485] on button "button" at bounding box center [445, 482] width 105 height 60
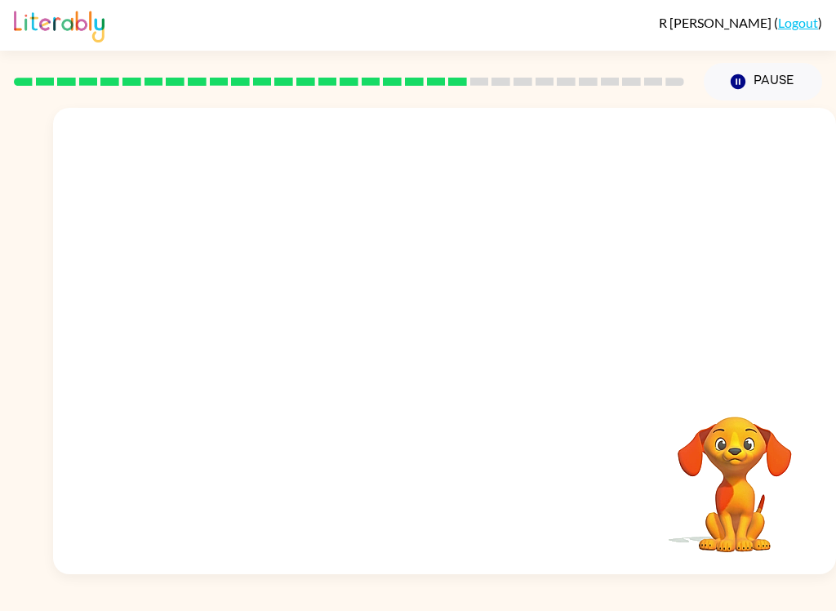
click at [292, 331] on video "Your browser must support playing .mp4 files to use Literably. Please try using…" at bounding box center [444, 245] width 783 height 274
click at [478, 367] on div at bounding box center [445, 349] width 105 height 60
click at [465, 379] on div at bounding box center [445, 349] width 105 height 60
click at [457, 377] on button "button" at bounding box center [445, 349] width 105 height 60
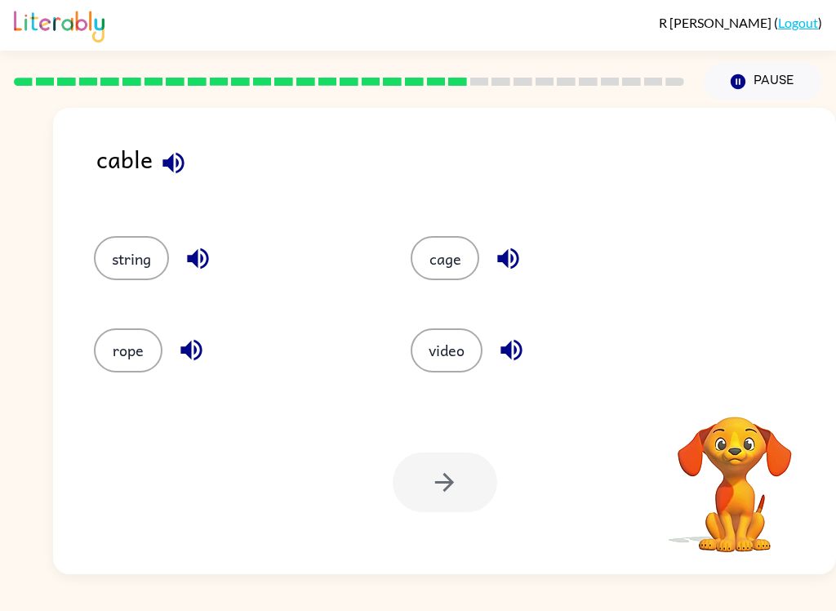
click at [471, 363] on button "video" at bounding box center [447, 350] width 72 height 44
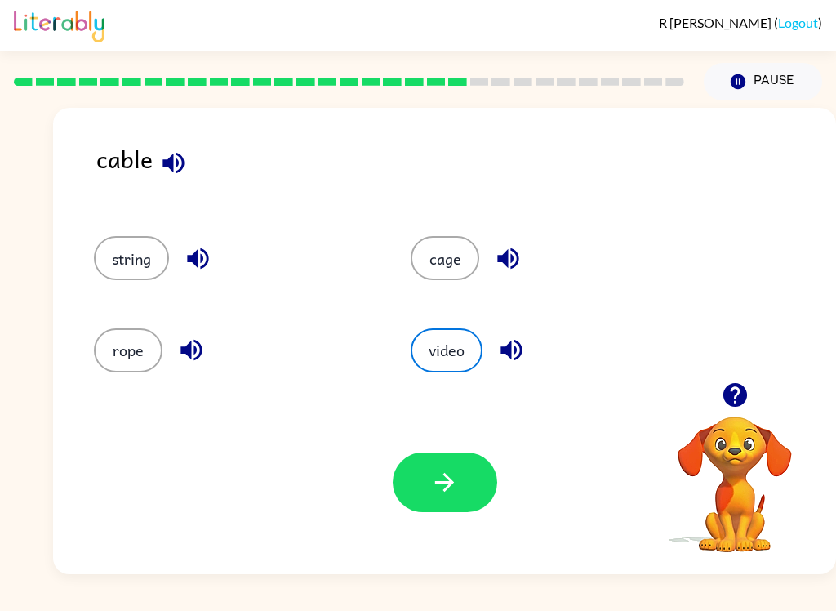
click at [147, 273] on button "string" at bounding box center [131, 258] width 75 height 44
click at [460, 478] on button "button" at bounding box center [445, 482] width 105 height 60
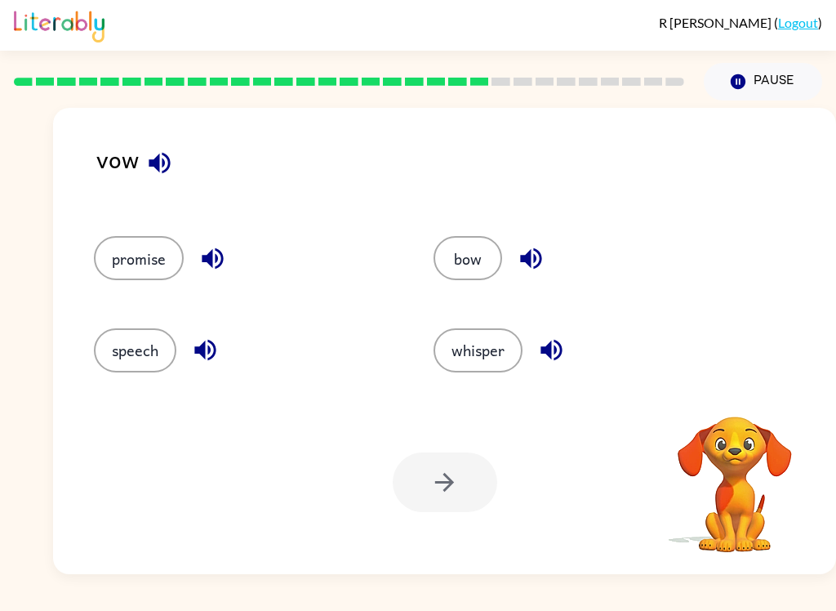
click at [163, 261] on button "promise" at bounding box center [139, 258] width 90 height 44
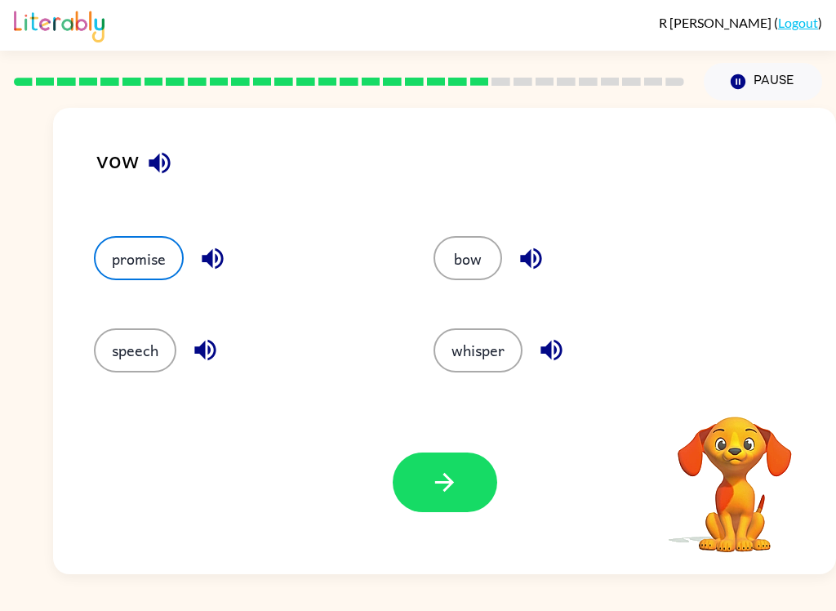
click at [482, 492] on button "button" at bounding box center [445, 482] width 105 height 60
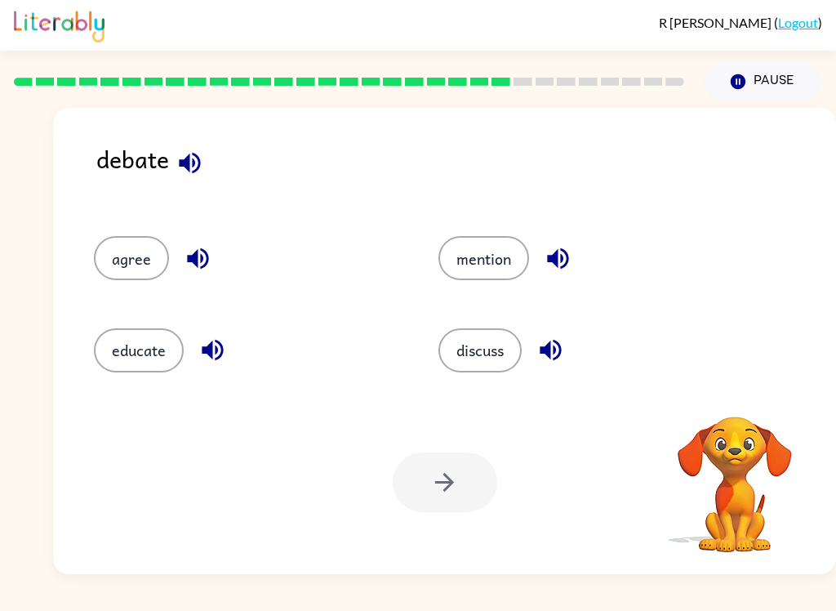
click at [504, 364] on button "discuss" at bounding box center [479, 350] width 83 height 44
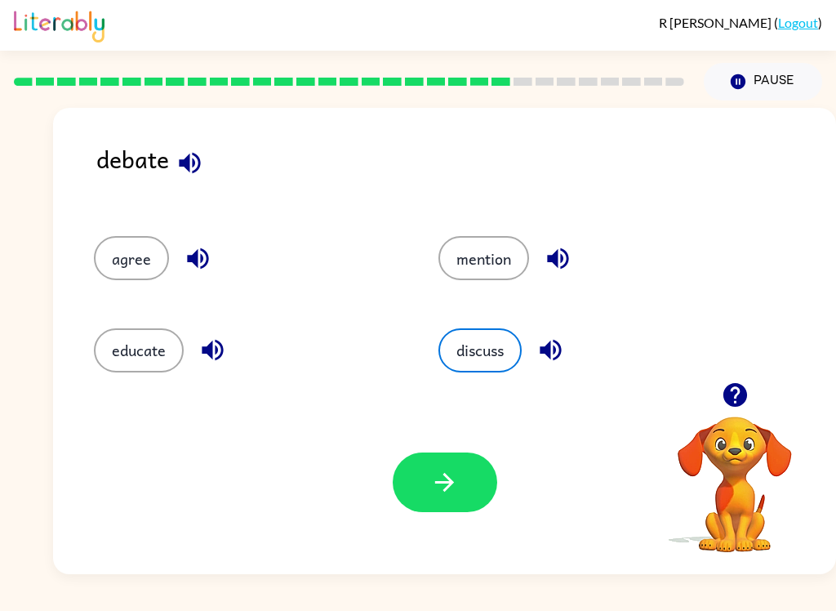
click at [471, 478] on button "button" at bounding box center [445, 482] width 105 height 60
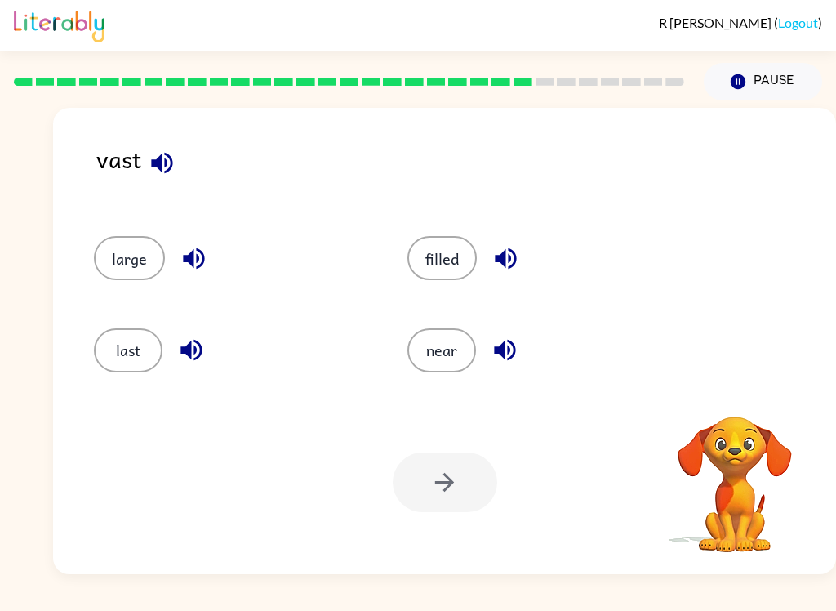
click at [121, 280] on button "large" at bounding box center [129, 258] width 71 height 44
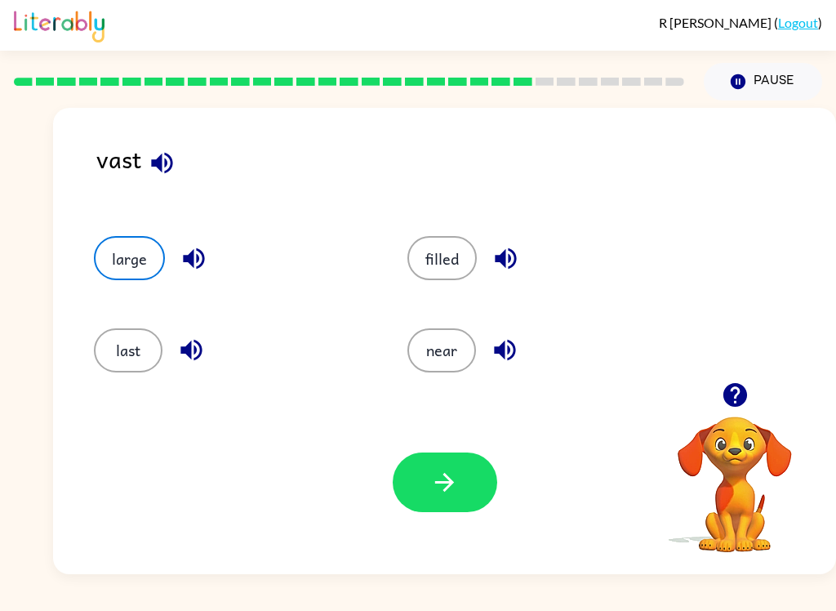
click at [467, 490] on button "button" at bounding box center [445, 482] width 105 height 60
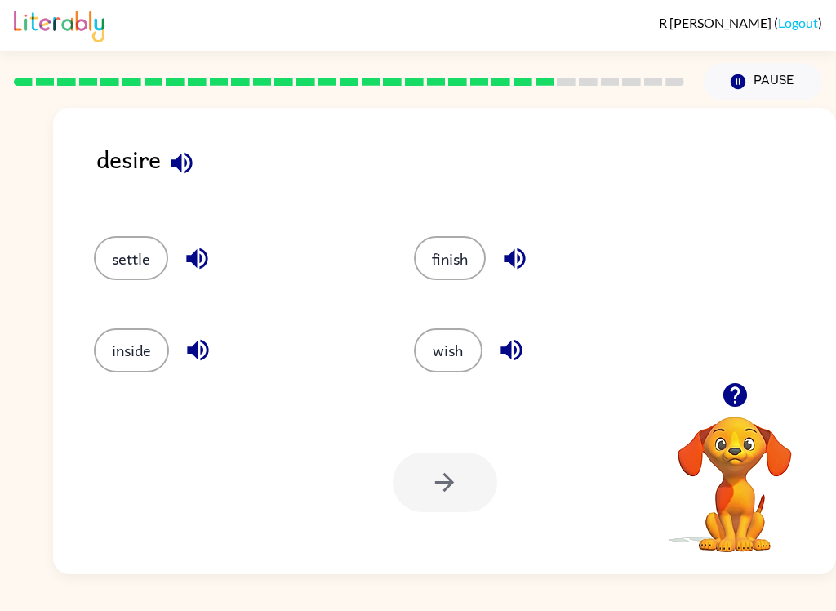
click at [468, 369] on button "wish" at bounding box center [448, 350] width 69 height 44
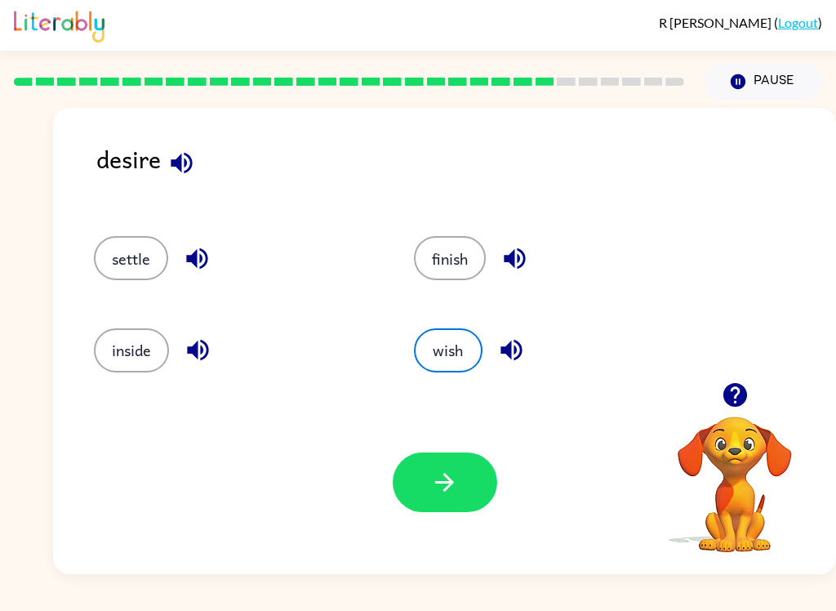
click at [464, 503] on button "button" at bounding box center [445, 482] width 105 height 60
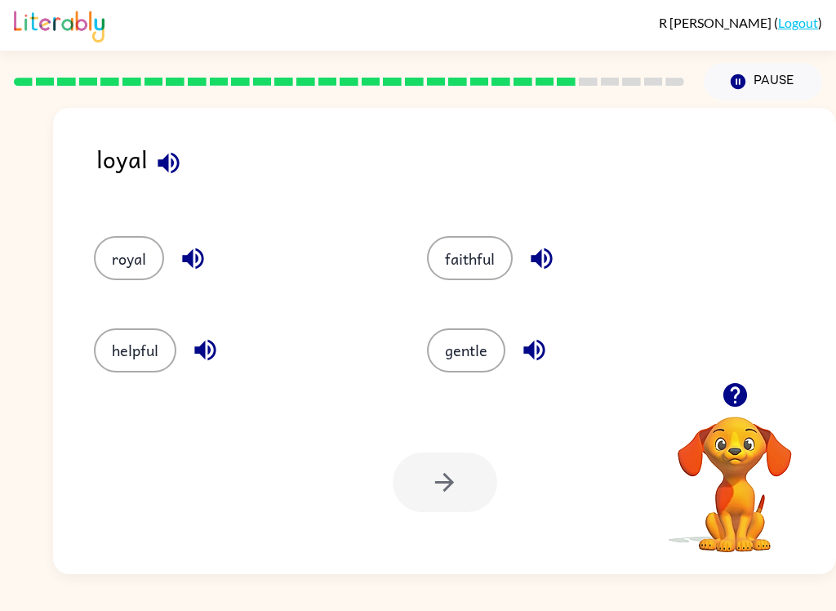
click at [456, 507] on div at bounding box center [445, 482] width 105 height 60
click at [154, 371] on button "helpful" at bounding box center [135, 350] width 82 height 44
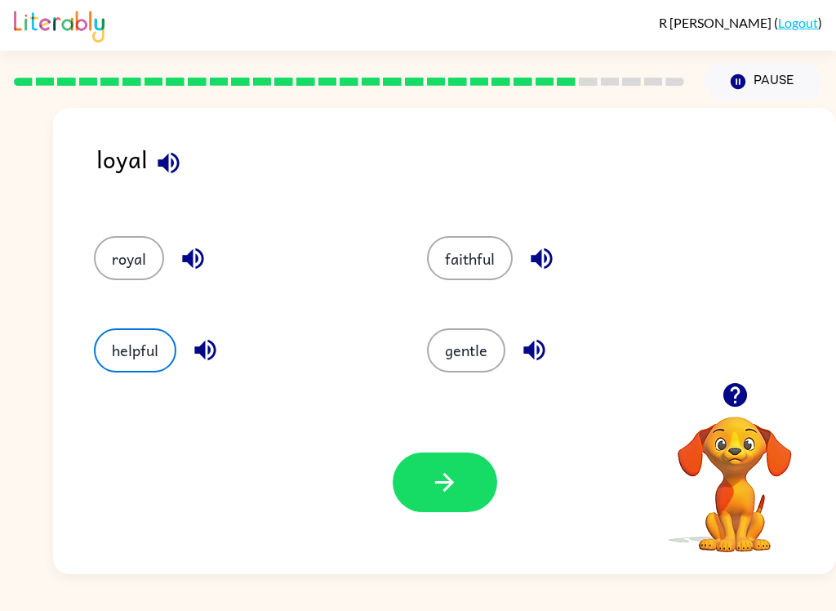
click at [451, 474] on icon "button" at bounding box center [444, 482] width 29 height 29
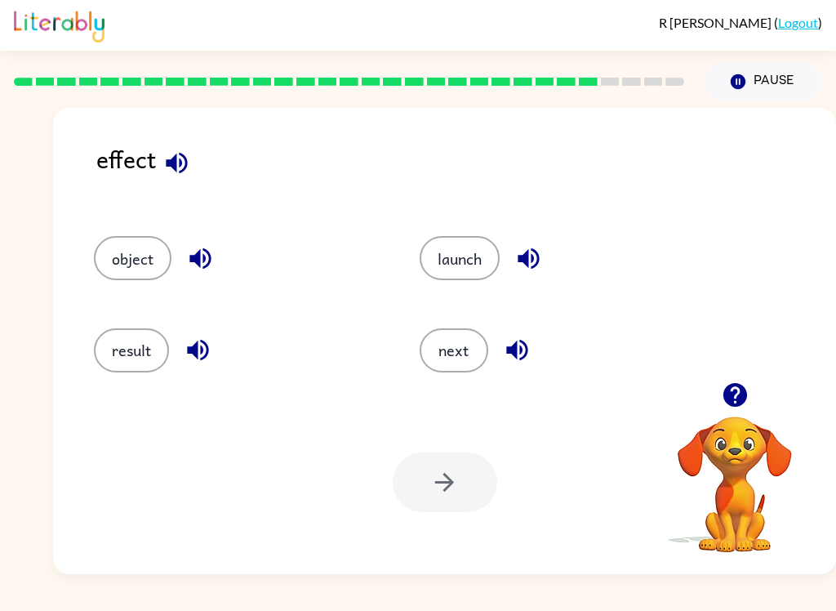
click at [144, 279] on button "object" at bounding box center [133, 258] width 78 height 44
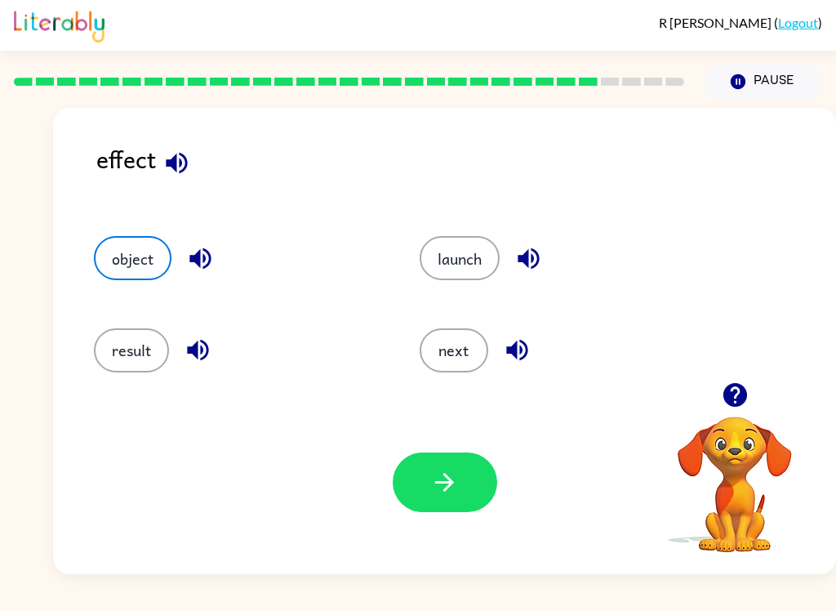
click at [439, 501] on button "button" at bounding box center [445, 482] width 105 height 60
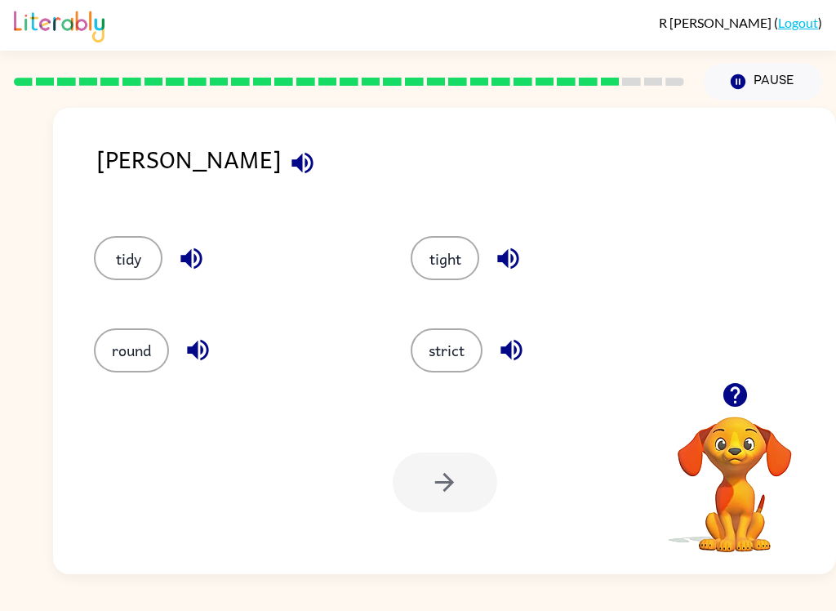
click at [465, 366] on button "strict" at bounding box center [447, 350] width 72 height 44
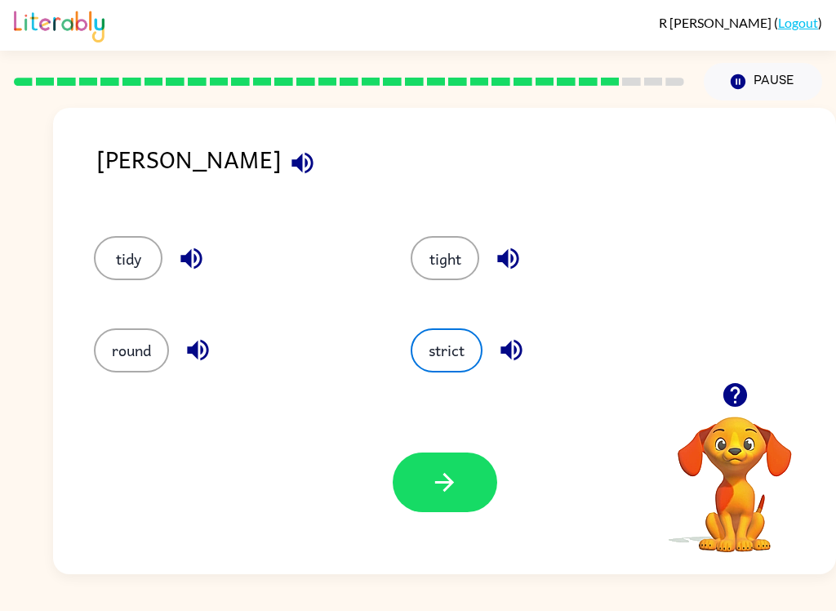
click at [454, 491] on icon "button" at bounding box center [444, 482] width 29 height 29
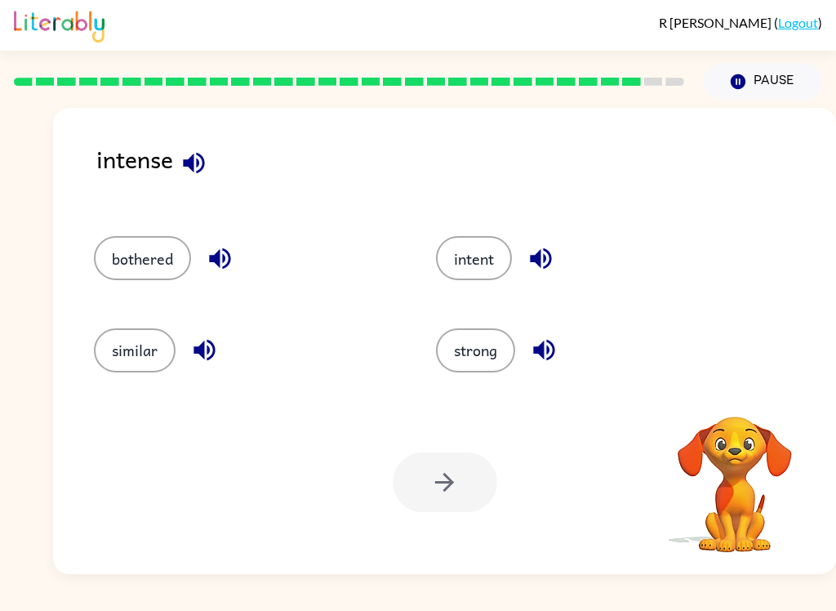
click at [201, 162] on icon "button" at bounding box center [194, 163] width 29 height 29
click at [491, 342] on button "strong" at bounding box center [475, 350] width 79 height 44
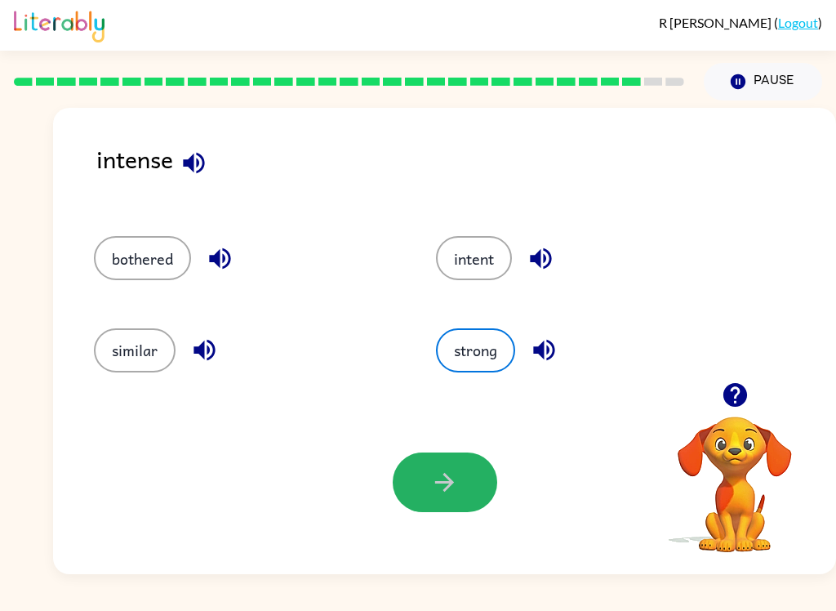
click at [465, 486] on button "button" at bounding box center [445, 482] width 105 height 60
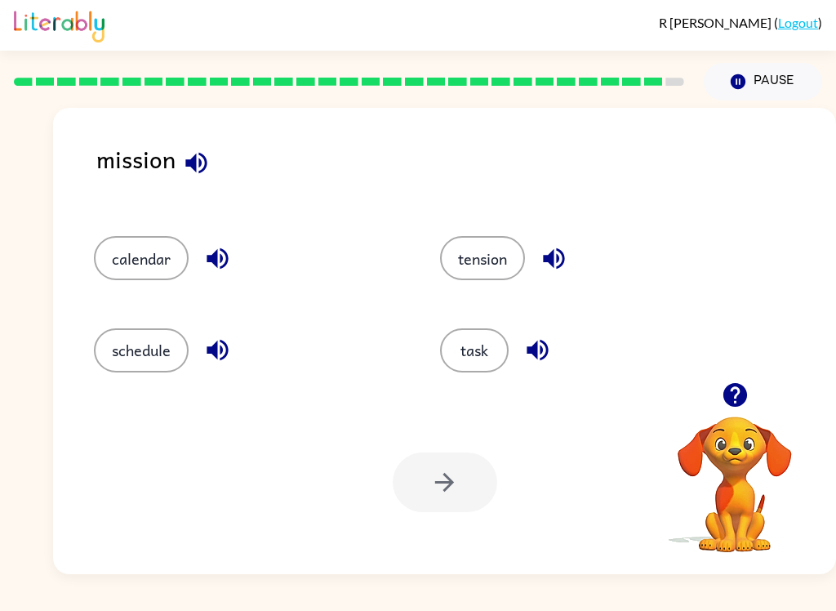
click at [487, 353] on button "task" at bounding box center [474, 350] width 69 height 44
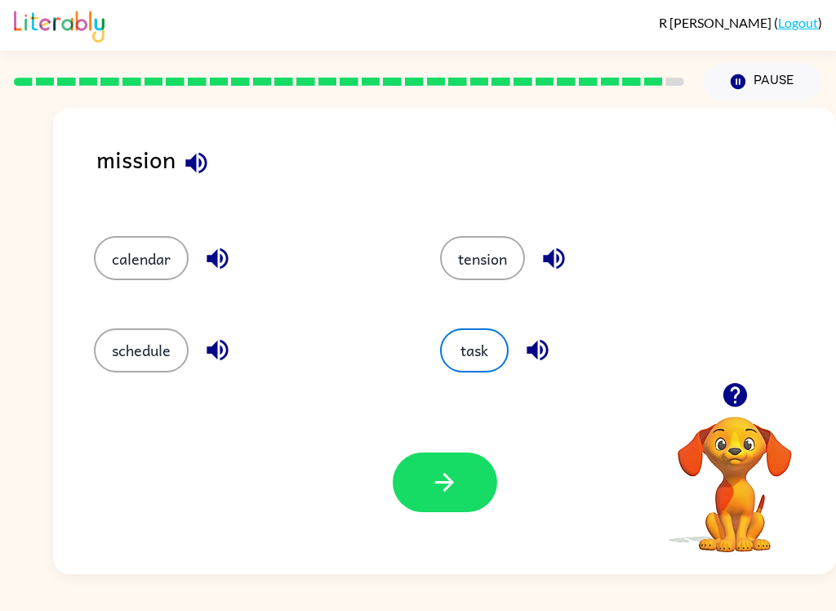
click at [462, 490] on button "button" at bounding box center [445, 482] width 105 height 60
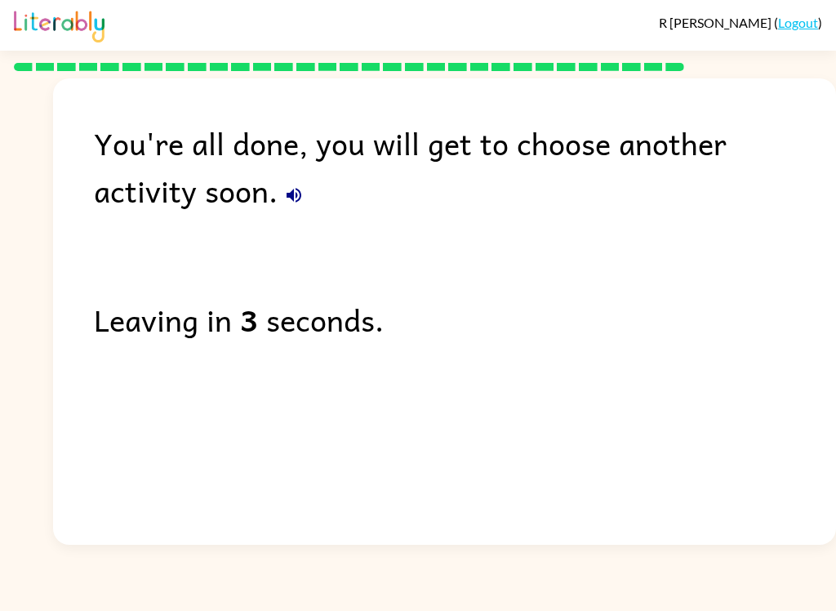
click at [284, 197] on icon "button" at bounding box center [294, 195] width 20 height 20
